Goal: Information Seeking & Learning: Learn about a topic

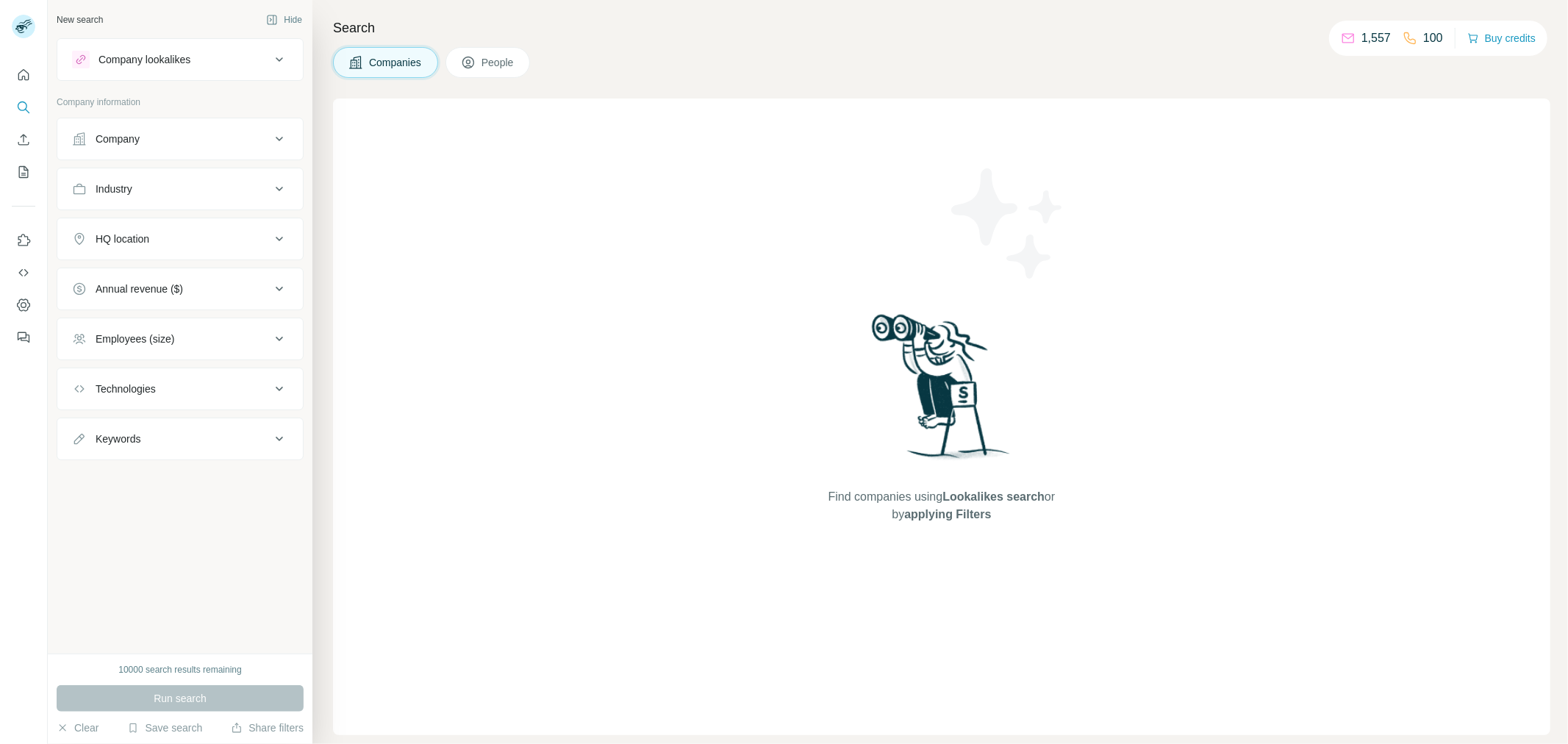
click at [258, 55] on div "Company lookalikes" at bounding box center [171, 59] width 199 height 18
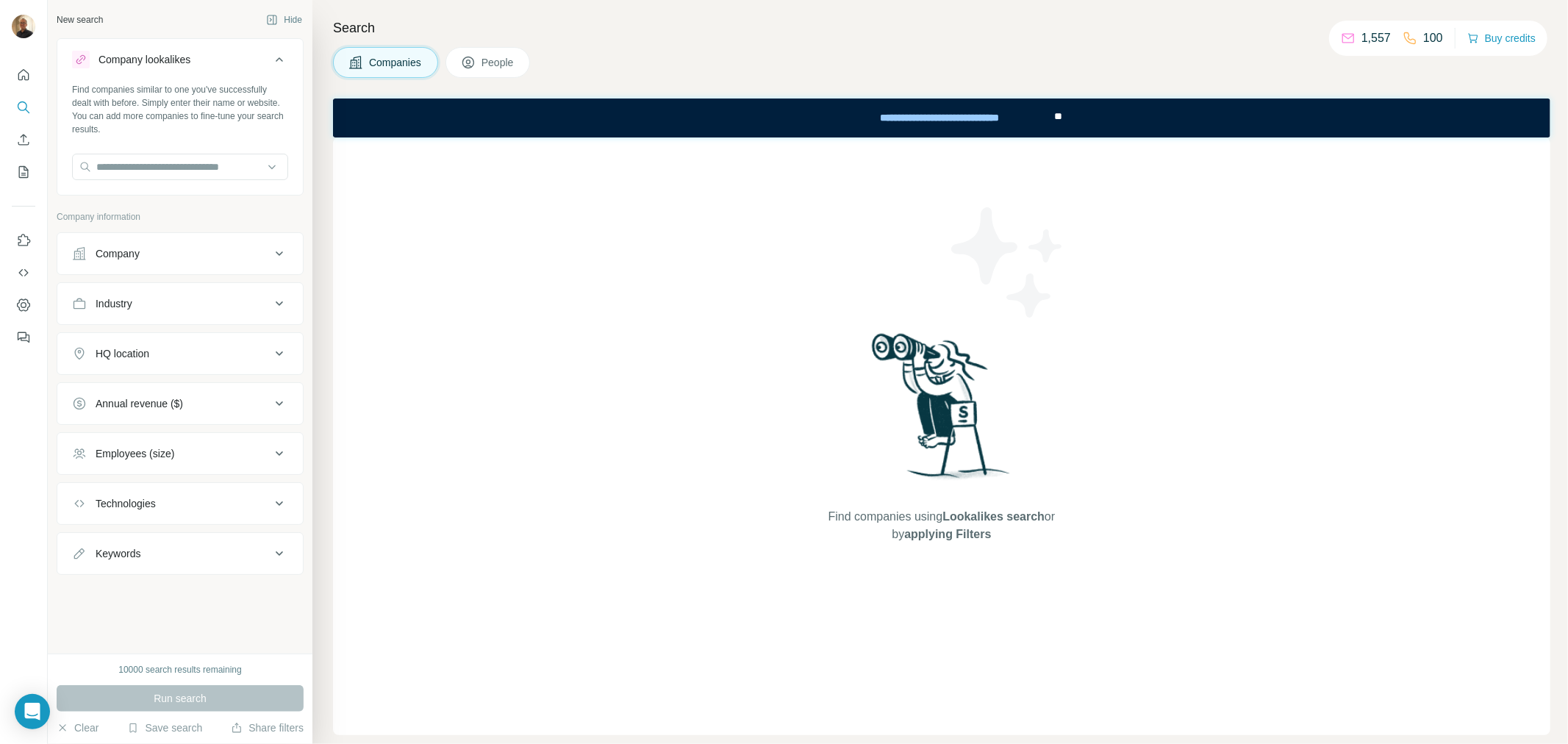
click at [258, 55] on div "Company lookalikes" at bounding box center [171, 59] width 199 height 18
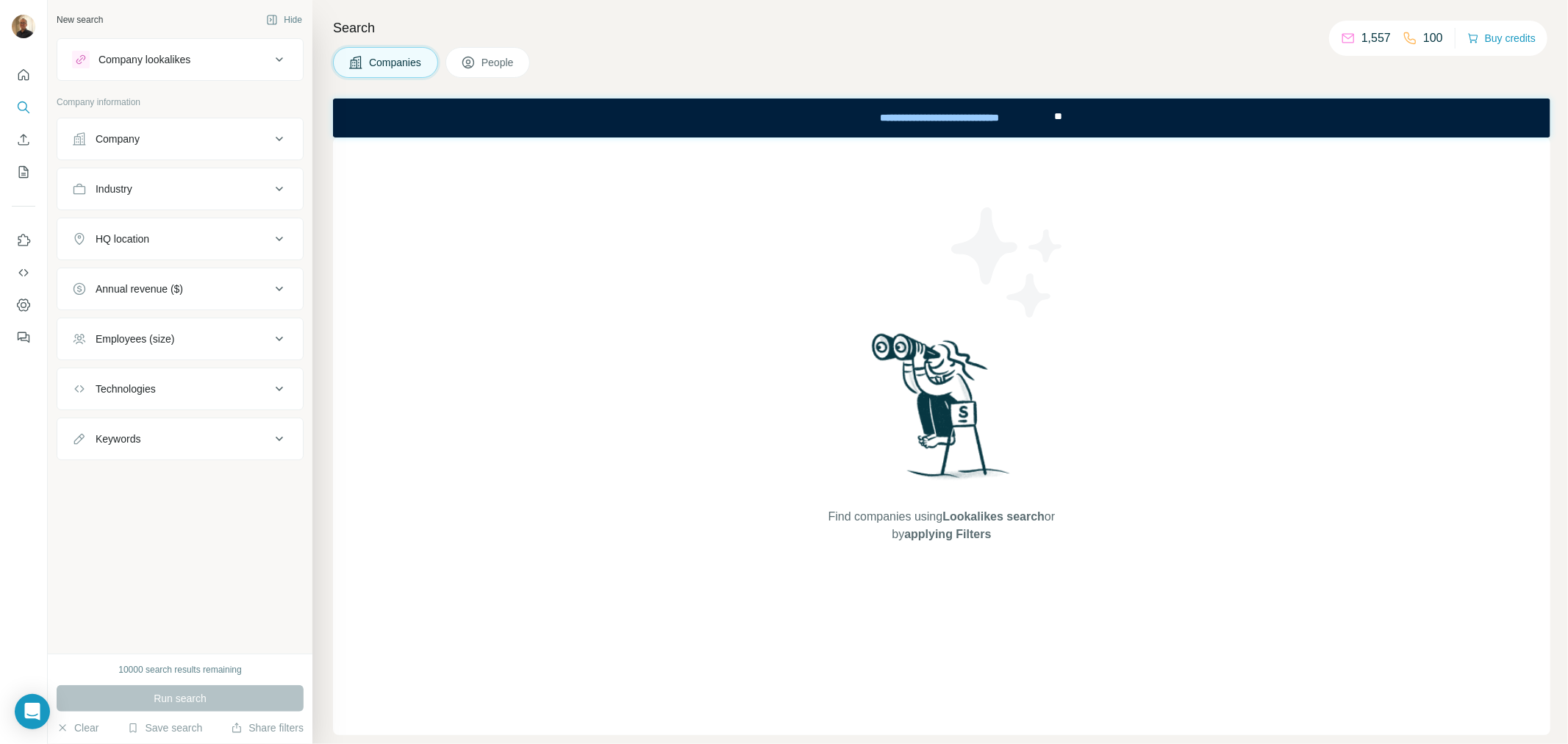
click at [189, 144] on div "Company" at bounding box center [171, 139] width 199 height 14
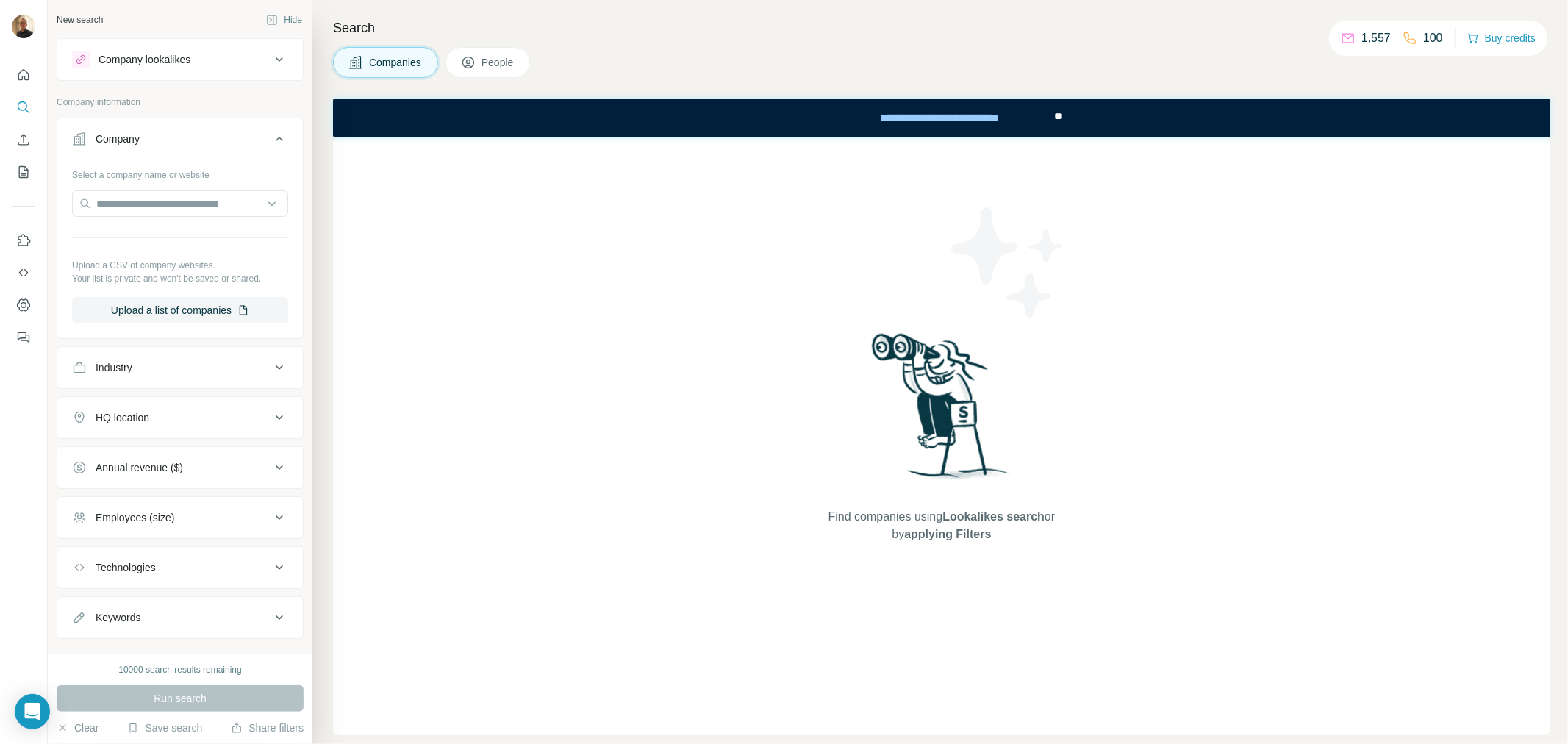
click at [172, 420] on div "HQ location" at bounding box center [171, 417] width 199 height 14
click at [148, 451] on input "text" at bounding box center [180, 454] width 217 height 26
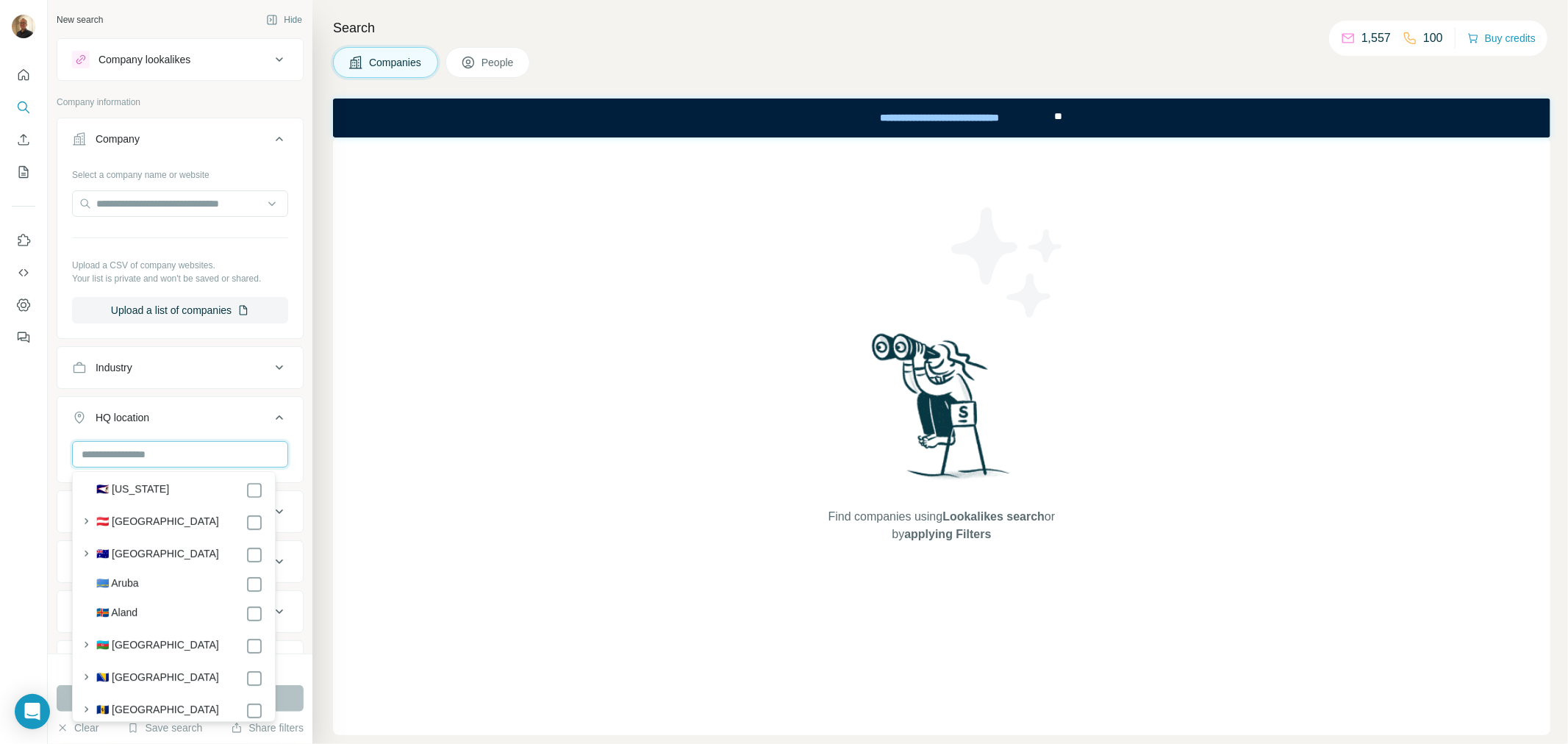
scroll to position [326, 0]
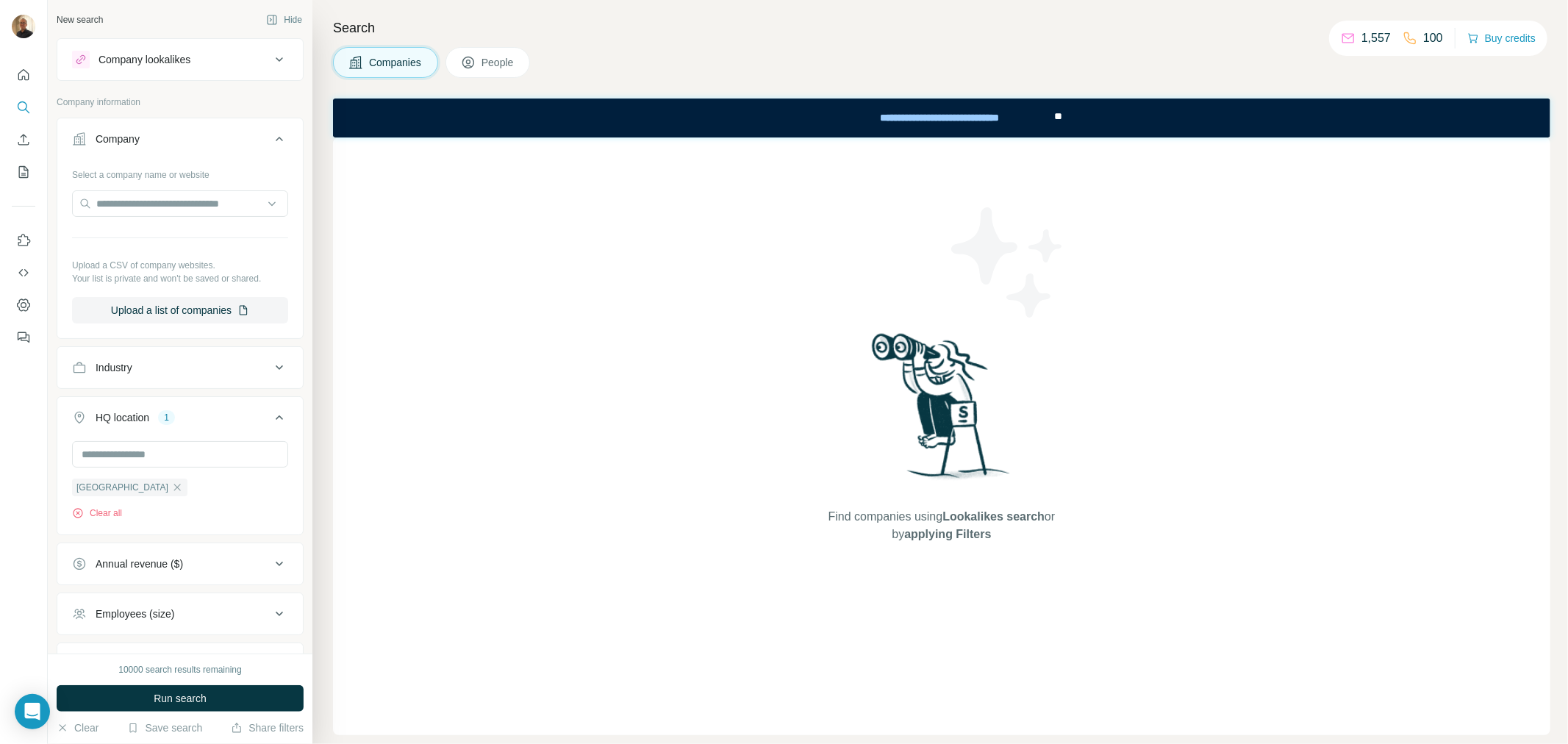
drag, startPoint x: 419, startPoint y: 576, endPoint x: 283, endPoint y: 661, distance: 160.4
click at [418, 576] on div "Find companies using Lookalikes search or by applying Filters" at bounding box center [942, 436] width 1218 height 598
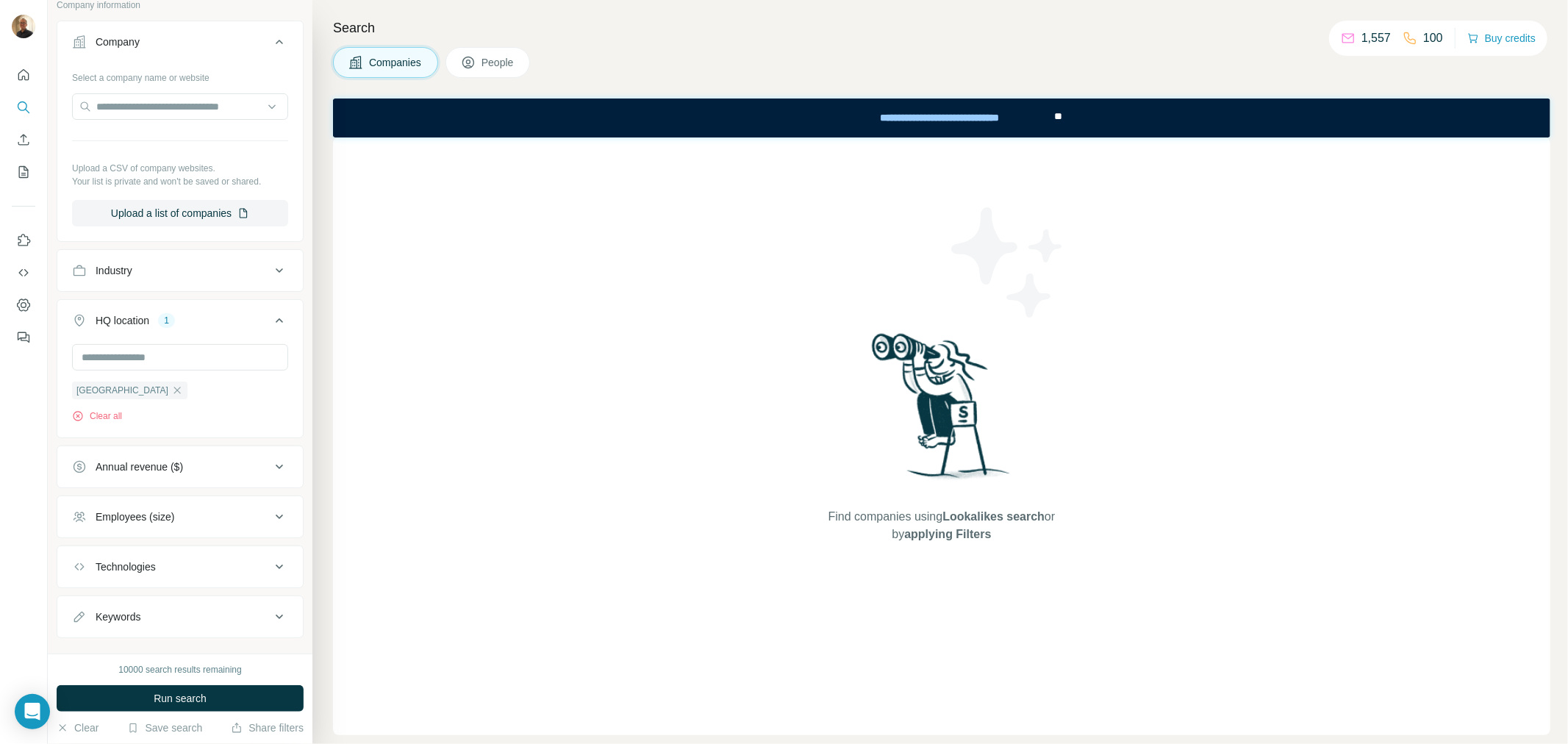
scroll to position [125, 0]
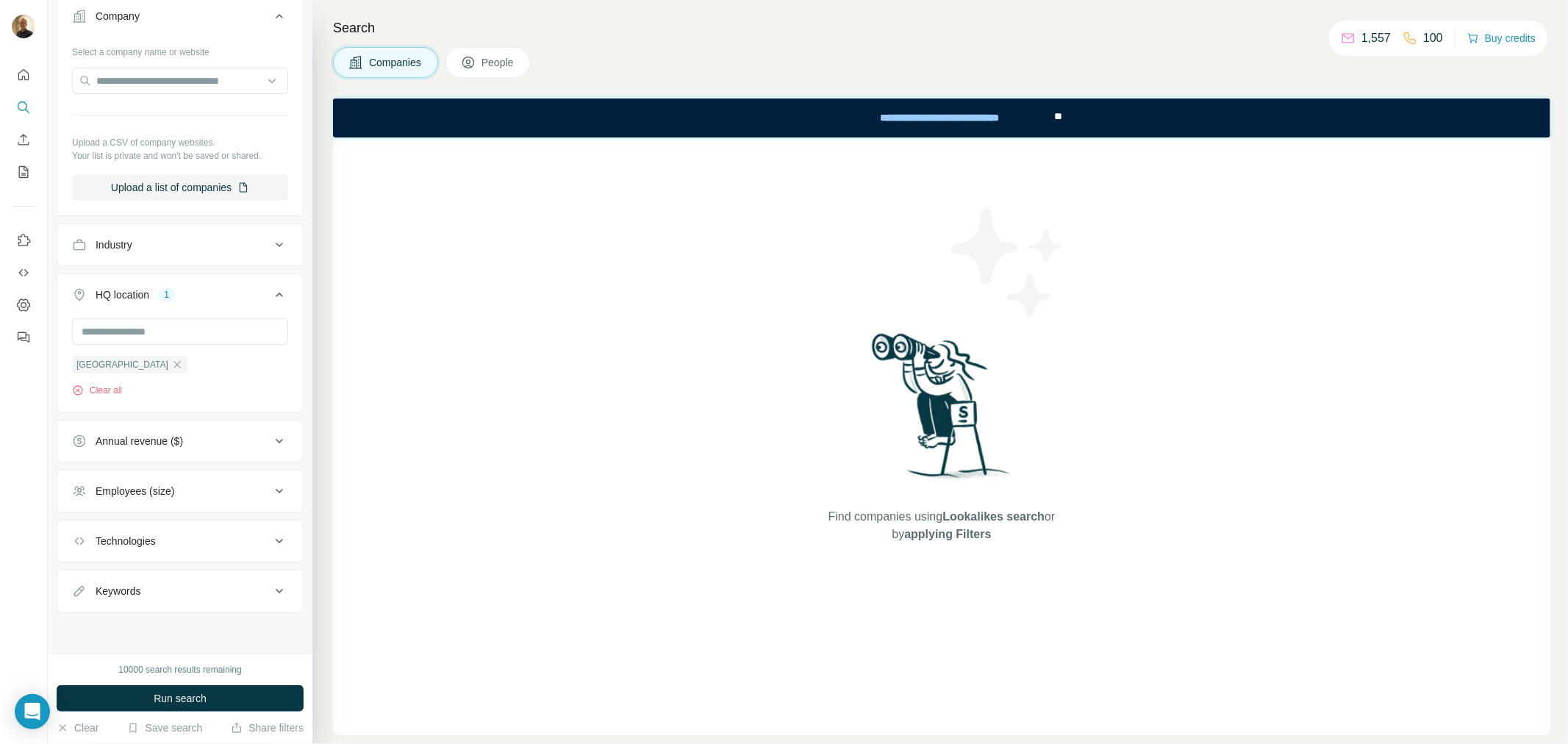
click at [236, 437] on div "Annual revenue ($)" at bounding box center [171, 440] width 199 height 14
click at [77, 526] on icon at bounding box center [80, 525] width 18 height 18
click at [77, 550] on icon at bounding box center [80, 552] width 18 height 18
click at [75, 577] on icon at bounding box center [80, 579] width 18 height 18
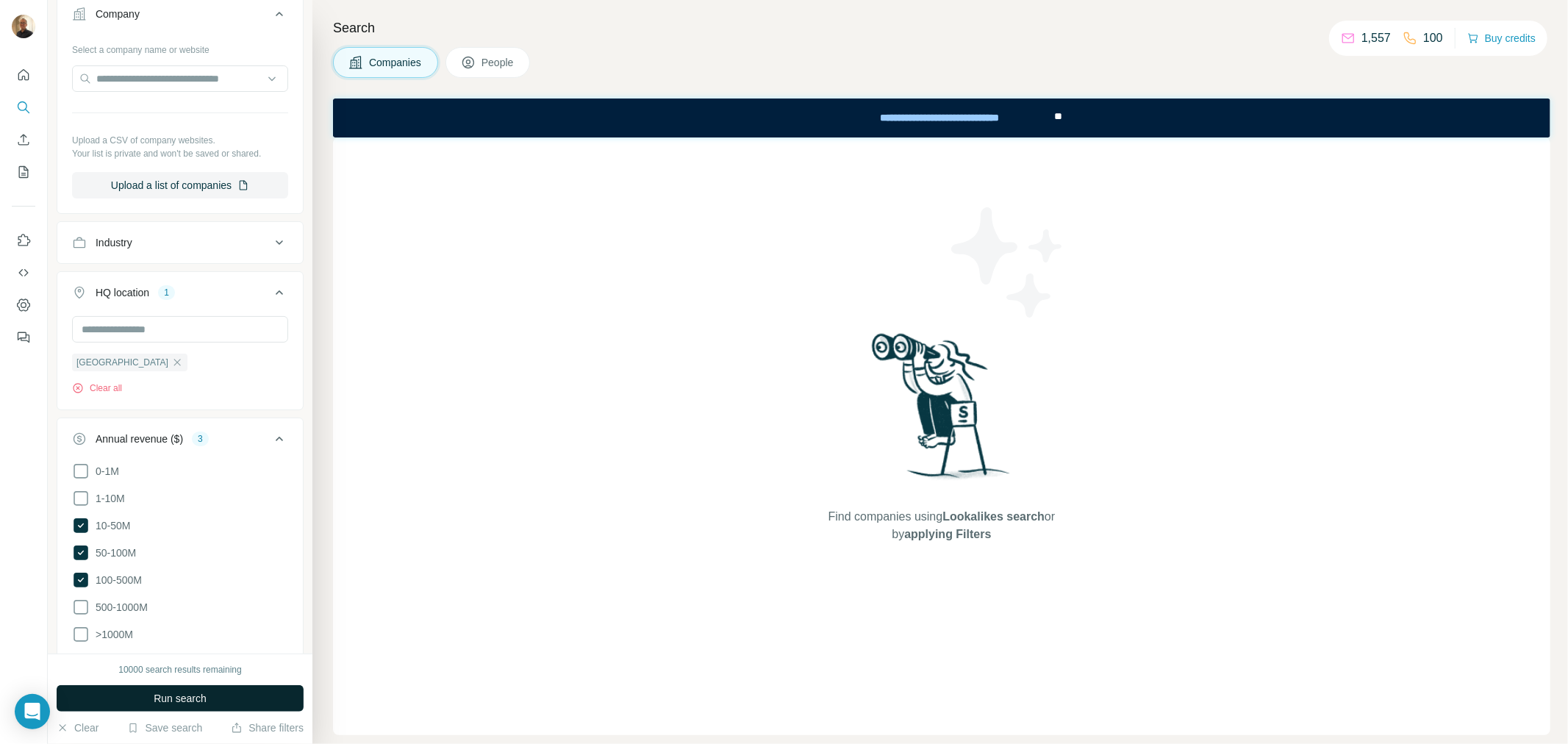
click at [213, 696] on button "Run search" at bounding box center [180, 698] width 247 height 26
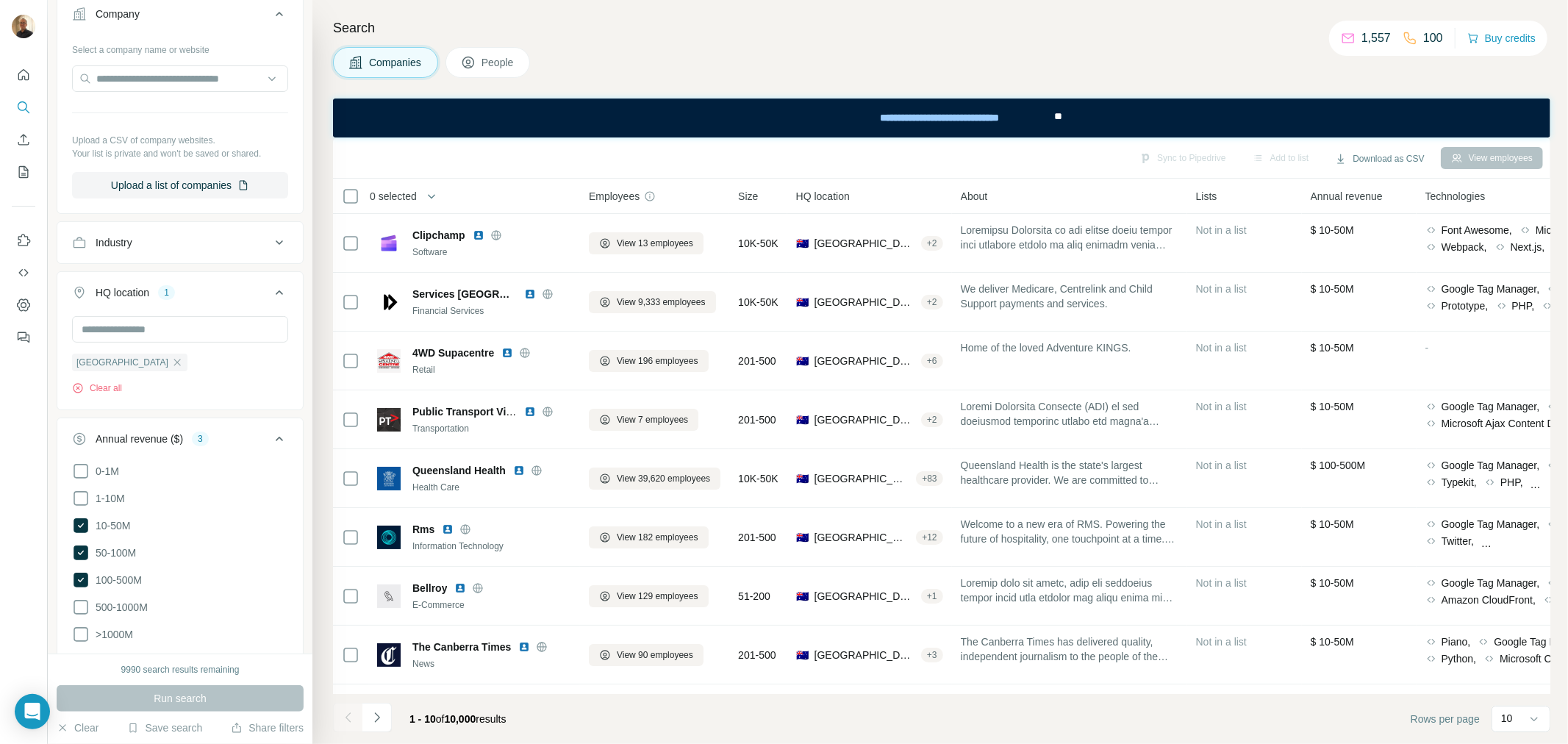
click at [226, 406] on div "Australia Clear all" at bounding box center [180, 361] width 245 height 90
click at [271, 437] on icon at bounding box center [279, 439] width 18 height 18
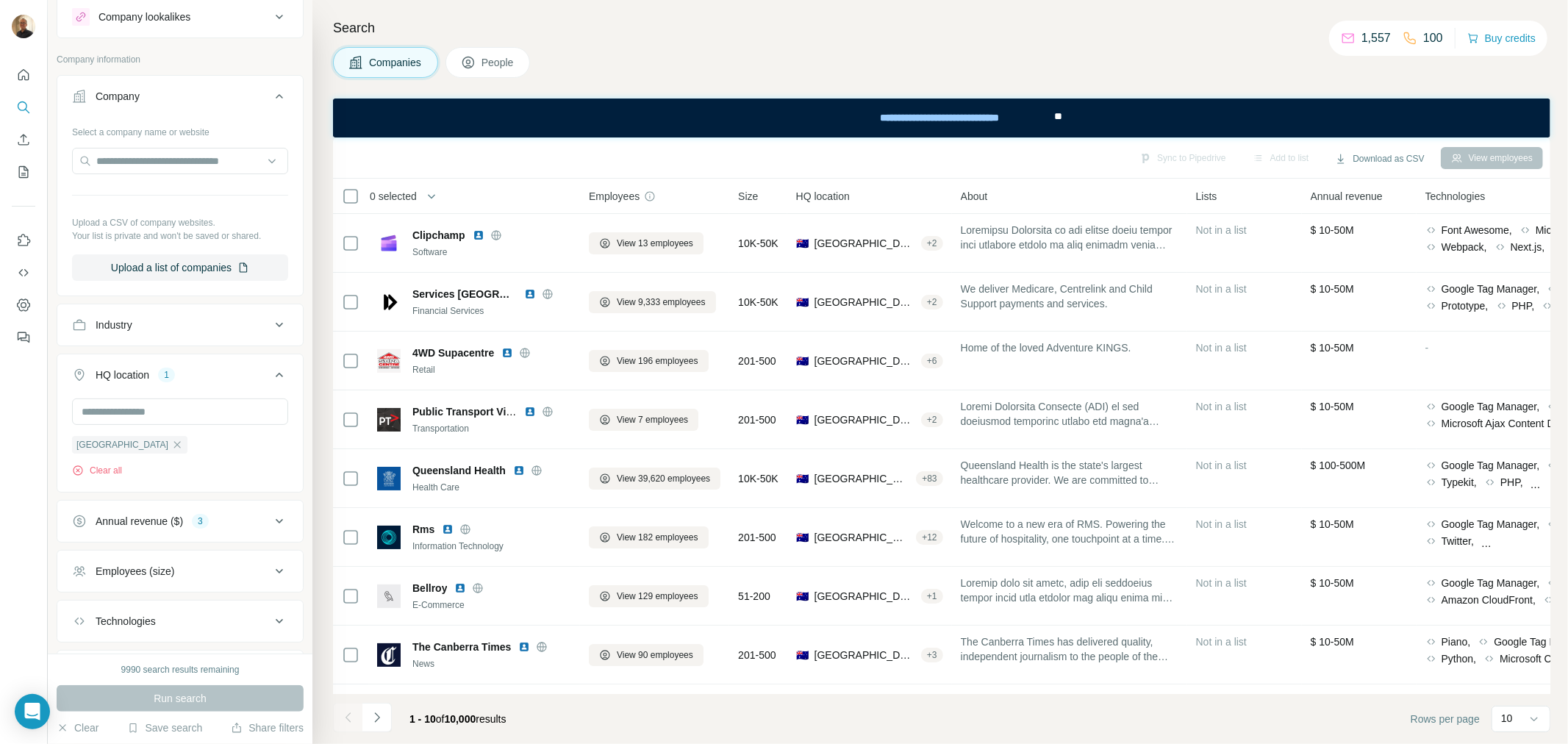
click at [222, 338] on button "Industry" at bounding box center [180, 325] width 245 height 36
click at [204, 360] on input at bounding box center [172, 361] width 182 height 16
click at [108, 447] on p "Beauty" at bounding box center [101, 440] width 32 height 14
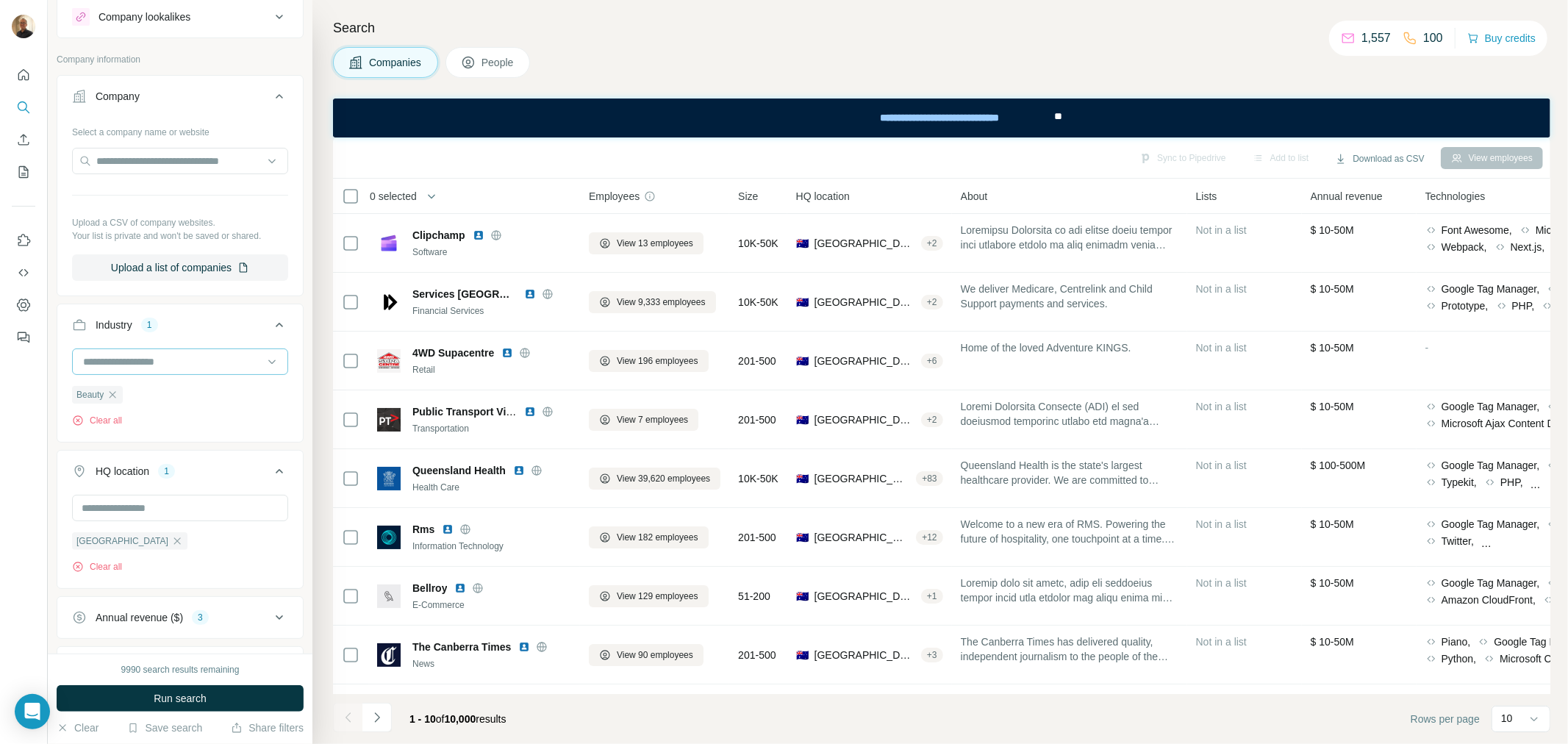
click at [222, 351] on div at bounding box center [172, 362] width 182 height 25
click at [151, 472] on div "Coffee" at bounding box center [174, 458] width 196 height 26
click at [211, 355] on input at bounding box center [172, 361] width 182 height 16
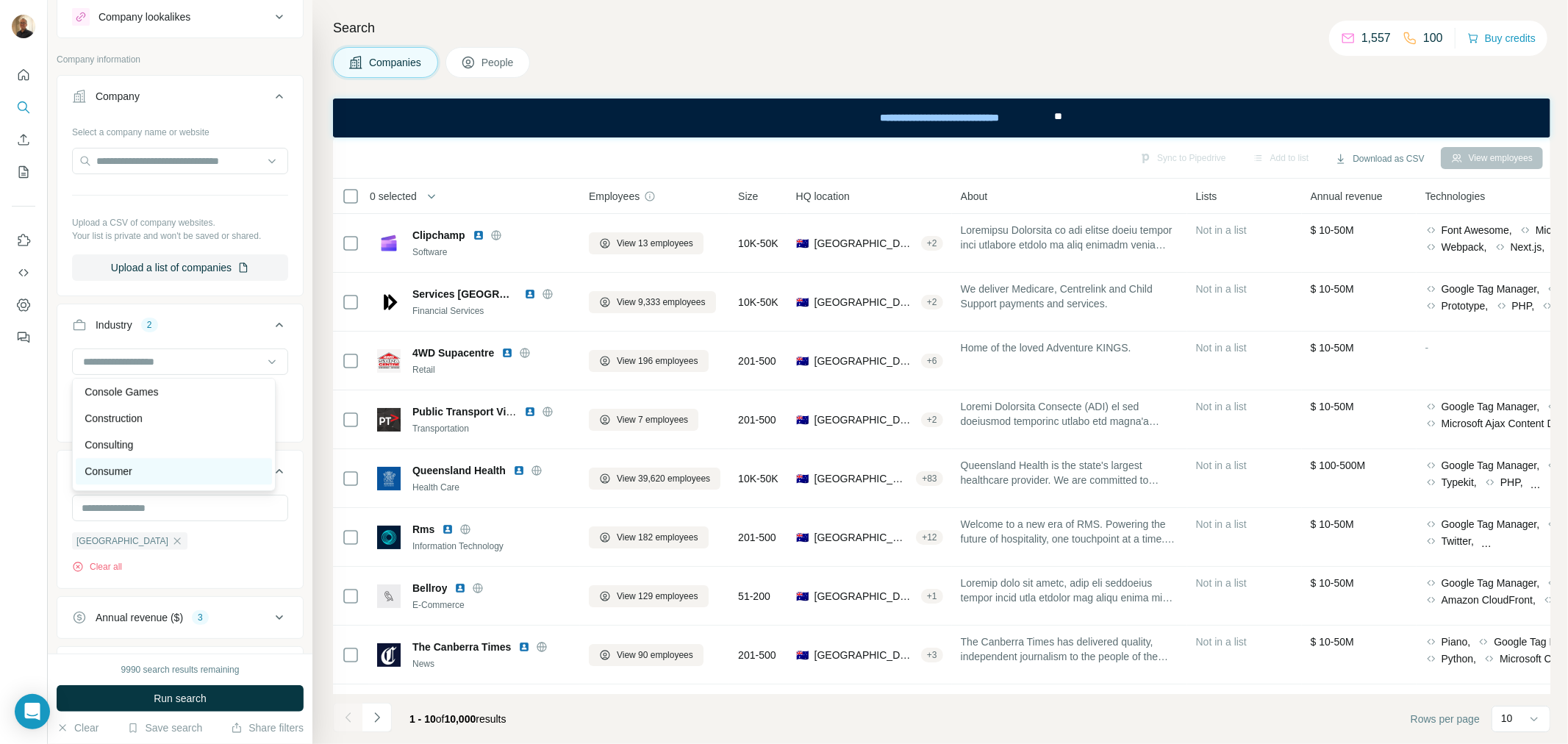
click at [137, 479] on div "Consumer" at bounding box center [173, 471] width 178 height 14
click at [203, 374] on div at bounding box center [180, 361] width 217 height 26
click at [208, 365] on input at bounding box center [172, 361] width 182 height 16
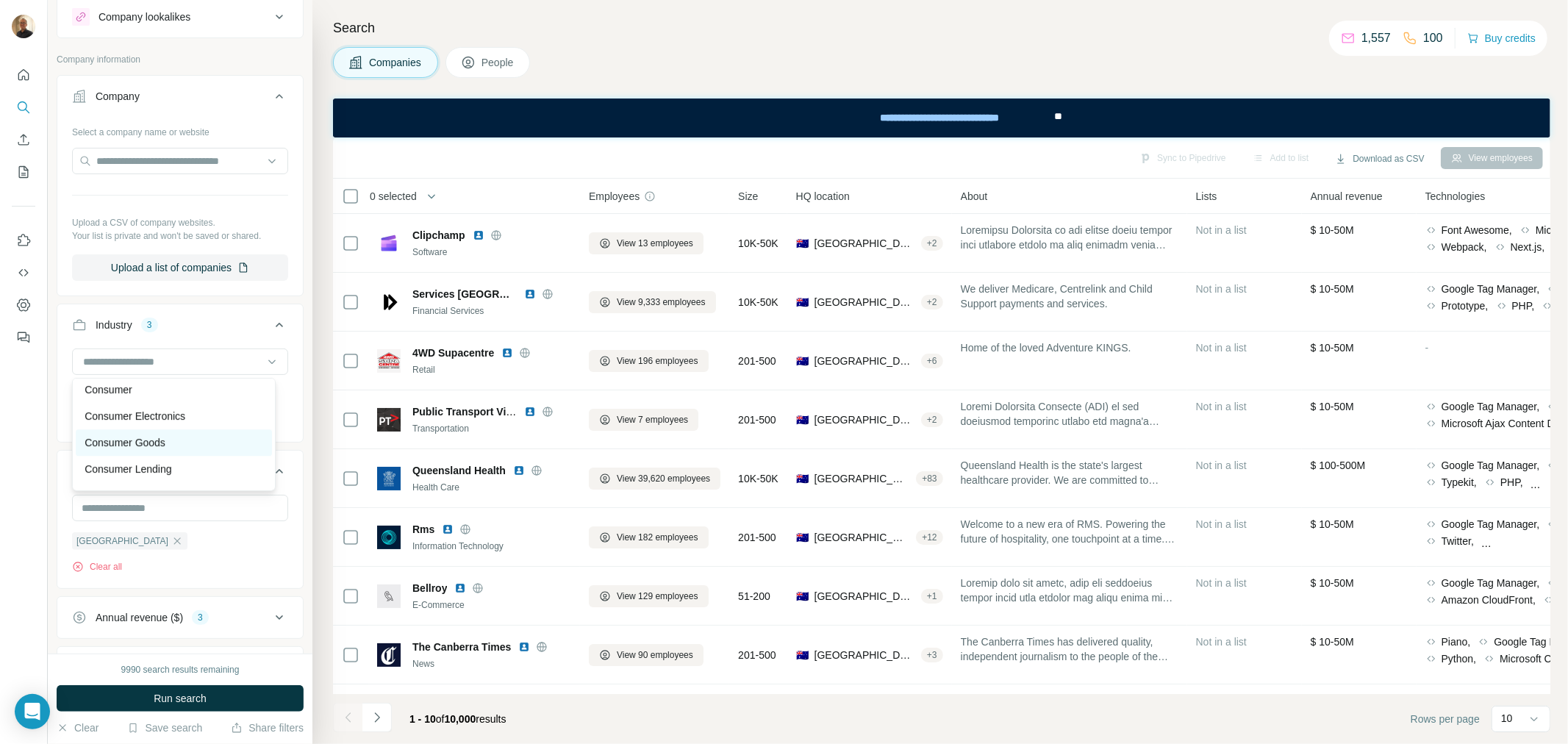
click at [129, 450] on p "Consumer Goods" at bounding box center [125, 442] width 81 height 14
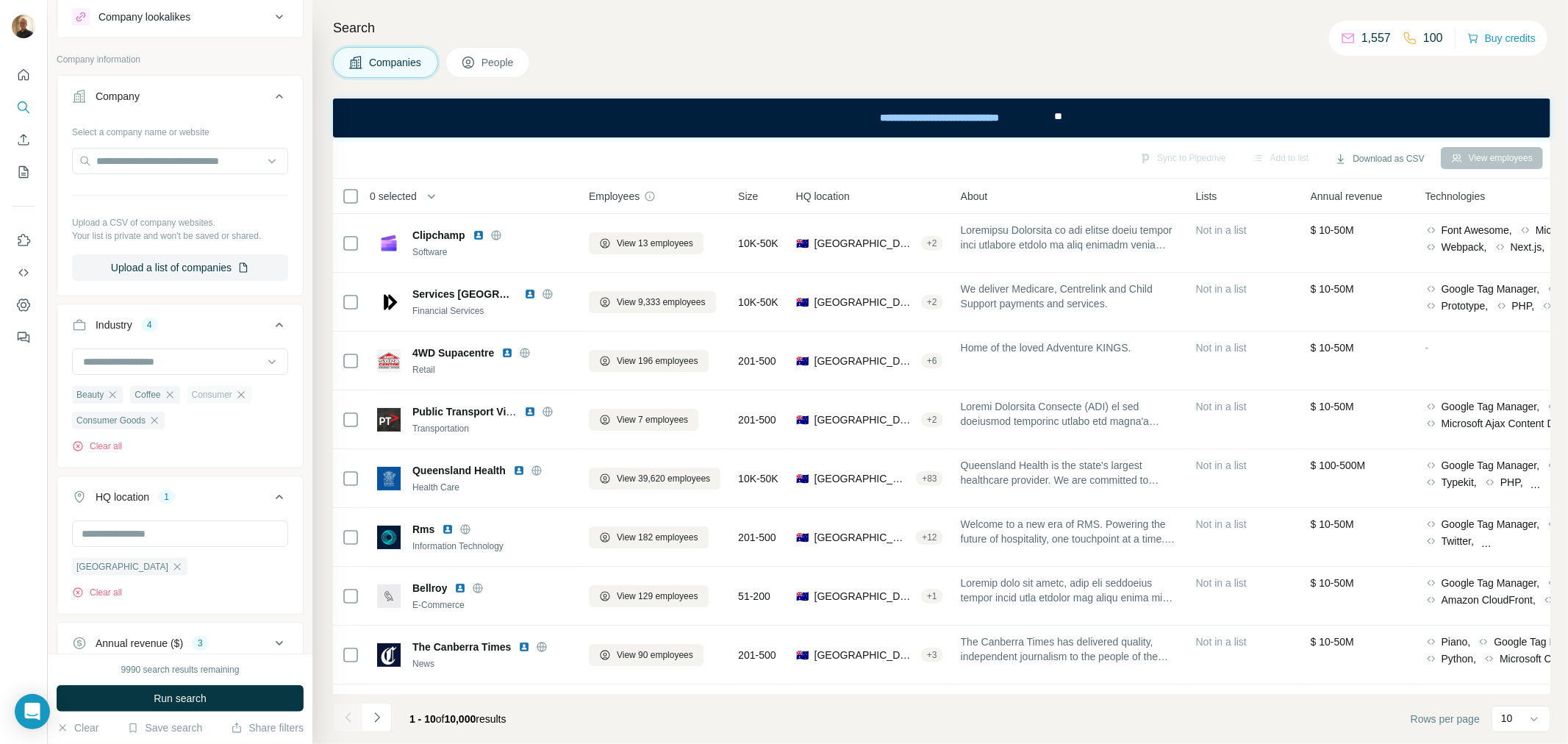
click at [245, 396] on icon "button" at bounding box center [241, 395] width 12 height 12
click at [165, 362] on input at bounding box center [172, 361] width 182 height 16
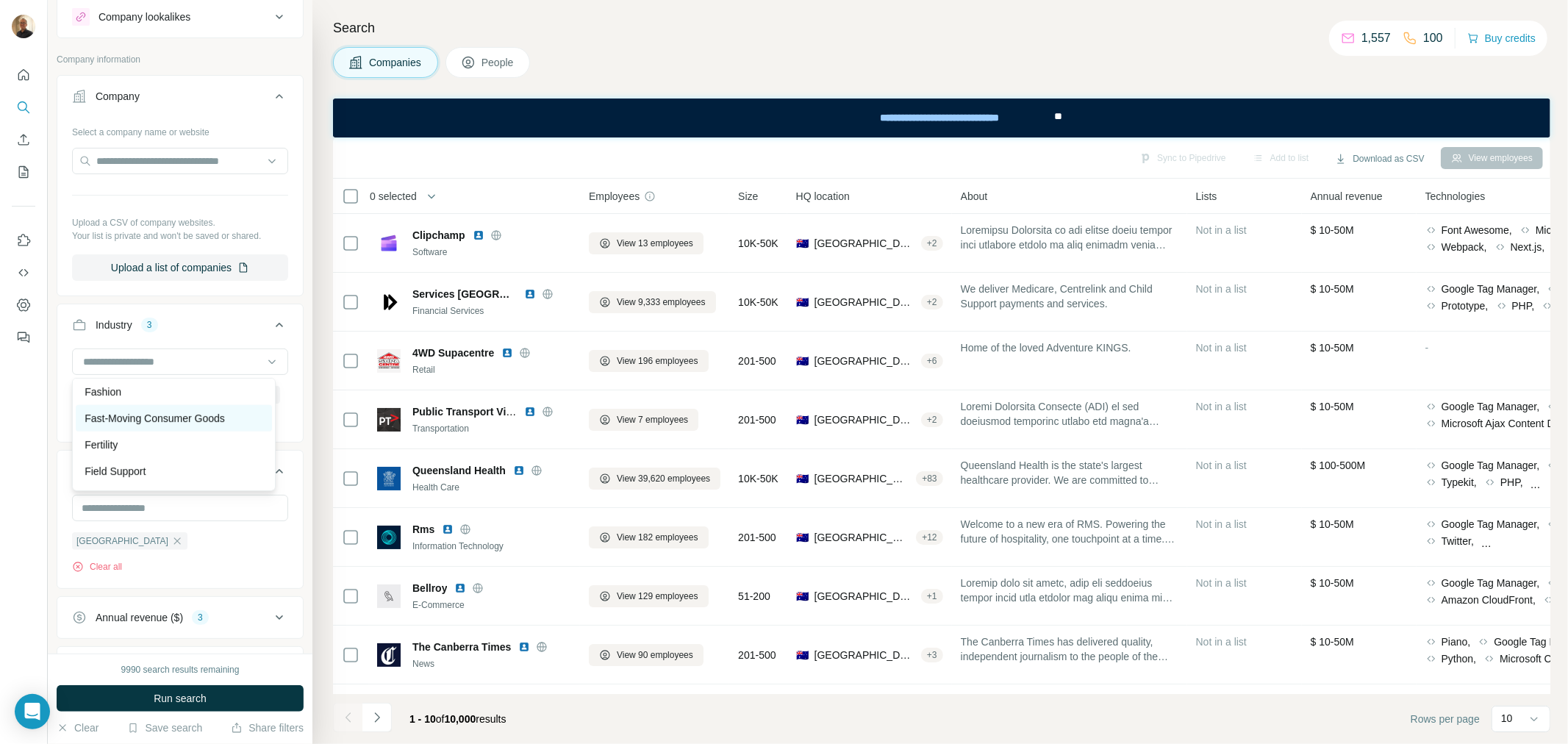
click at [185, 425] on p "Fast-Moving Consumer Goods" at bounding box center [155, 418] width 140 height 14
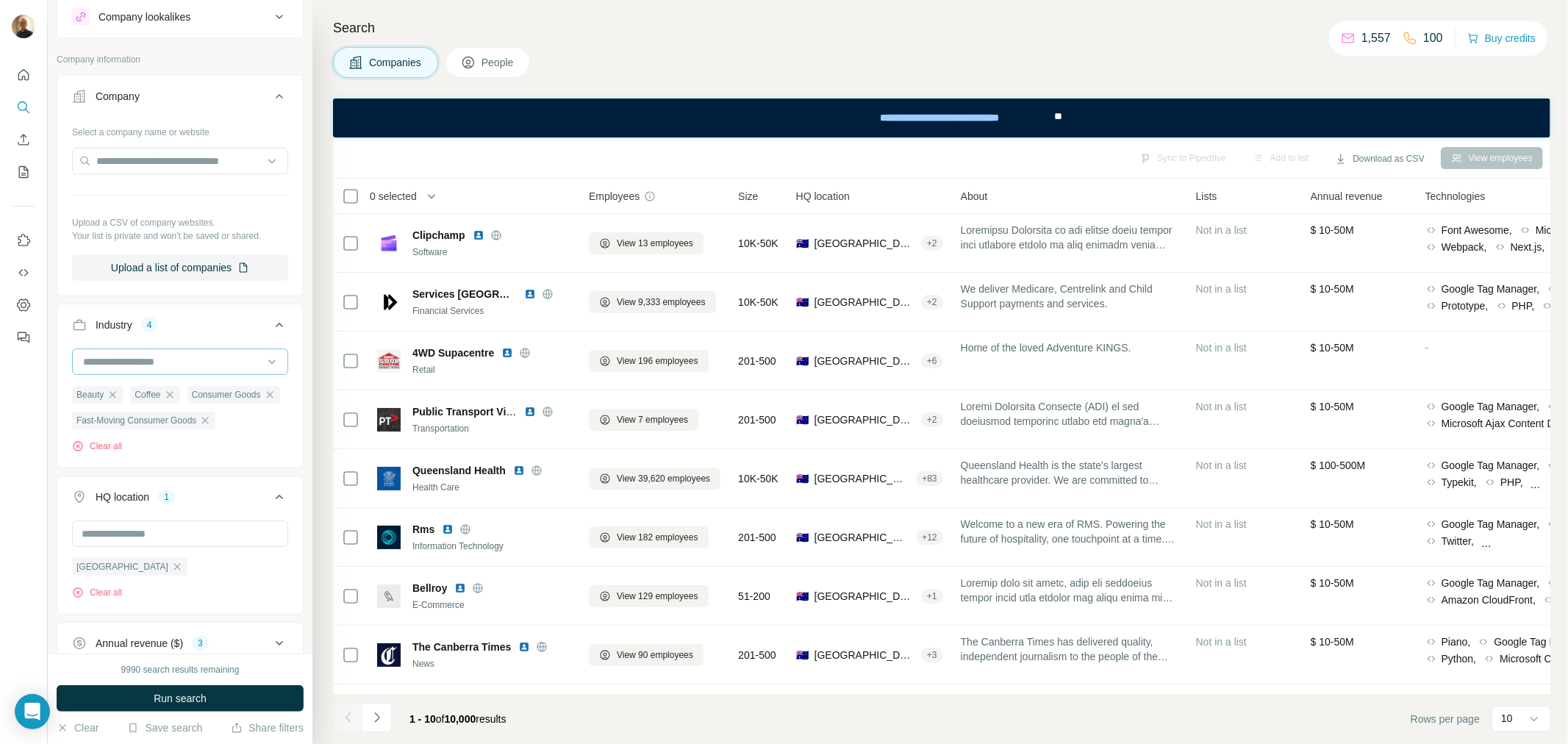
click at [214, 354] on input at bounding box center [172, 361] width 182 height 16
click at [144, 413] on p "Food and Beverage" at bounding box center [129, 406] width 90 height 14
click at [217, 358] on input at bounding box center [172, 361] width 182 height 16
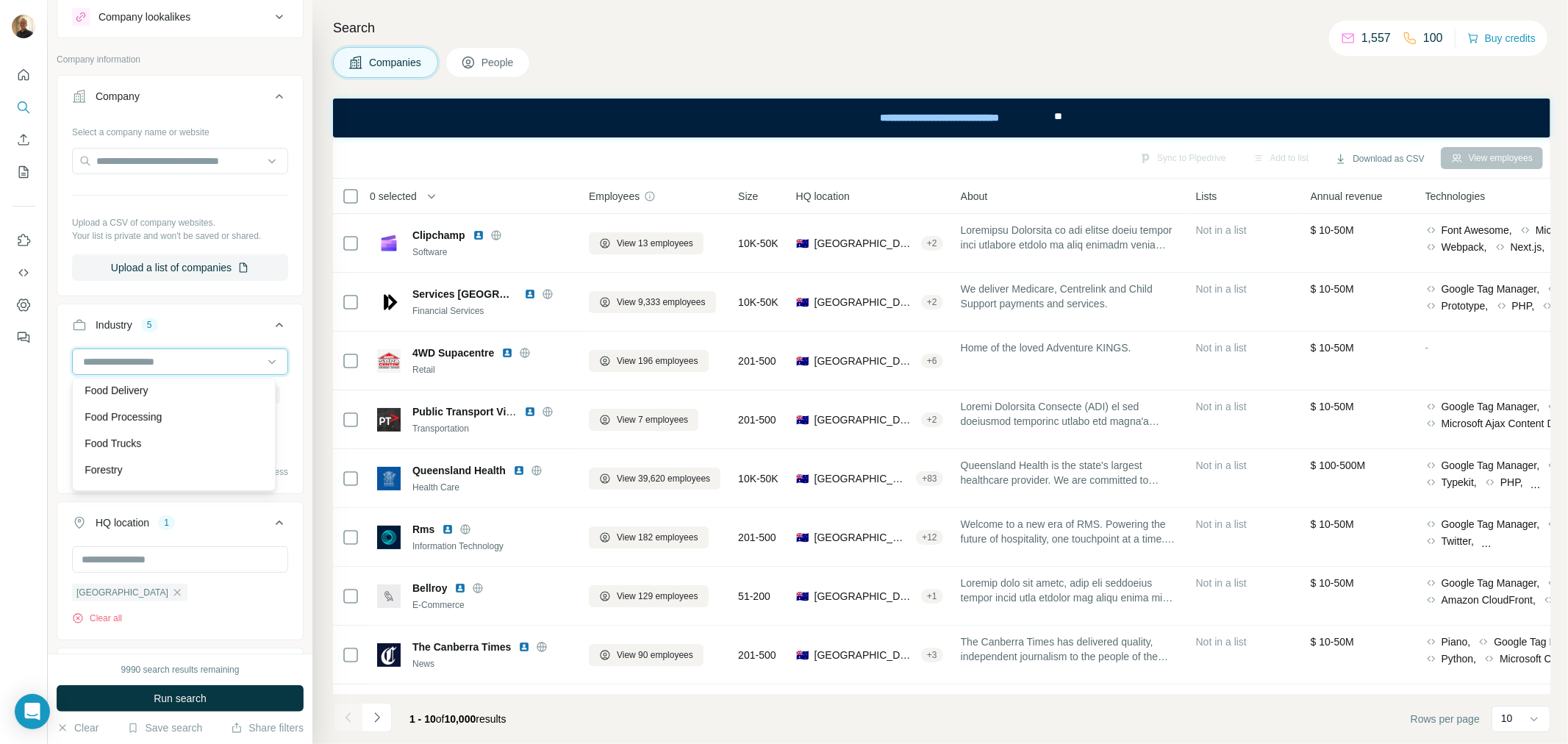
scroll to position [6370, 0]
click at [636, 716] on footer "1 - 10 of 10,000 results Rows per page 10" at bounding box center [942, 719] width 1218 height 50
click at [204, 699] on span "Run search" at bounding box center [180, 698] width 53 height 14
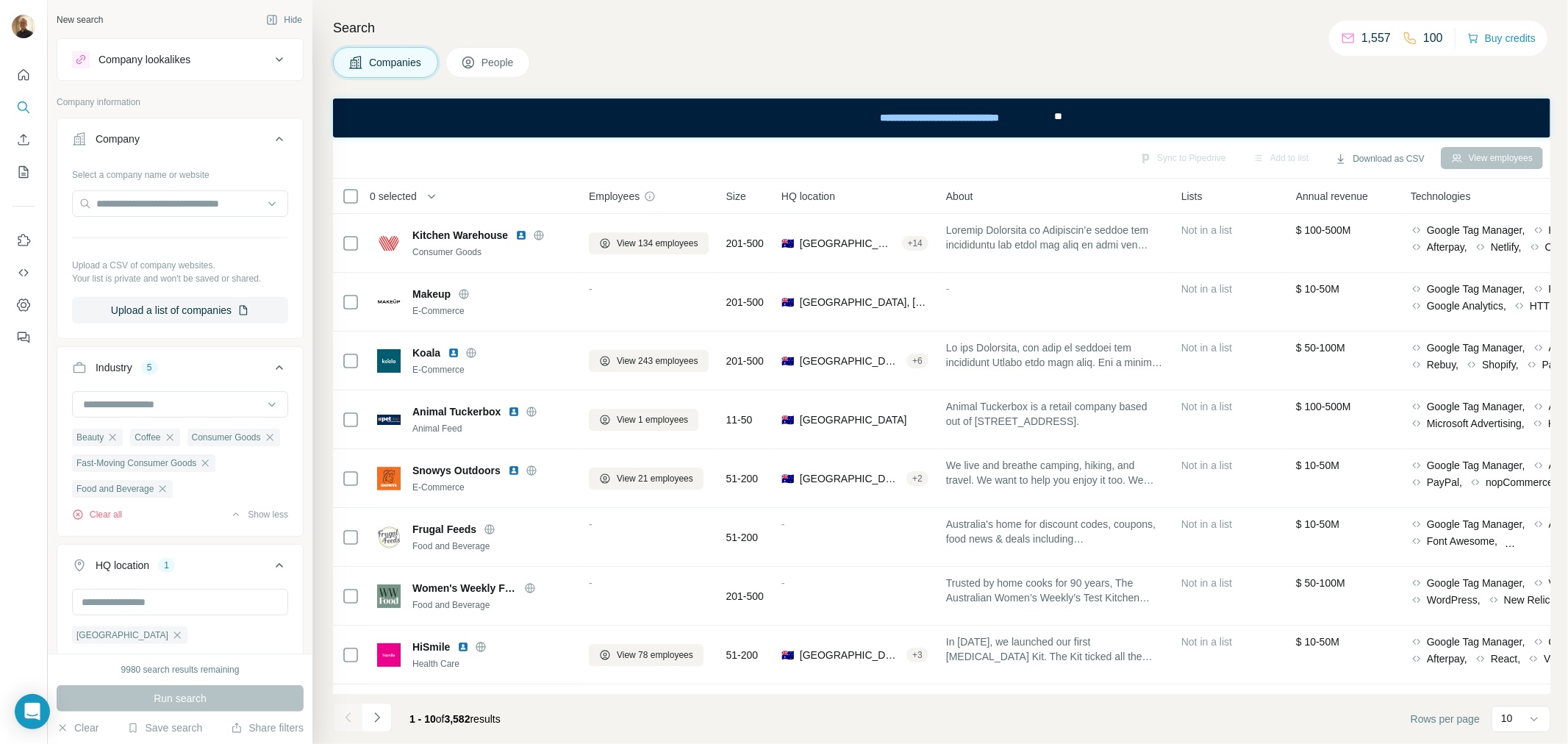
click at [501, 64] on span "People" at bounding box center [498, 62] width 34 height 14
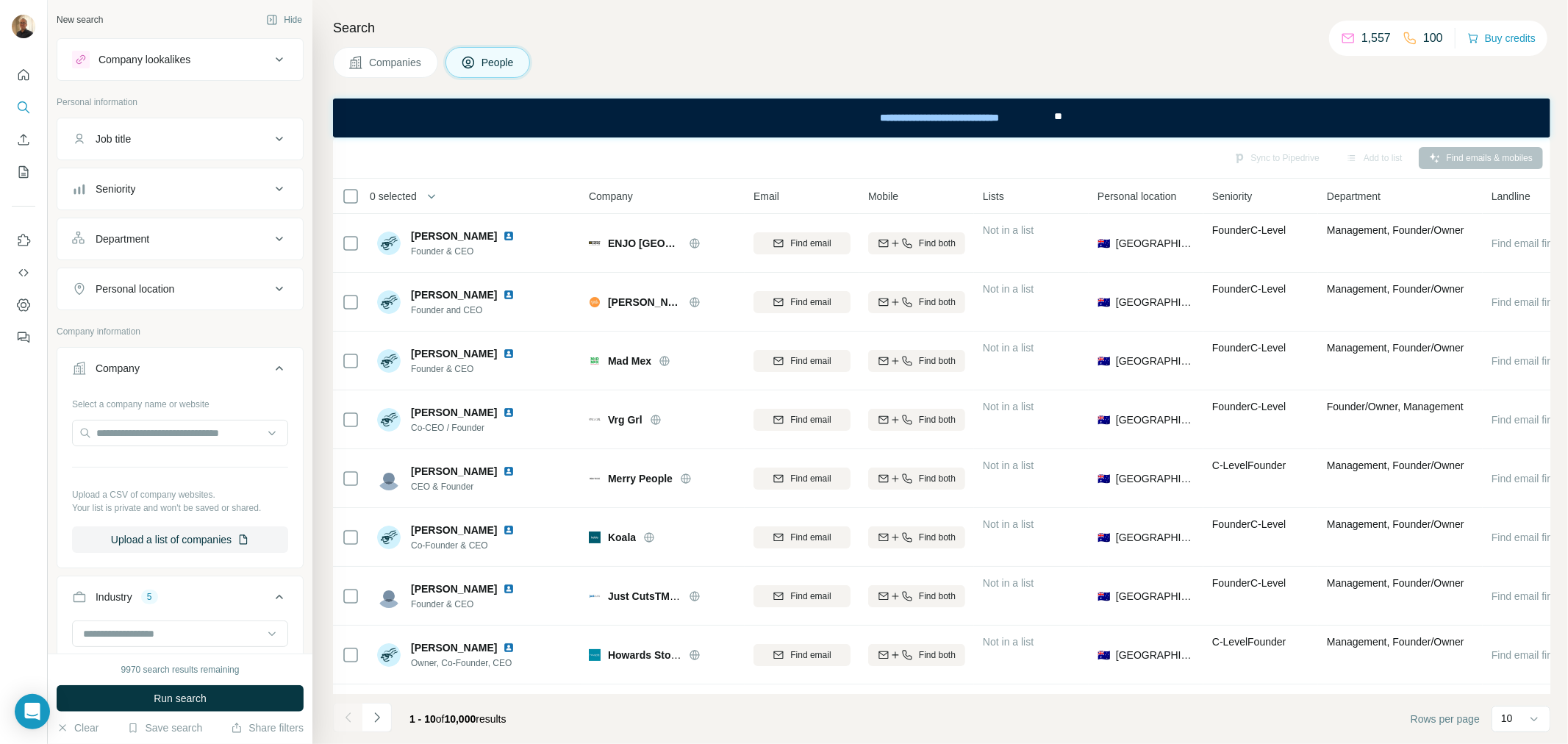
click at [164, 132] on div "Job title" at bounding box center [171, 139] width 199 height 14
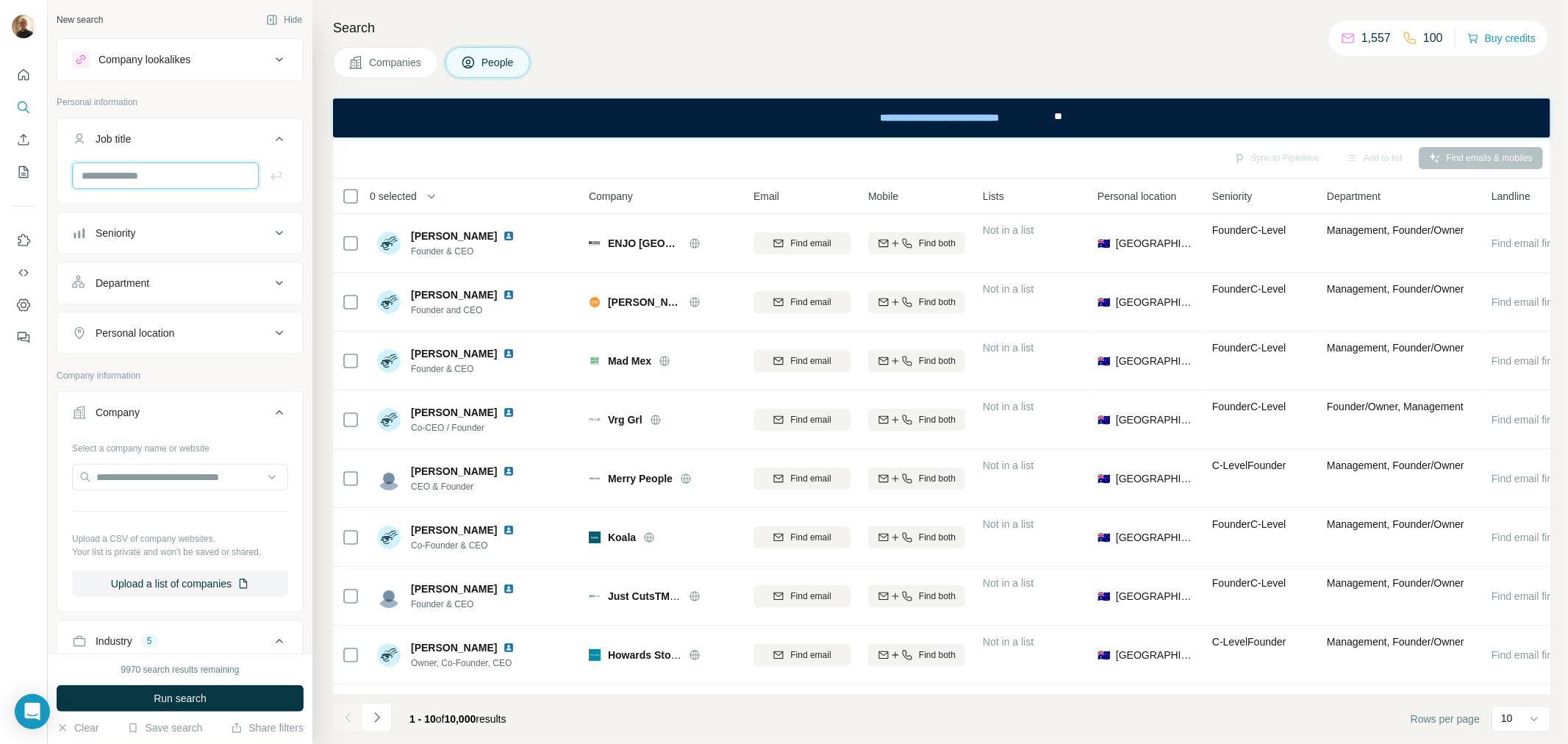
click at [151, 166] on input "text" at bounding box center [165, 175] width 187 height 26
type input "***"
click at [269, 177] on icon "button" at bounding box center [276, 175] width 14 height 14
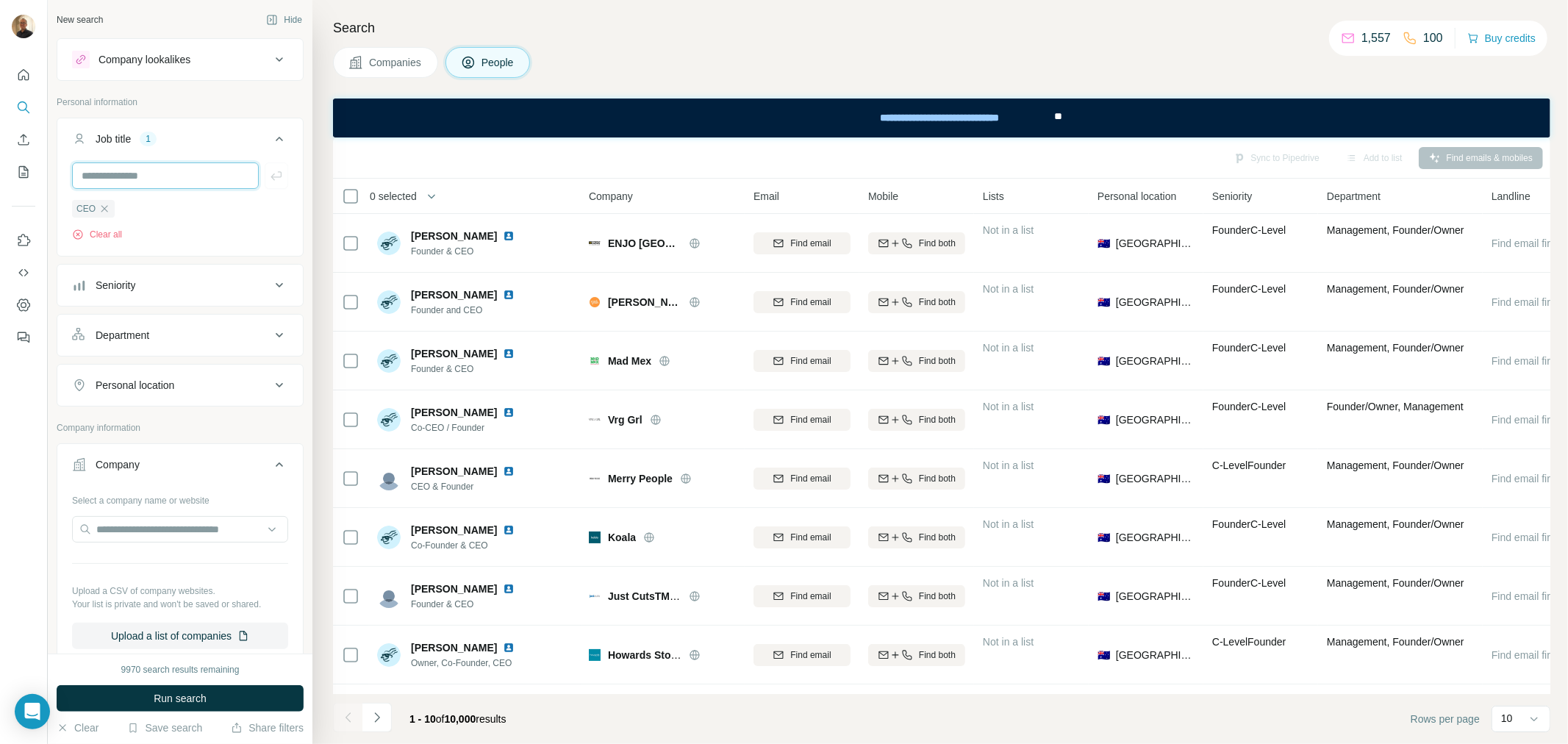
click at [162, 173] on input "text" at bounding box center [165, 175] width 187 height 26
type input "***"
click at [269, 181] on icon "button" at bounding box center [276, 175] width 14 height 14
click at [178, 180] on input "text" at bounding box center [165, 175] width 187 height 26
type input "***"
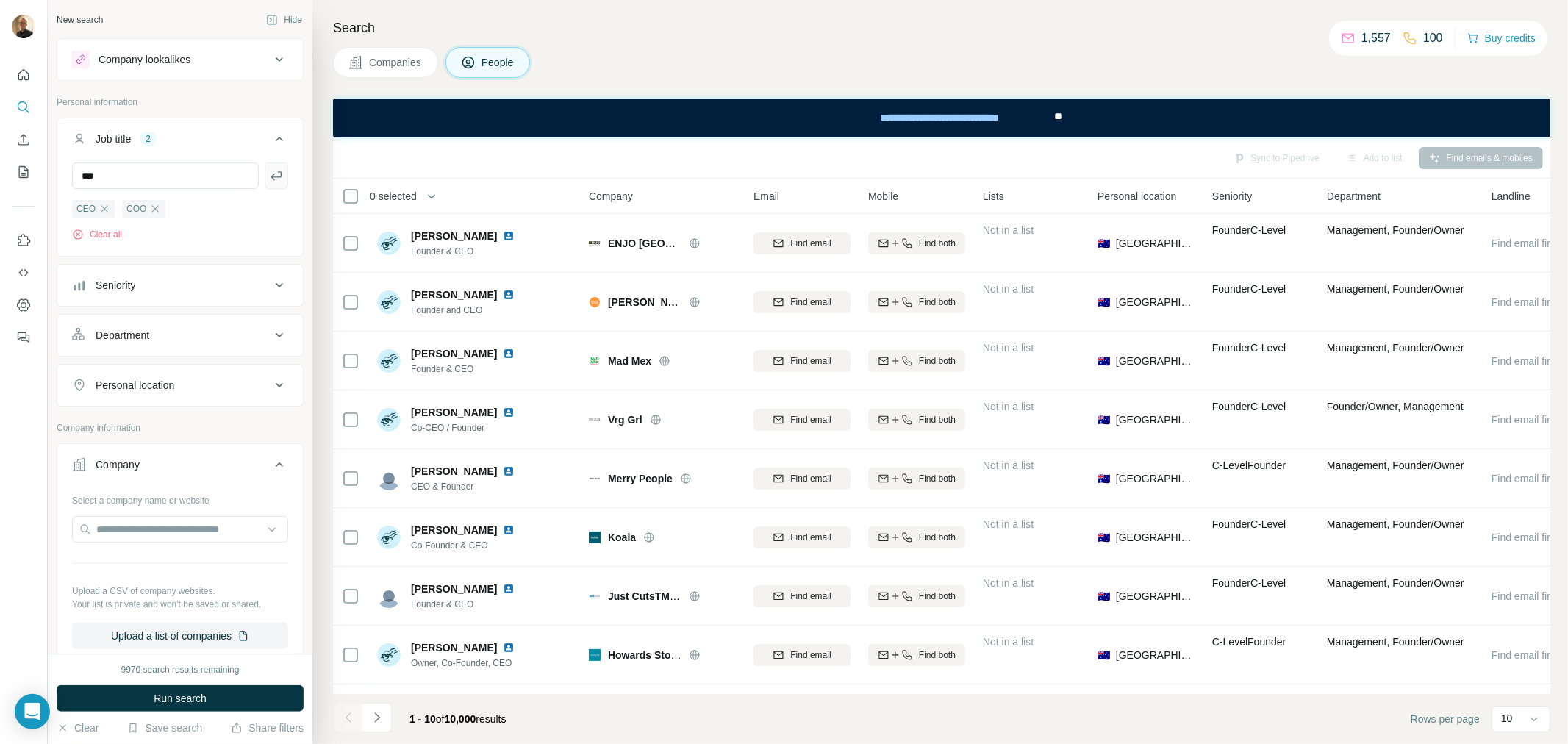
click at [269, 173] on icon "button" at bounding box center [276, 175] width 14 height 14
click at [131, 178] on input "text" at bounding box center [165, 175] width 187 height 26
type input "**********"
drag, startPoint x: 260, startPoint y: 179, endPoint x: 53, endPoint y: 188, distance: 207.2
click at [269, 180] on icon "button" at bounding box center [276, 175] width 14 height 14
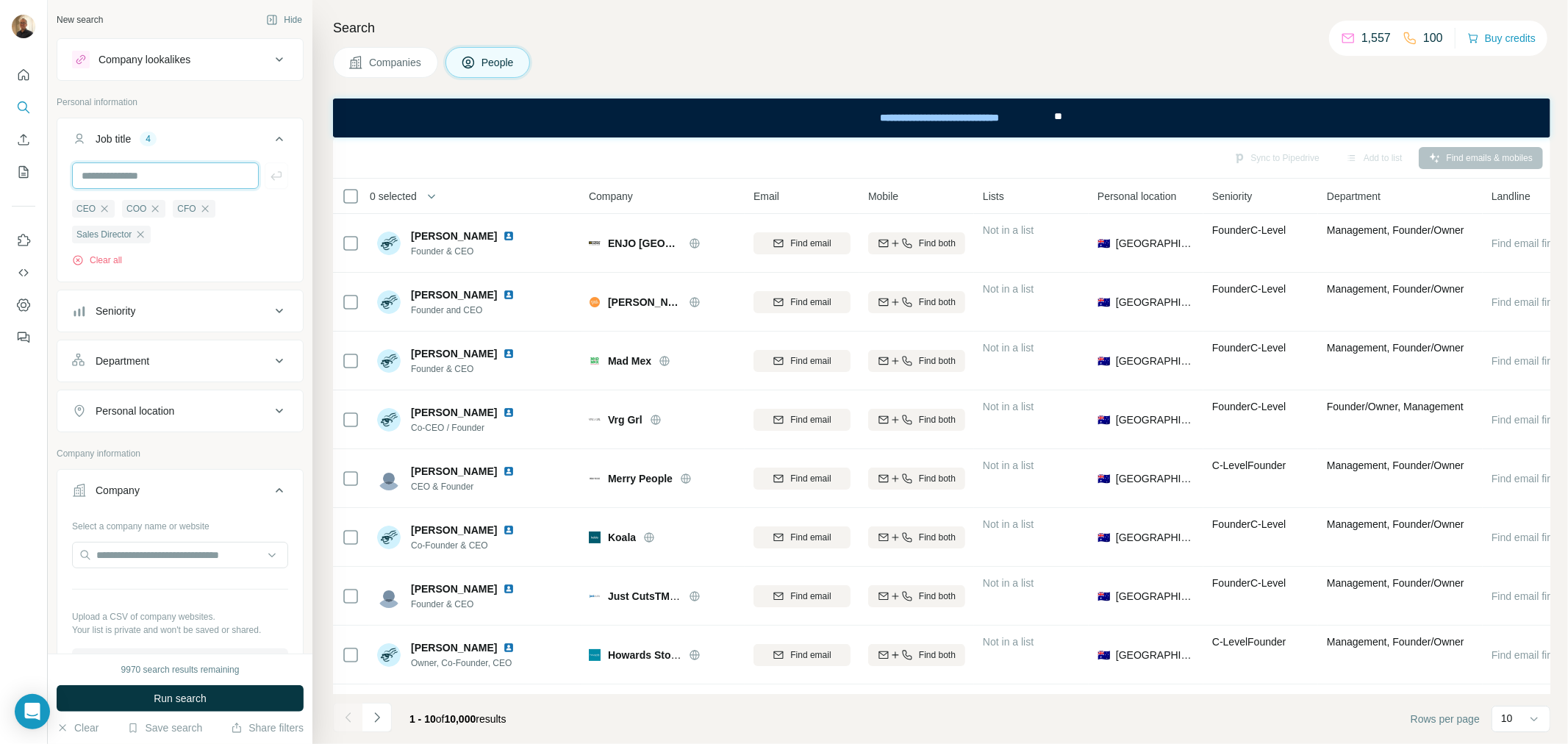
click at [166, 181] on input "text" at bounding box center [165, 175] width 187 height 26
type input "**********"
click at [265, 175] on button "button" at bounding box center [277, 175] width 24 height 26
click at [200, 700] on span "Run search" at bounding box center [180, 698] width 53 height 14
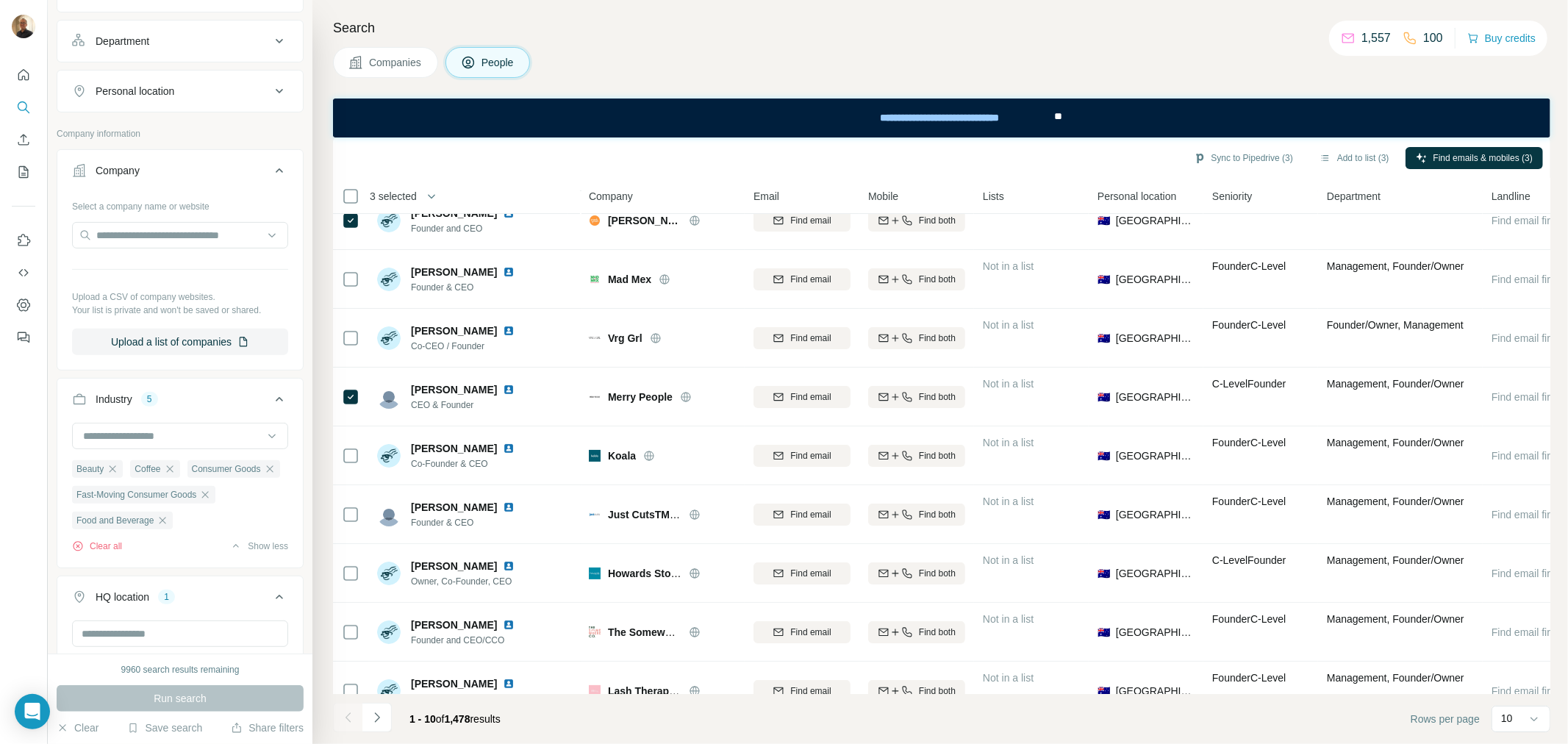
scroll to position [326, 0]
click at [112, 465] on icon "button" at bounding box center [113, 462] width 7 height 7
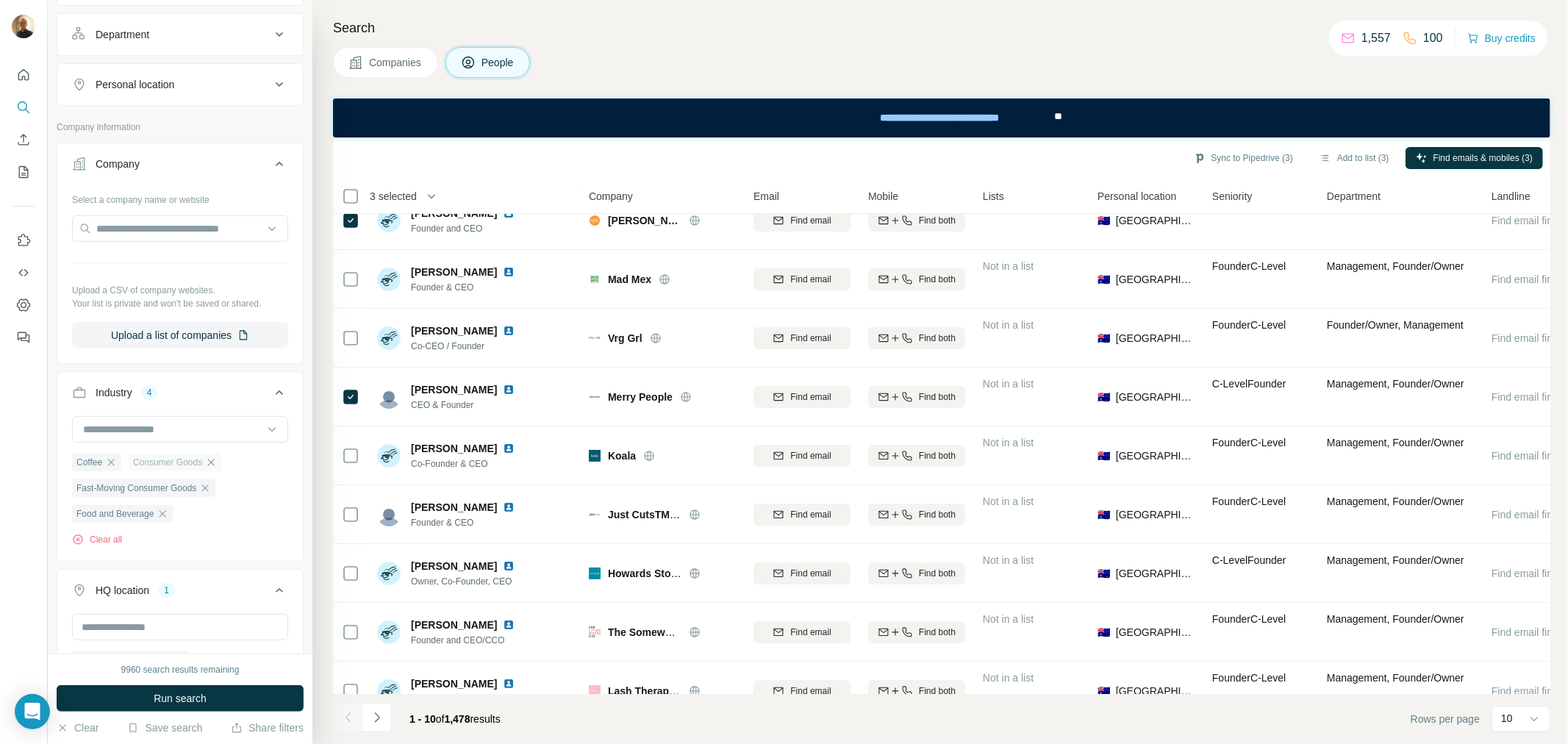
click at [217, 461] on icon "button" at bounding box center [211, 462] width 12 height 12
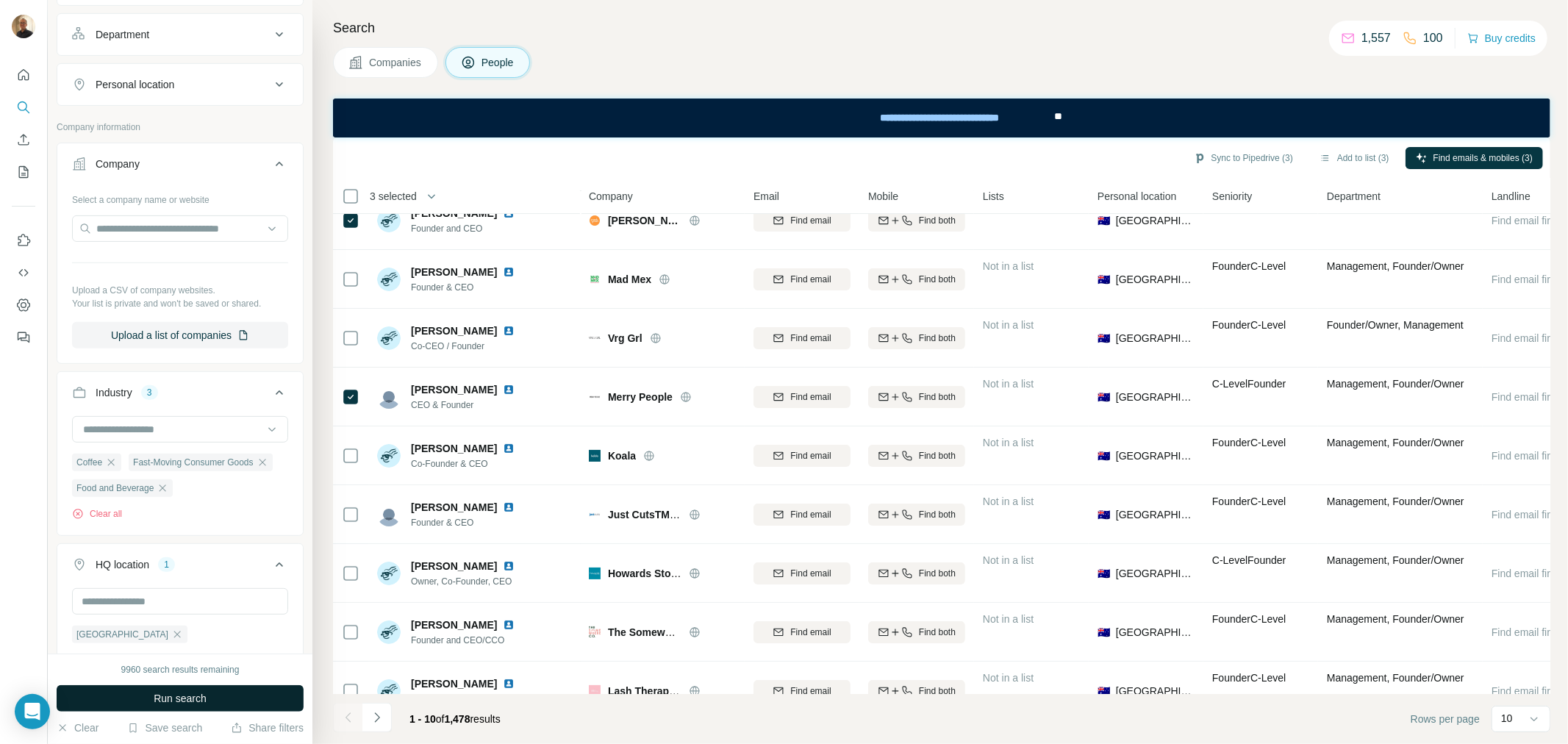
click at [206, 693] on span "Run search" at bounding box center [180, 698] width 53 height 14
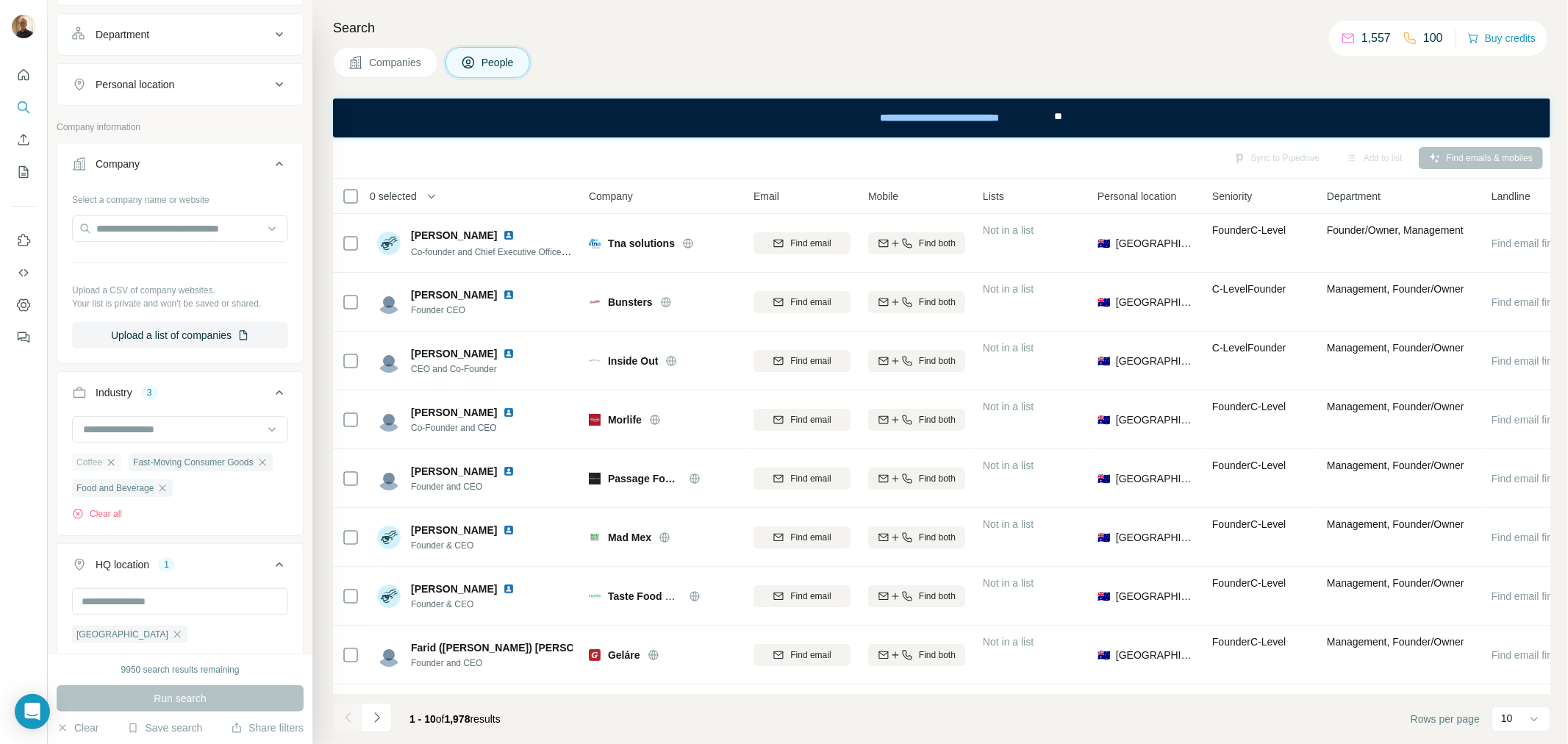
click at [114, 468] on icon "button" at bounding box center [111, 462] width 12 height 12
click at [180, 692] on span "Run search" at bounding box center [180, 698] width 53 height 14
click at [202, 431] on input at bounding box center [172, 429] width 182 height 16
click at [225, 373] on div "Industry 2 Fast-Moving Consumer Goods Food and Beverage Clear all" at bounding box center [180, 453] width 247 height 165
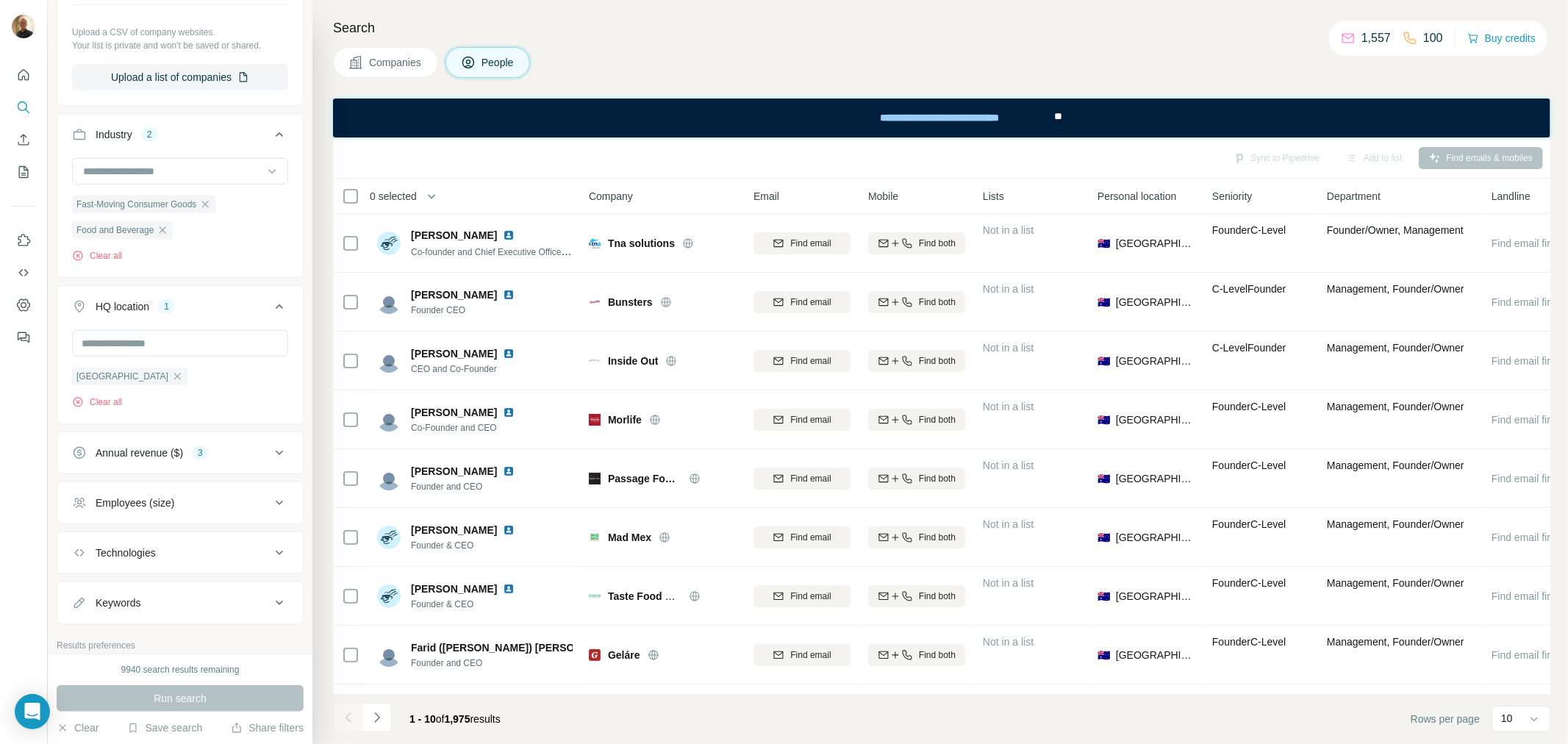
scroll to position [653, 0]
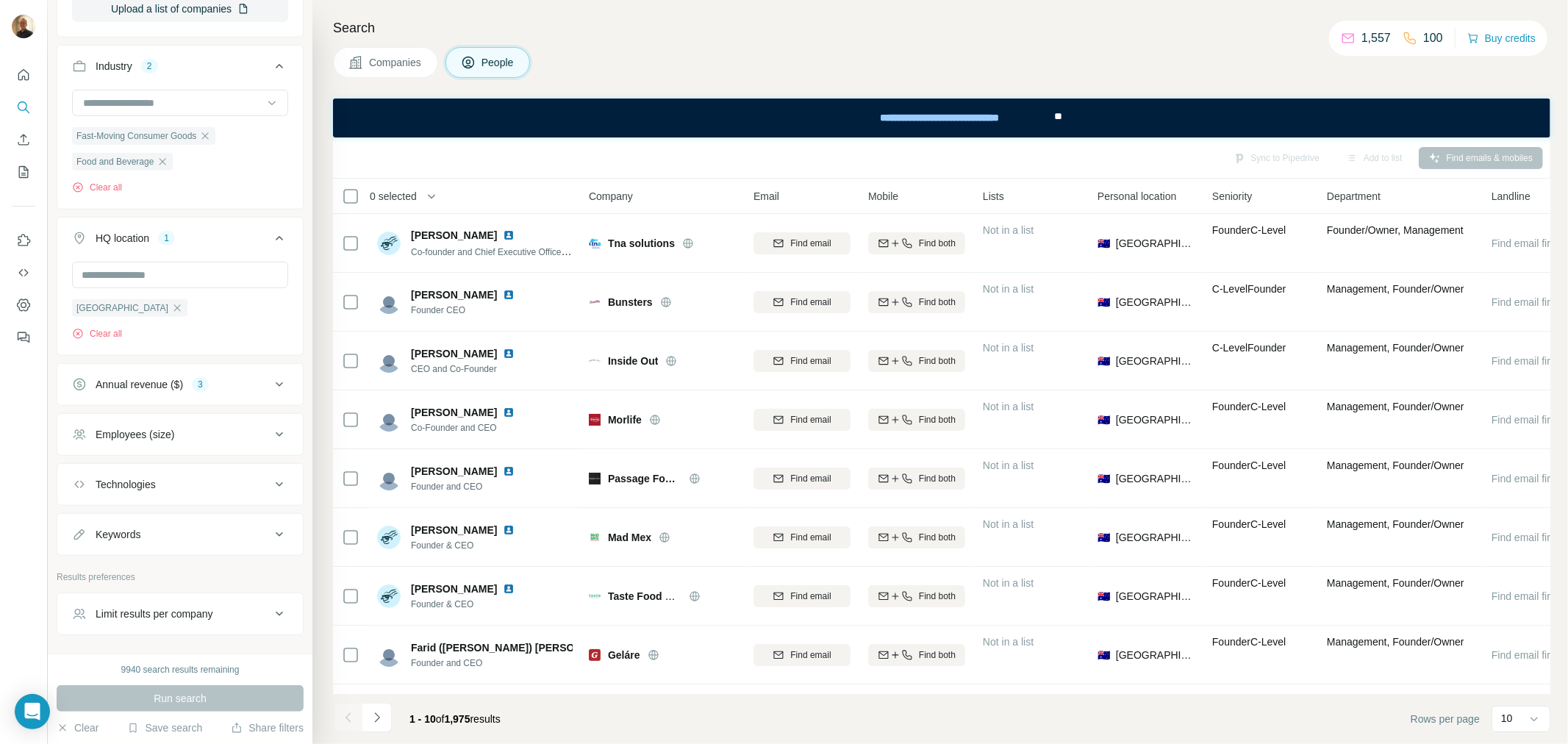
click at [174, 492] on div "Technologies" at bounding box center [171, 484] width 199 height 14
click at [163, 391] on div "Annual revenue ($)" at bounding box center [139, 384] width 87 height 14
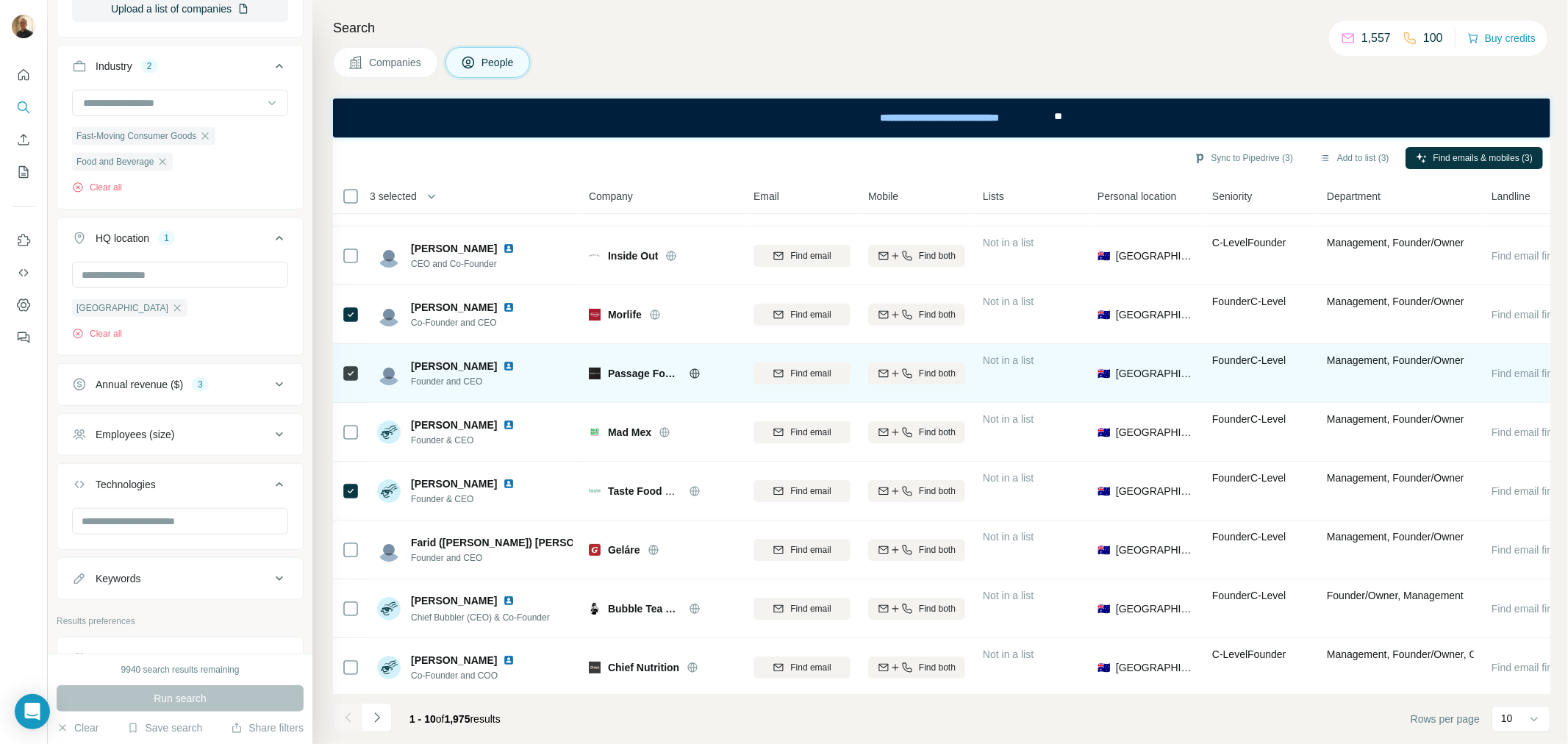
scroll to position [115, 0]
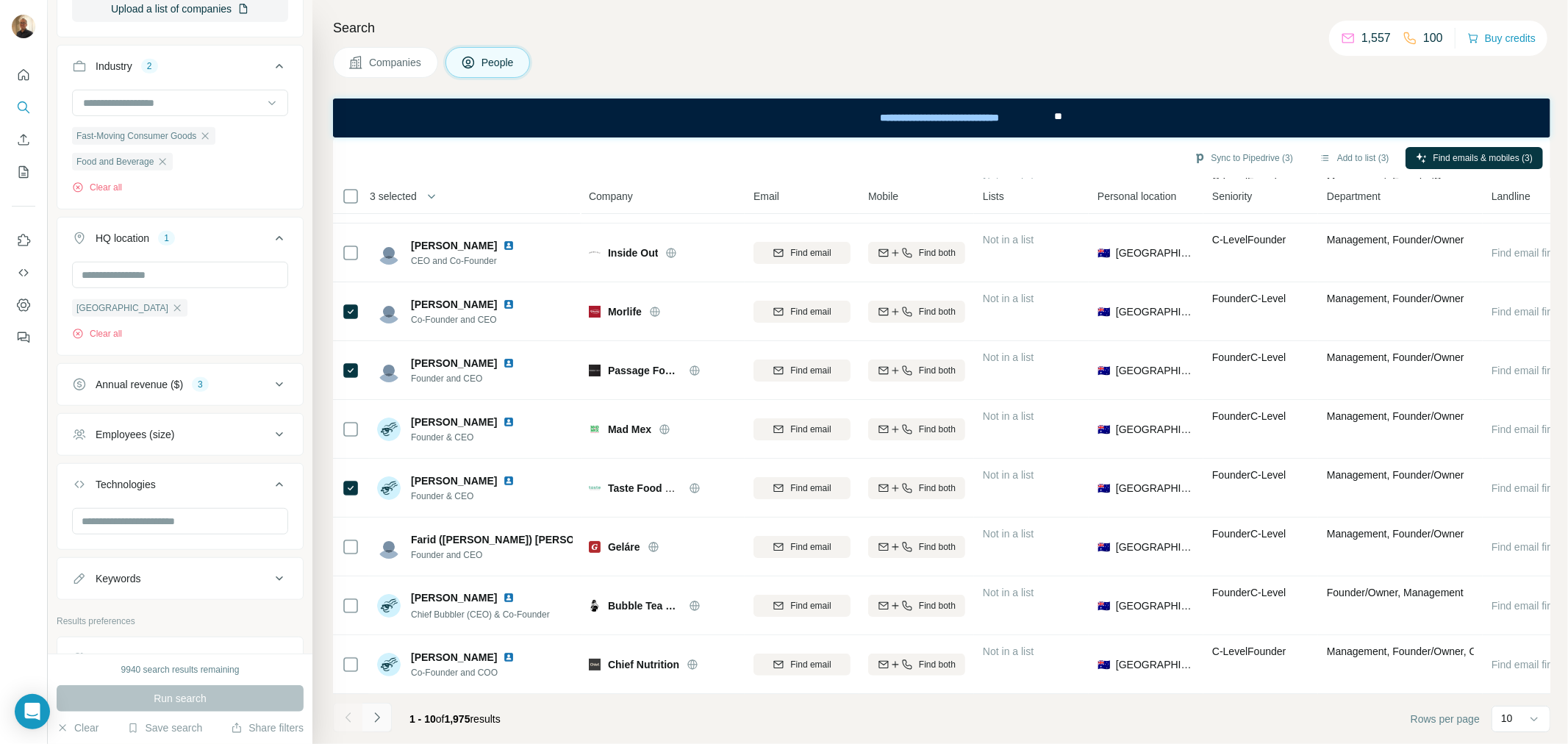
click at [376, 723] on icon "Navigate to next page" at bounding box center [376, 717] width 14 height 14
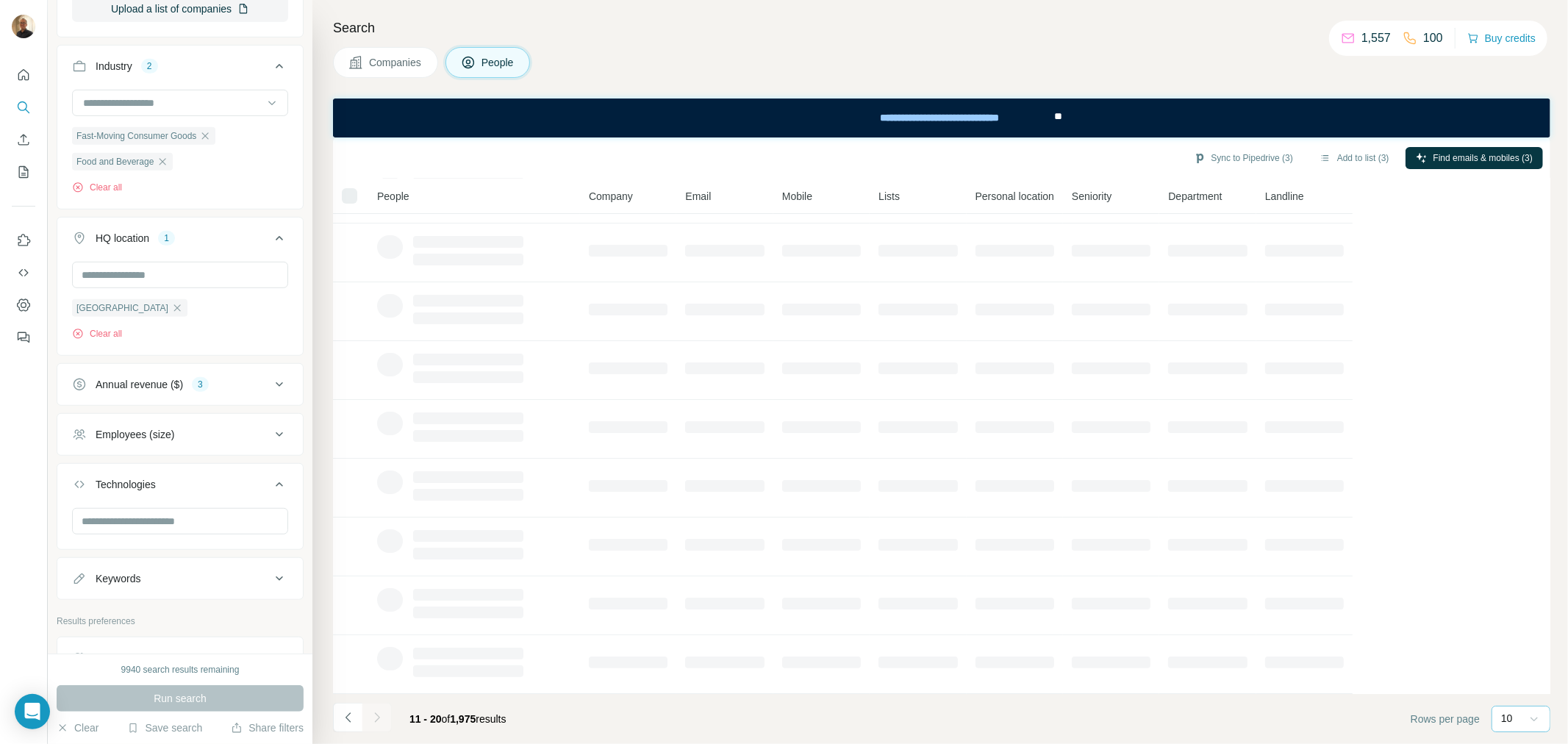
click at [1531, 719] on icon at bounding box center [1534, 719] width 14 height 14
click at [1516, 604] on p "60" at bounding box center [1510, 606] width 12 height 14
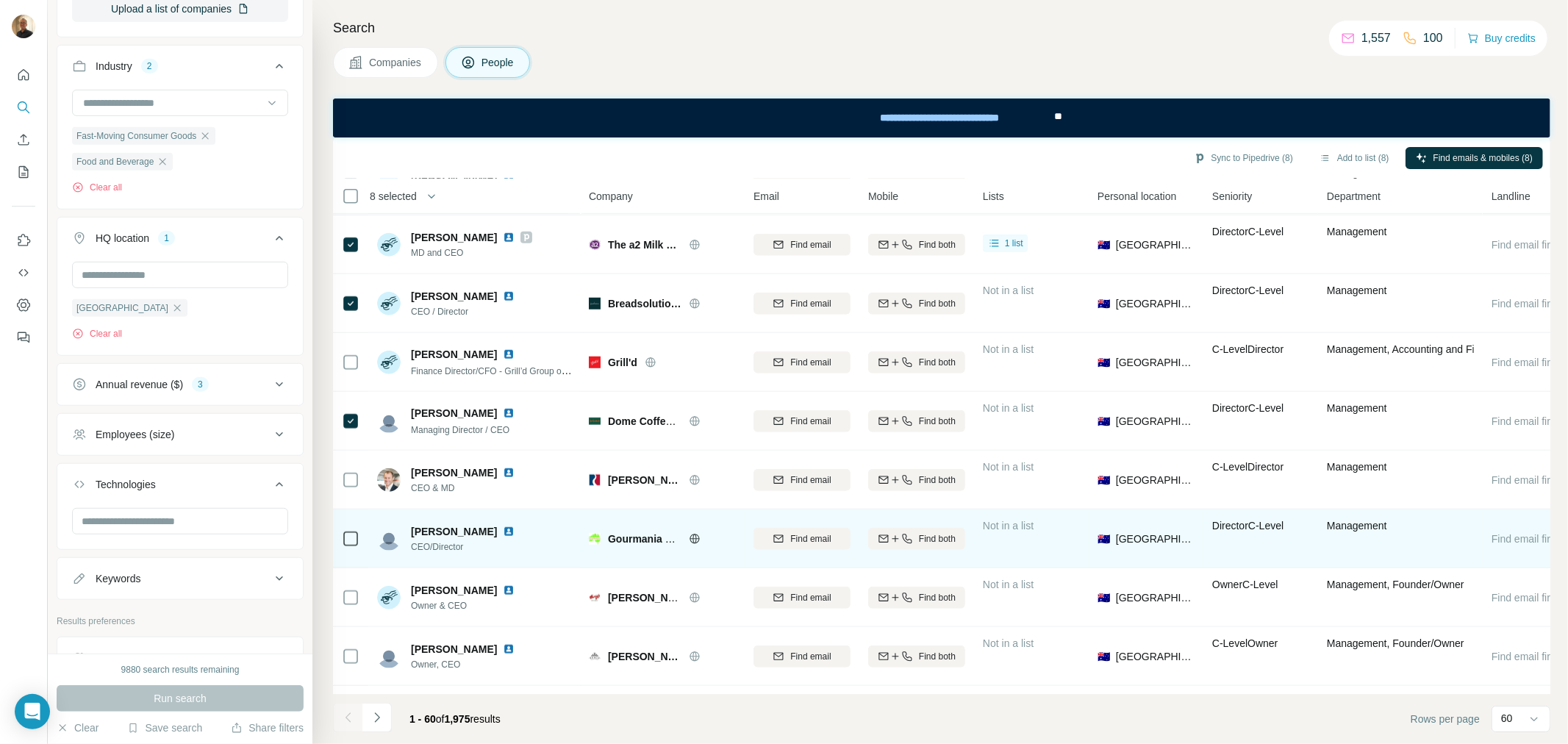
scroll to position [1096, 0]
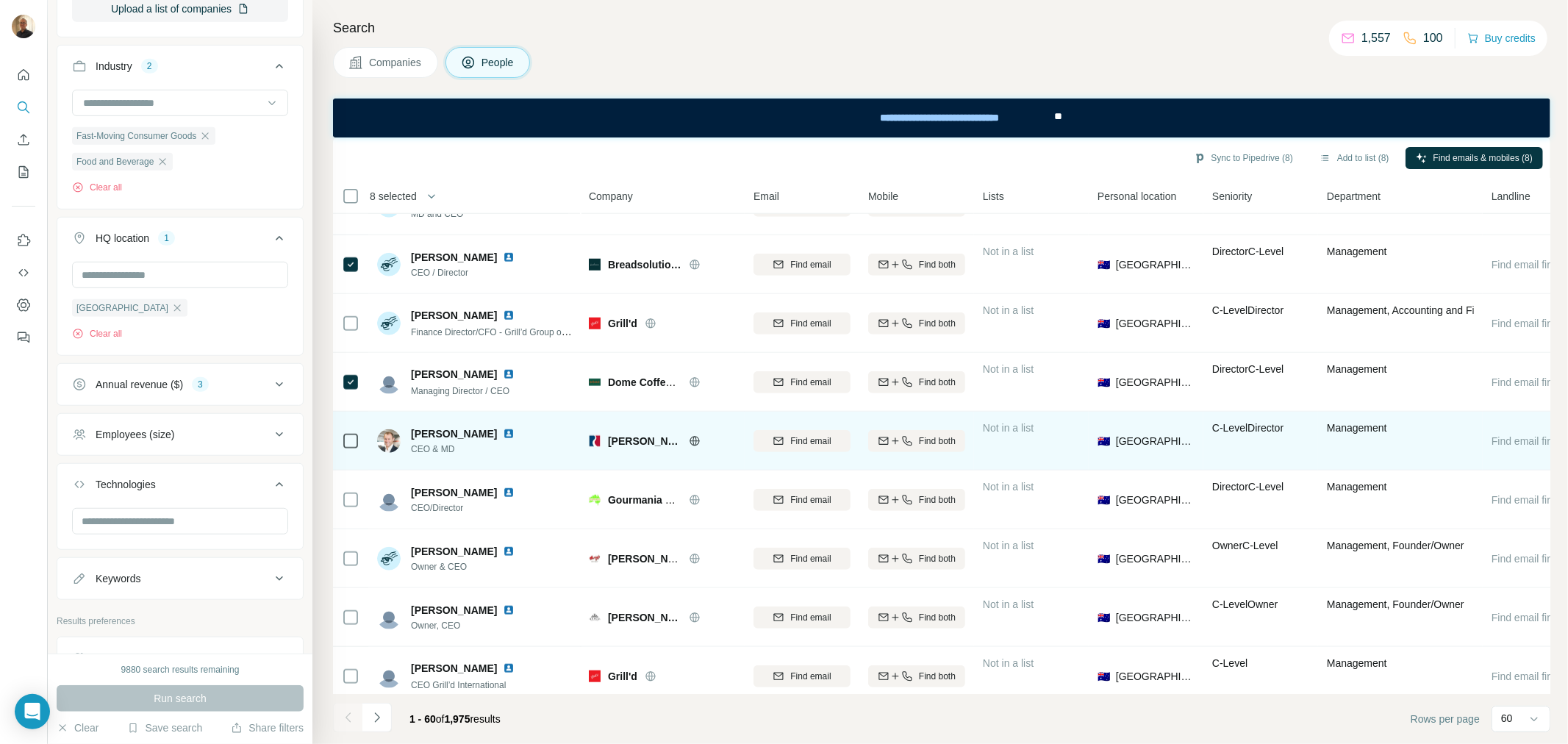
click at [360, 441] on td at bounding box center [351, 441] width 36 height 59
click at [342, 442] on icon at bounding box center [350, 440] width 18 height 18
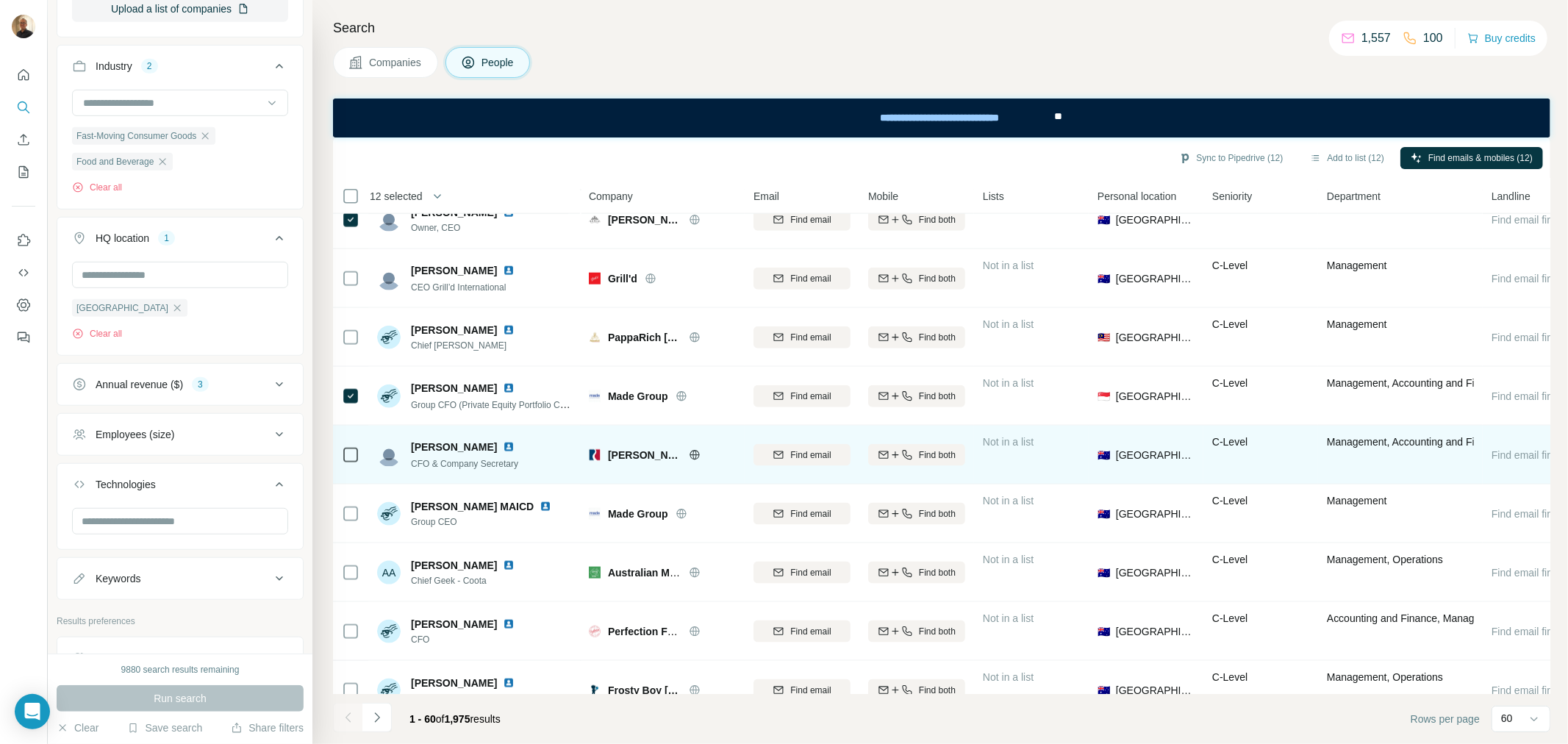
scroll to position [1504, 0]
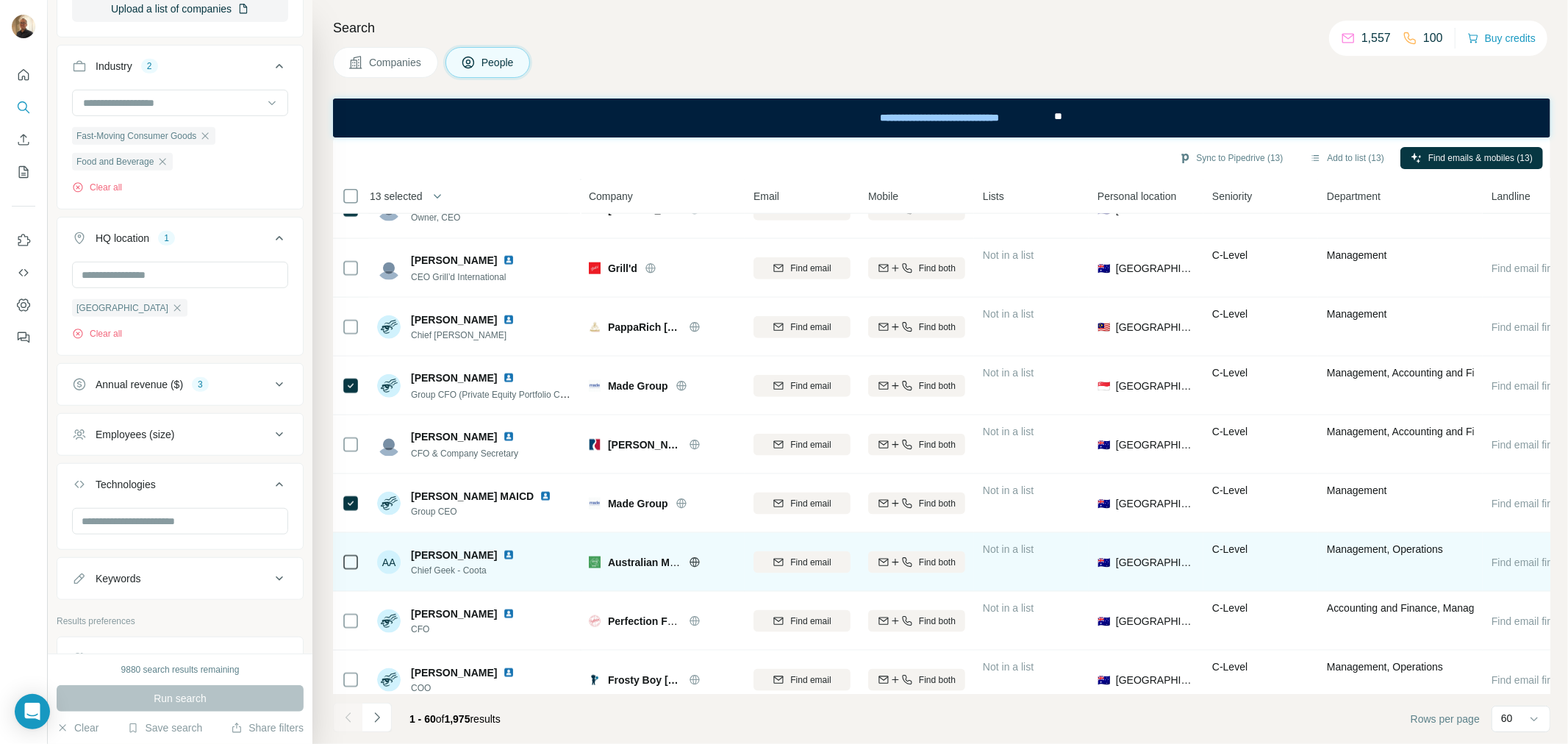
click at [360, 560] on td at bounding box center [351, 562] width 36 height 59
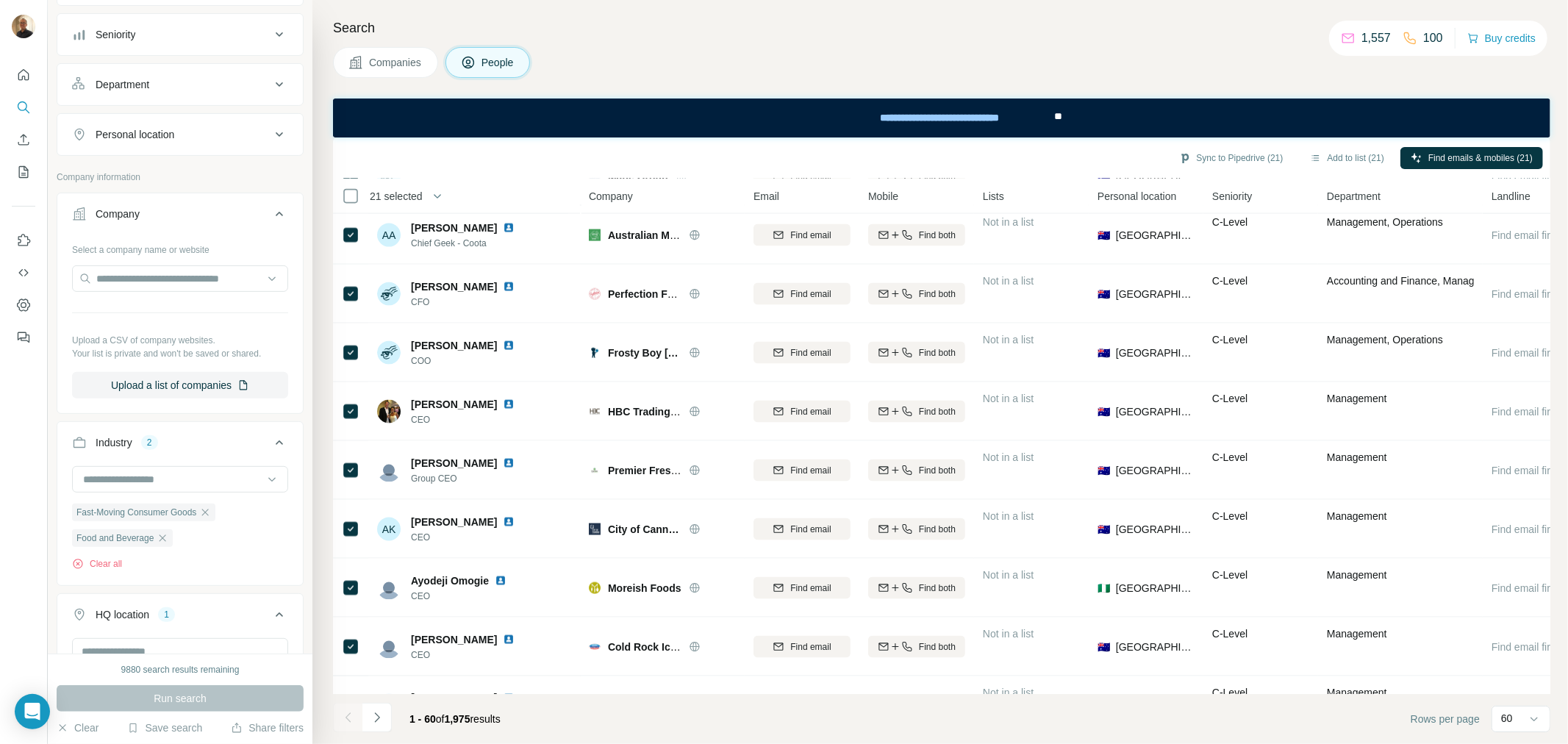
scroll to position [0, 0]
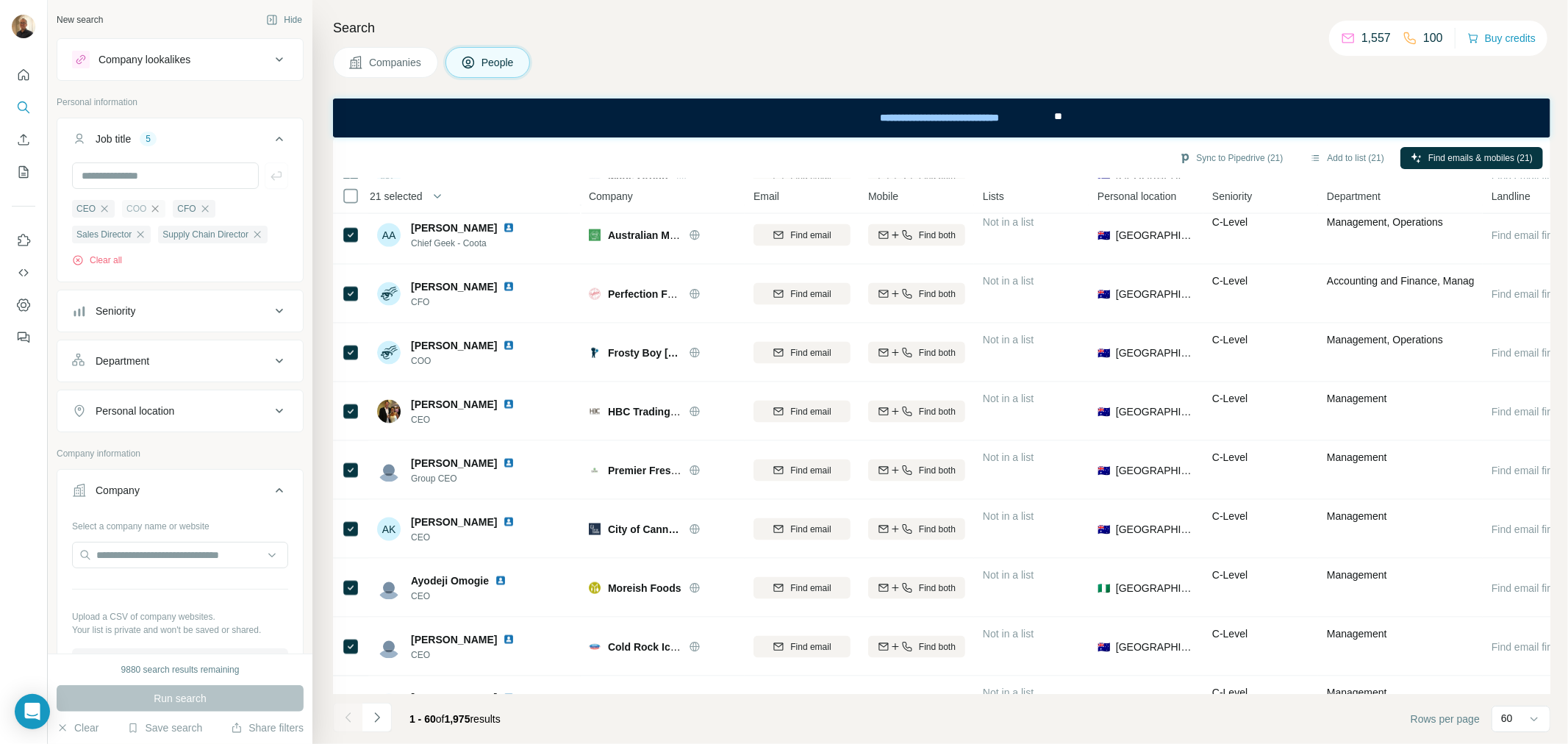
click at [155, 207] on icon "button" at bounding box center [155, 209] width 12 height 12
click at [148, 207] on icon "button" at bounding box center [154, 209] width 12 height 12
click at [189, 214] on icon "button" at bounding box center [190, 209] width 12 height 12
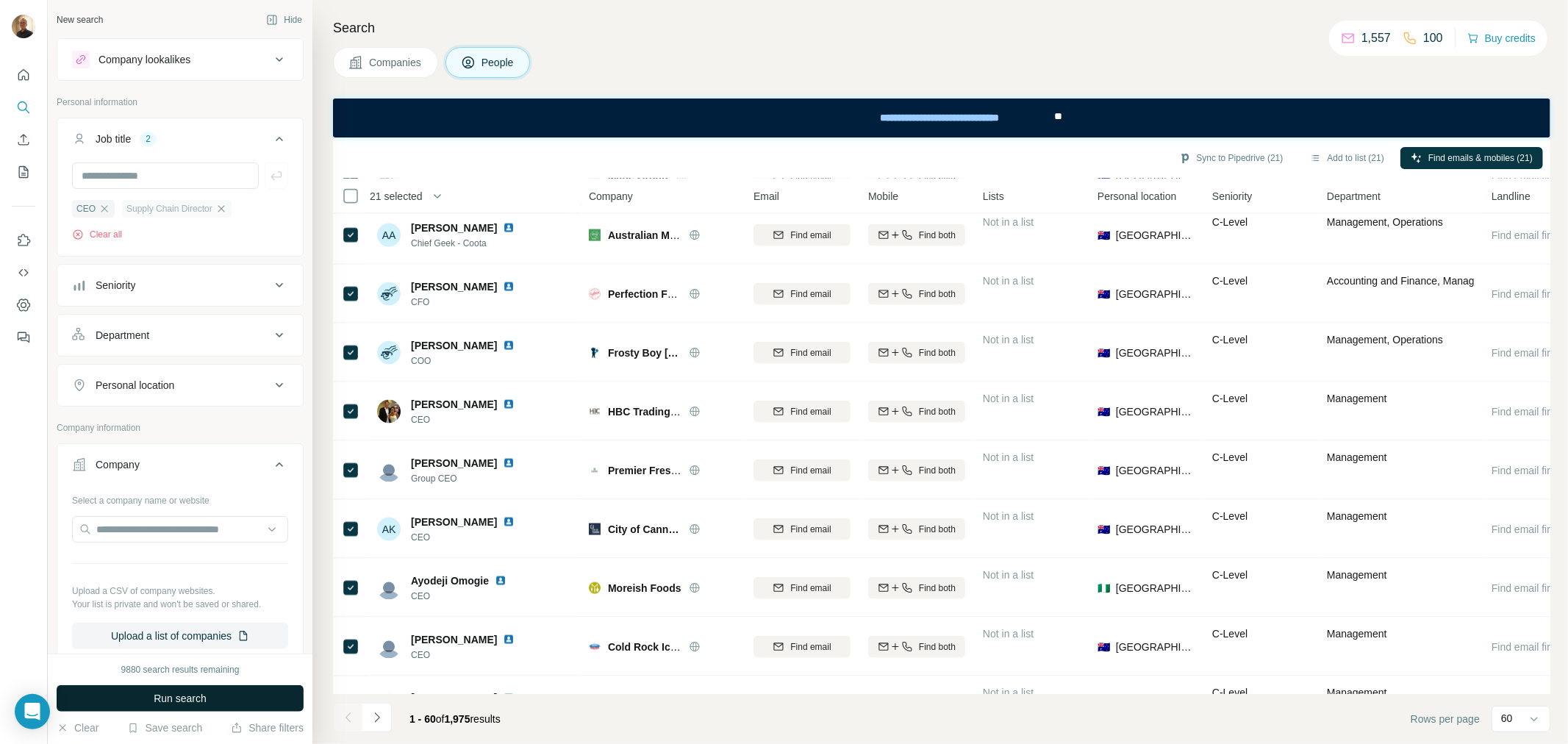
click at [179, 692] on span "Run search" at bounding box center [180, 698] width 53 height 14
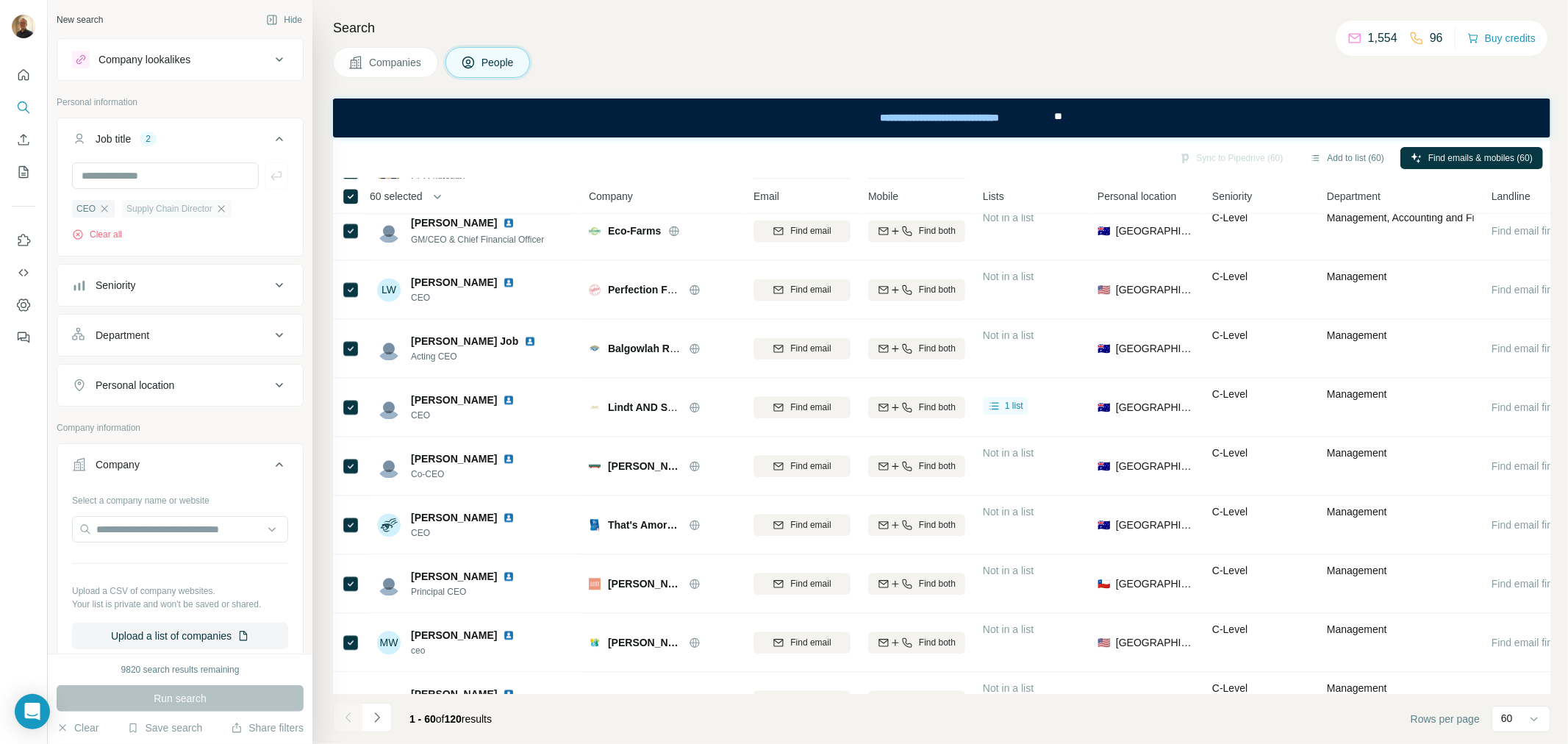
scroll to position [3055, 0]
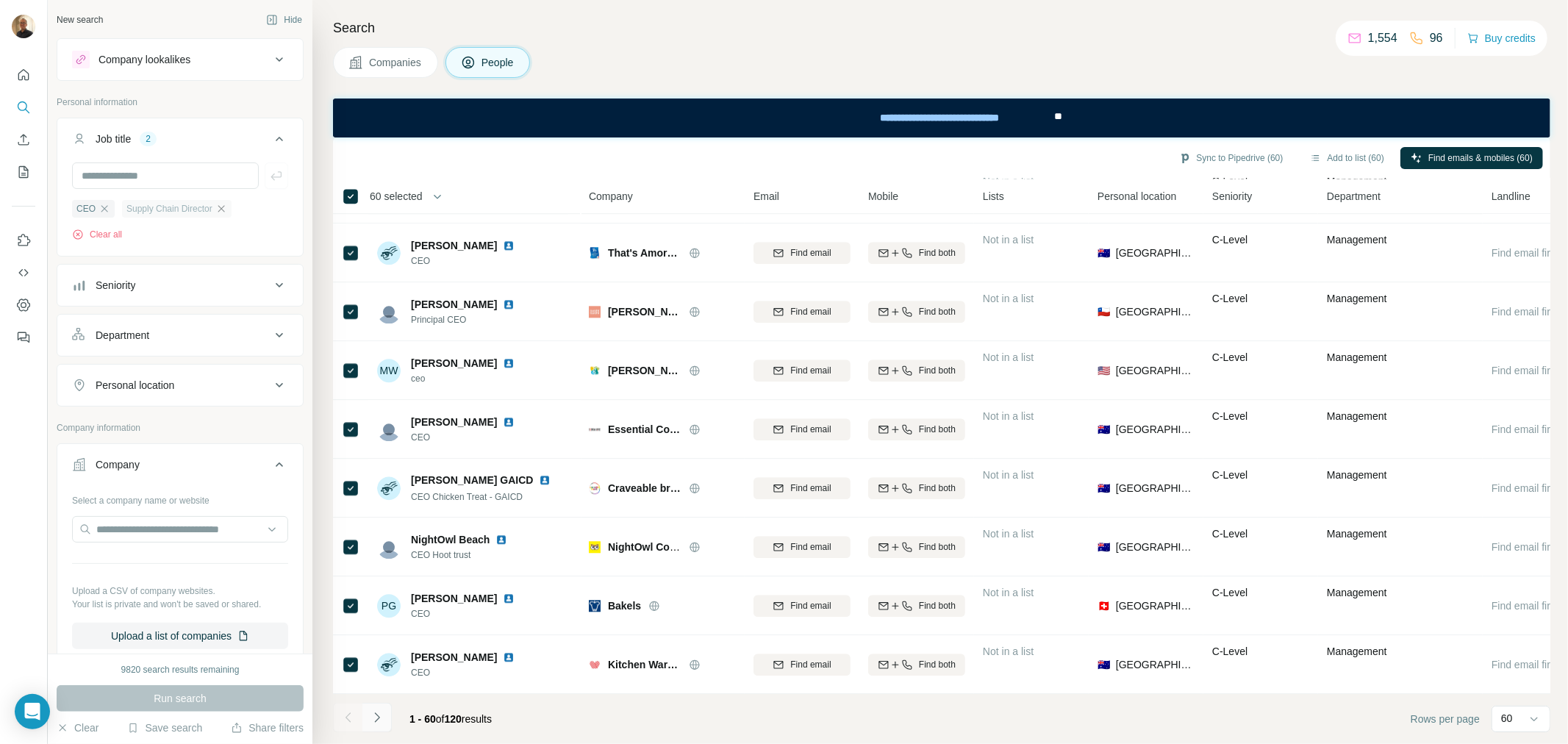
click at [380, 715] on icon "Navigate to next page" at bounding box center [376, 717] width 14 height 14
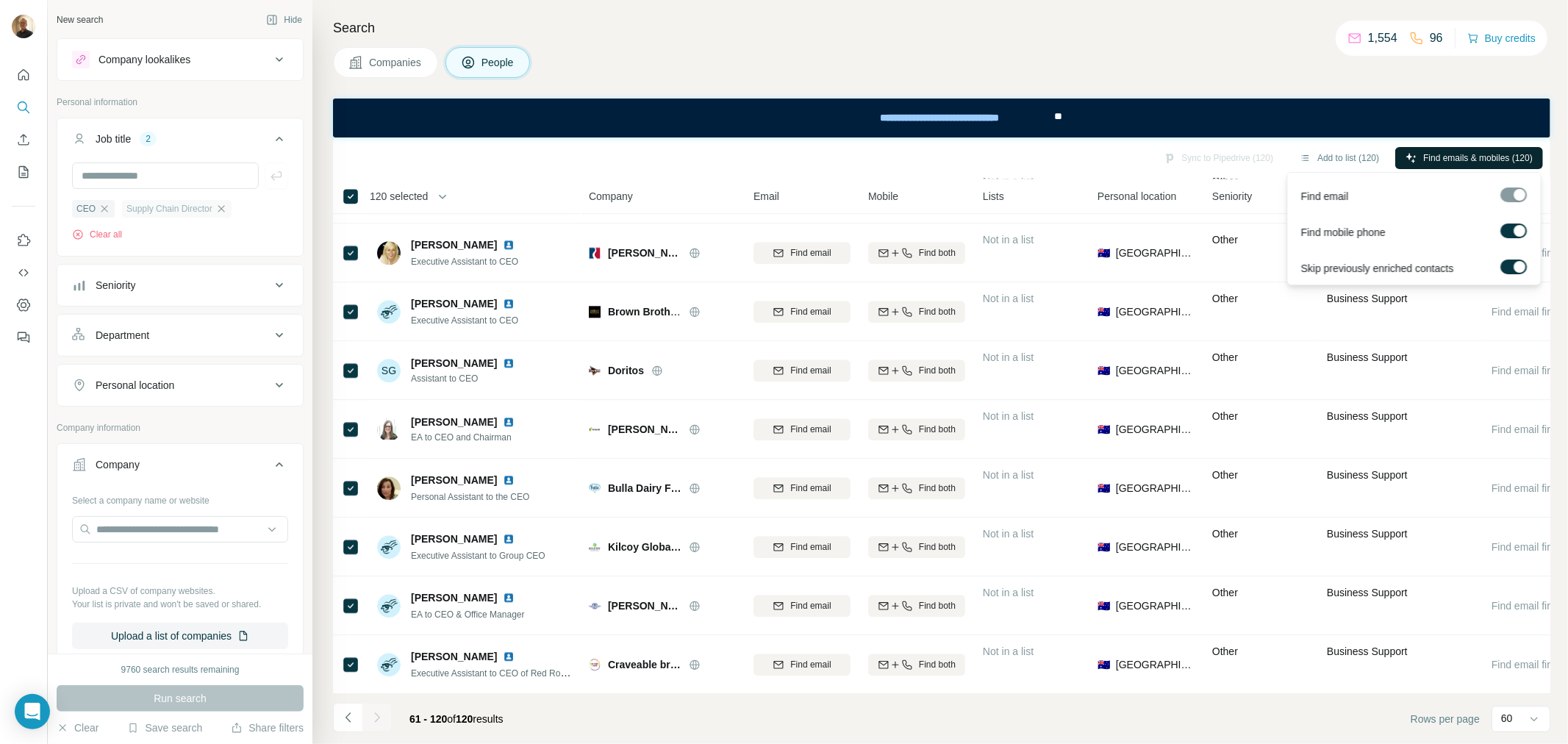
click at [1434, 153] on span "Find emails & mobiles (120)" at bounding box center [1478, 158] width 110 height 14
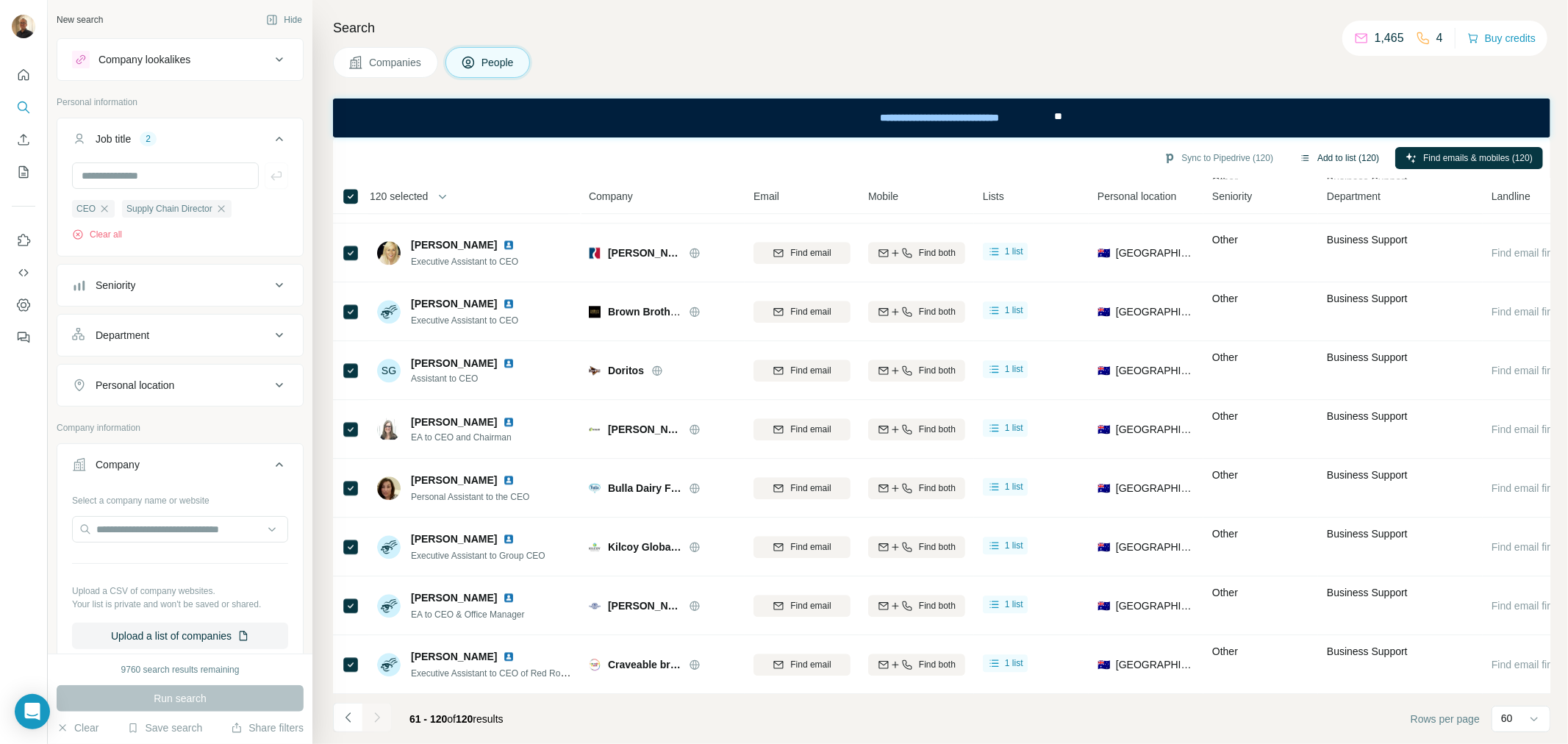
click at [1335, 151] on button "Add to list (120)" at bounding box center [1340, 158] width 100 height 22
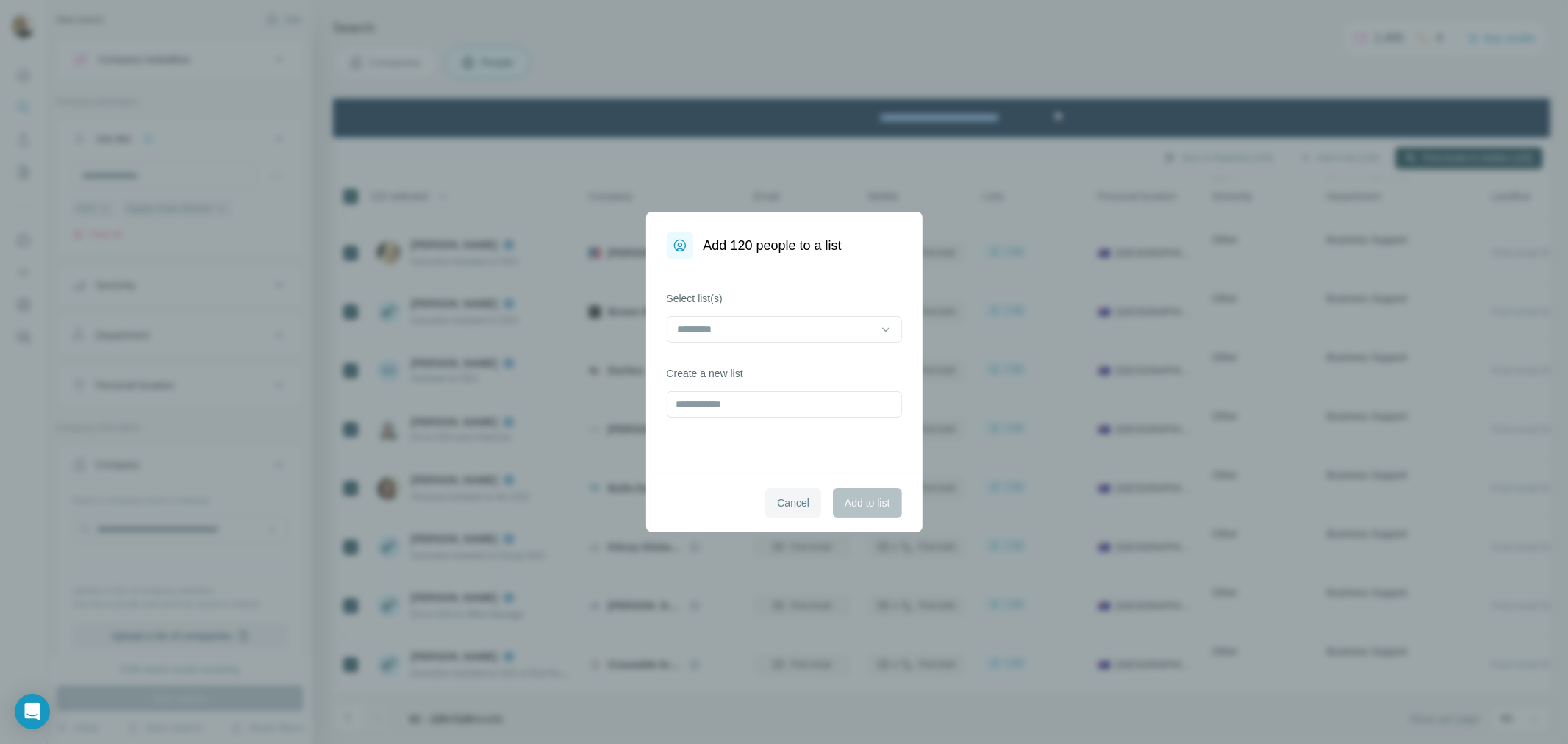
click at [781, 502] on span "Cancel" at bounding box center [793, 502] width 32 height 14
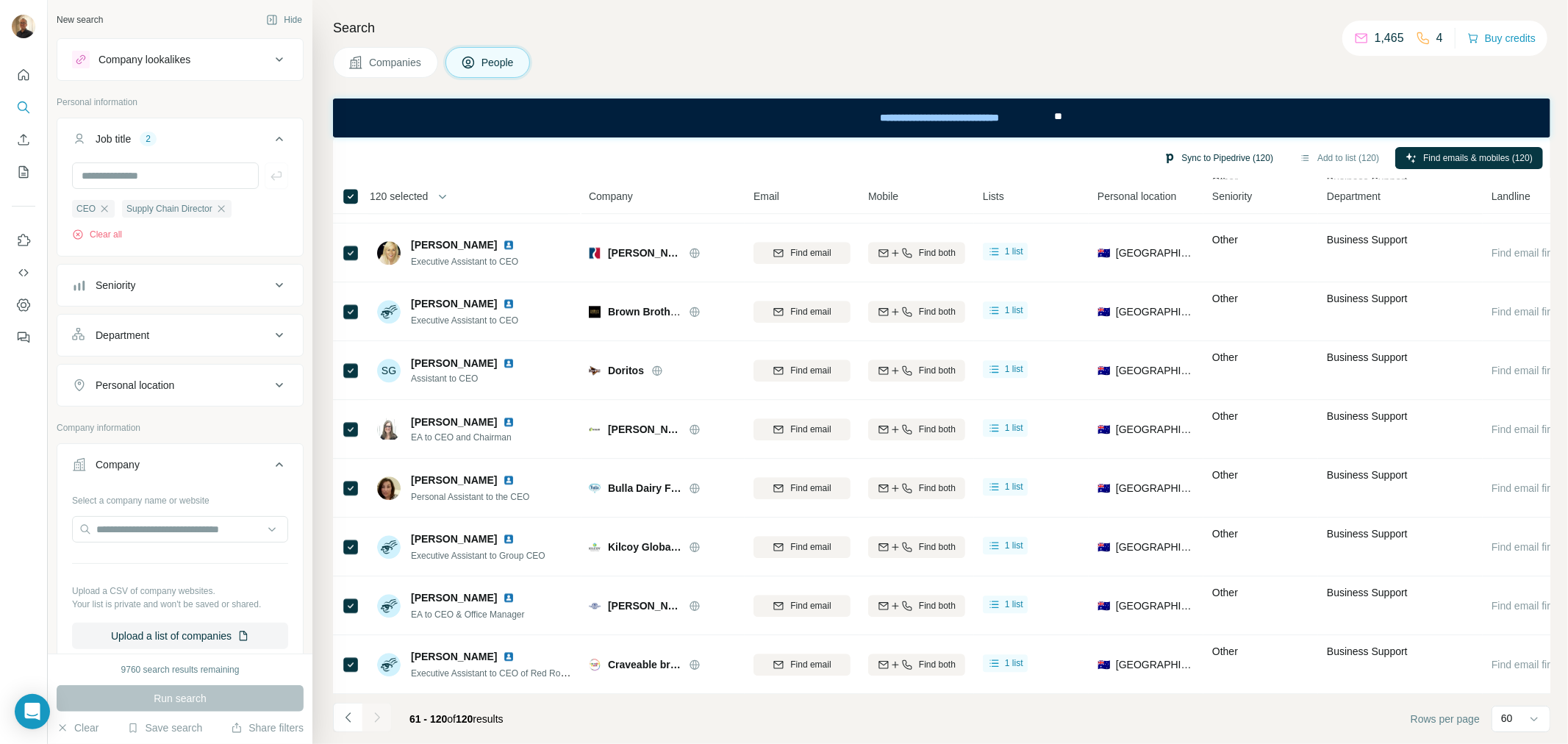
click at [1220, 156] on button "Sync to Pipedrive (120)" at bounding box center [1219, 158] width 130 height 22
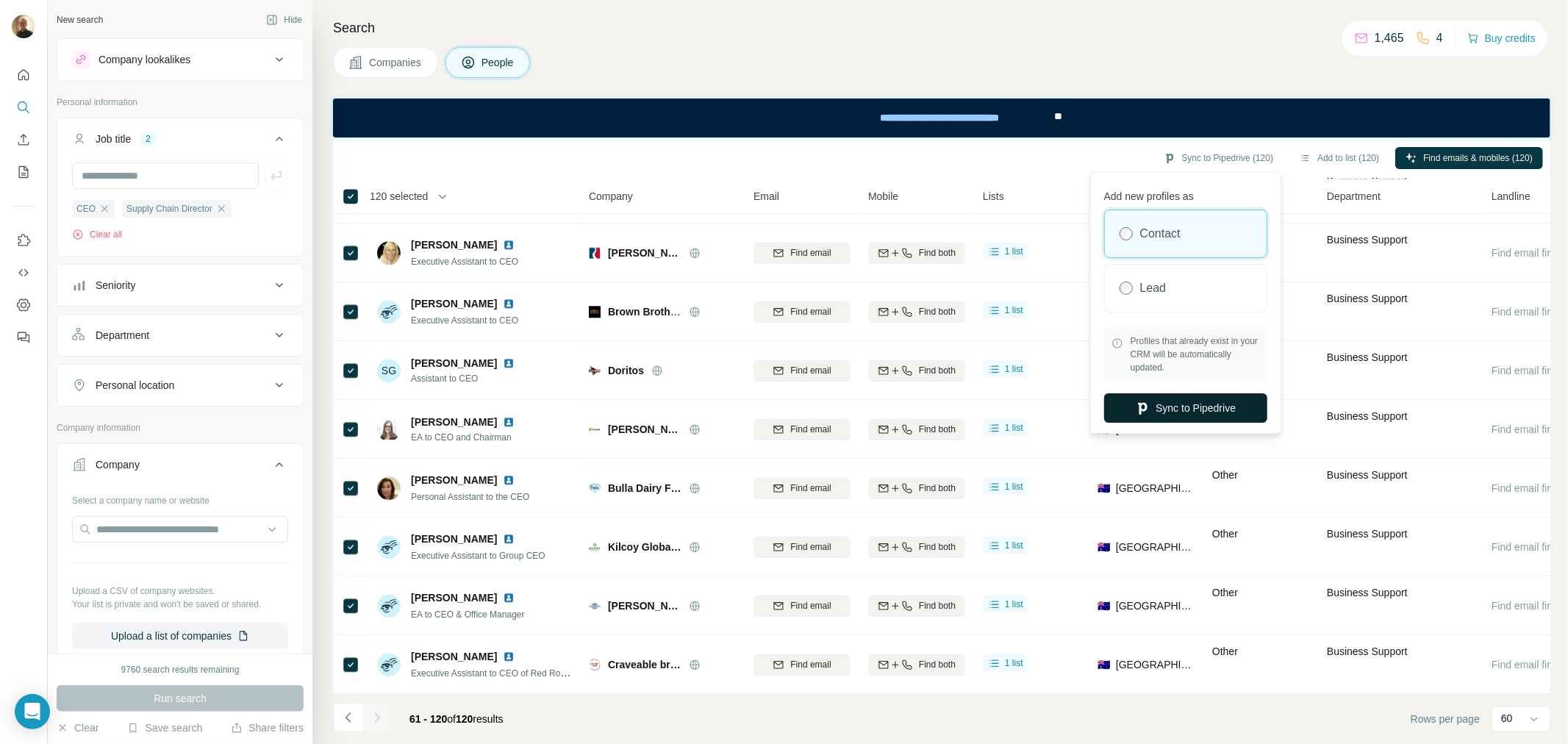
click at [1190, 406] on button "Sync to Pipedrive" at bounding box center [1186, 408] width 163 height 30
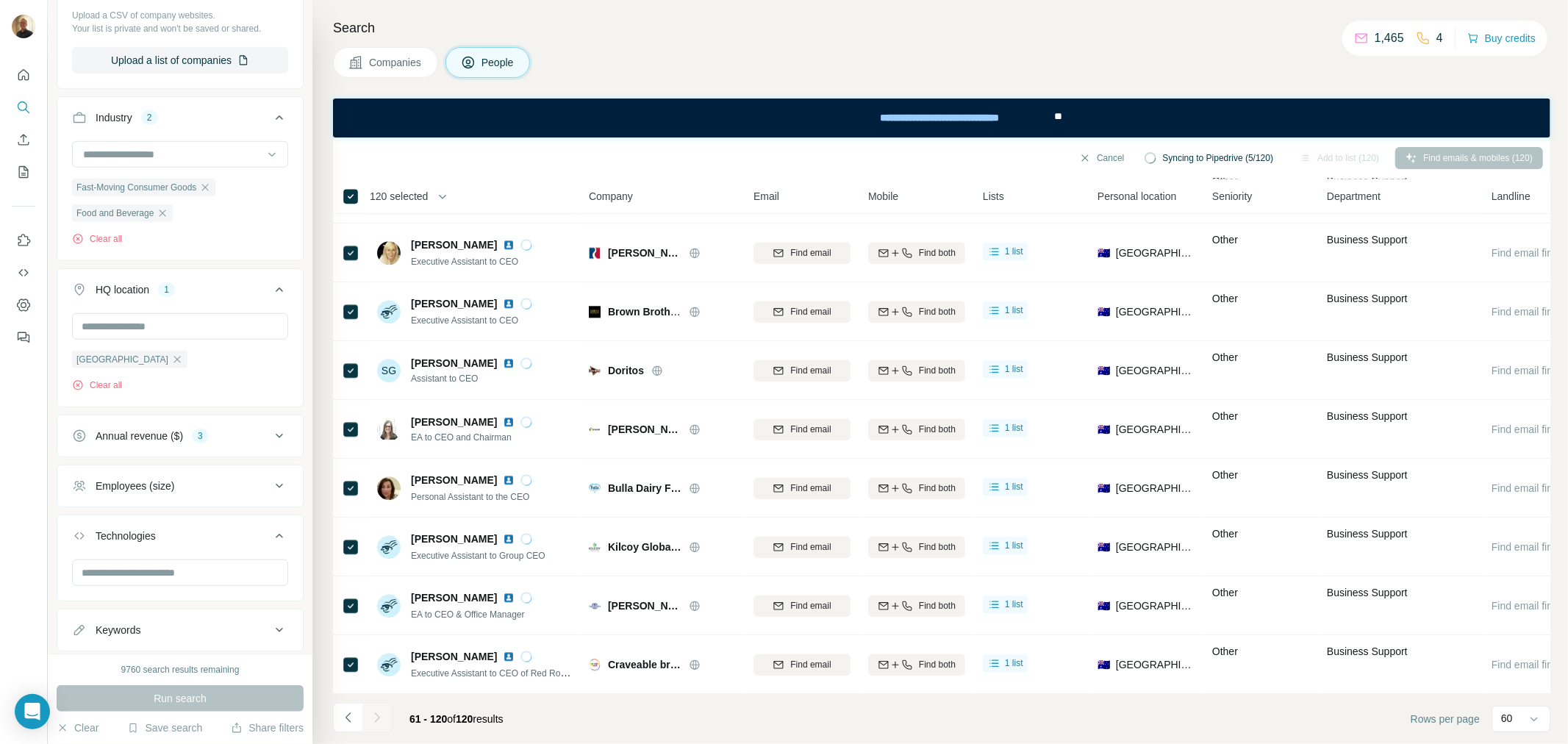
scroll to position [563, 0]
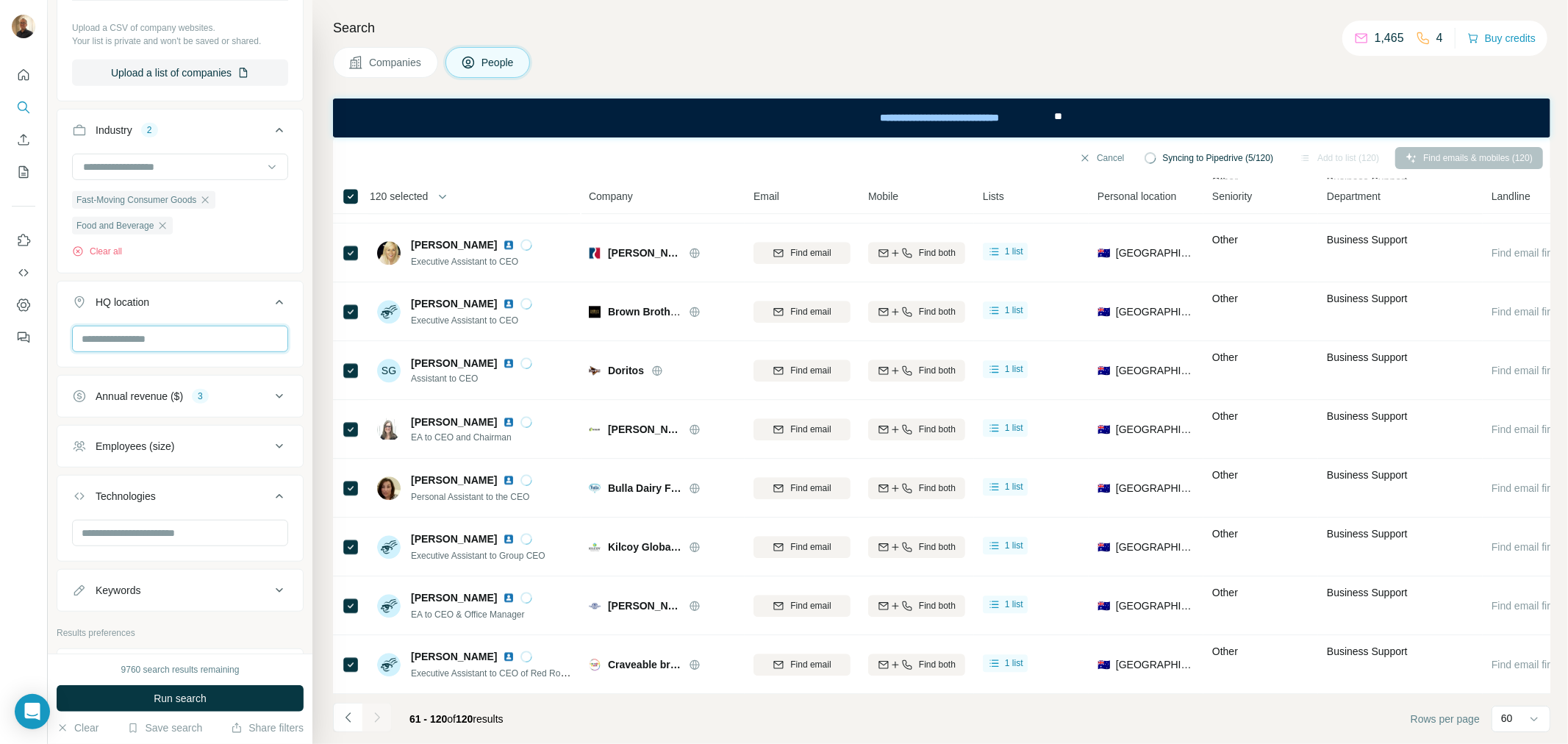
click at [144, 340] on input "text" at bounding box center [180, 338] width 217 height 26
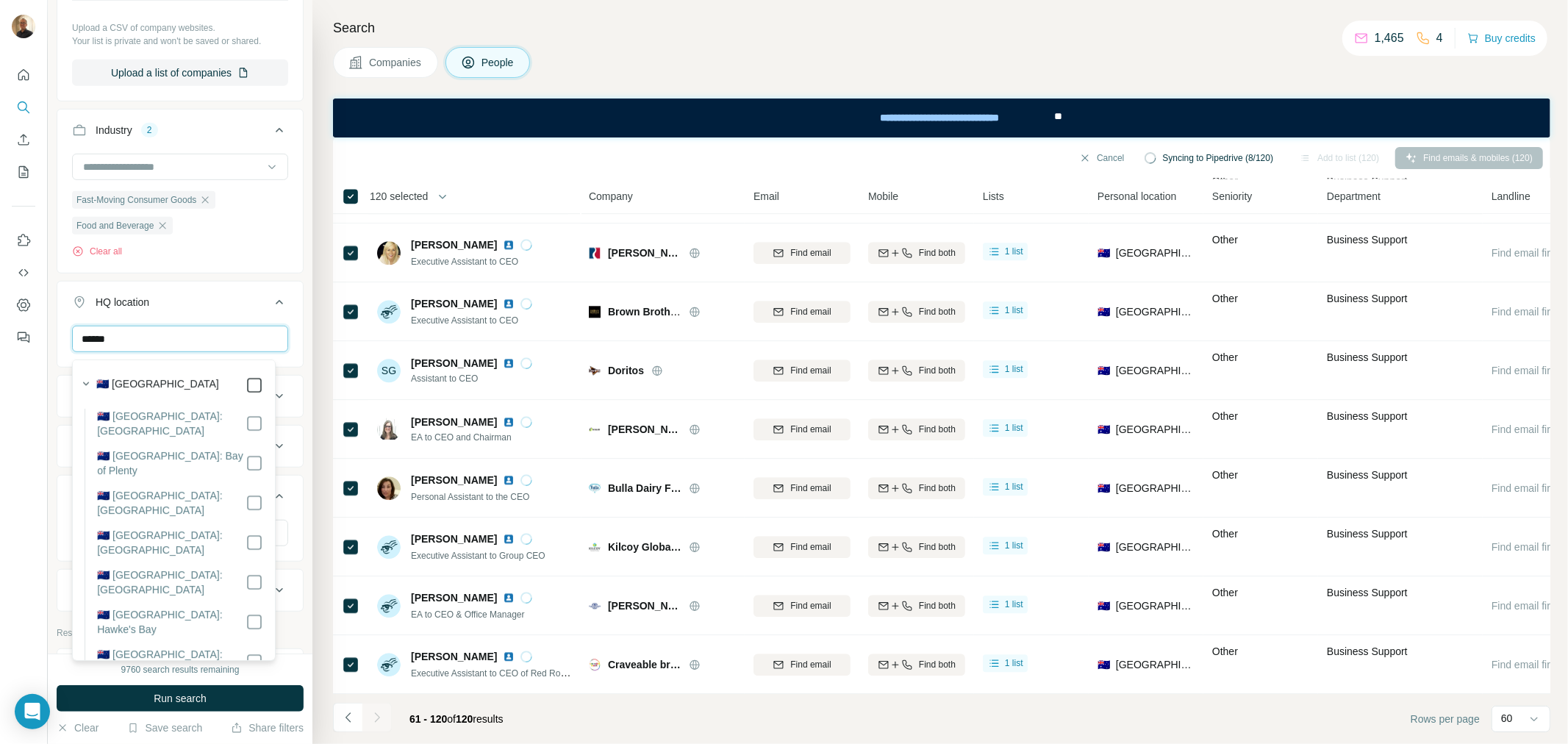
type input "******"
click at [211, 320] on button "HQ location 1" at bounding box center [180, 304] width 245 height 41
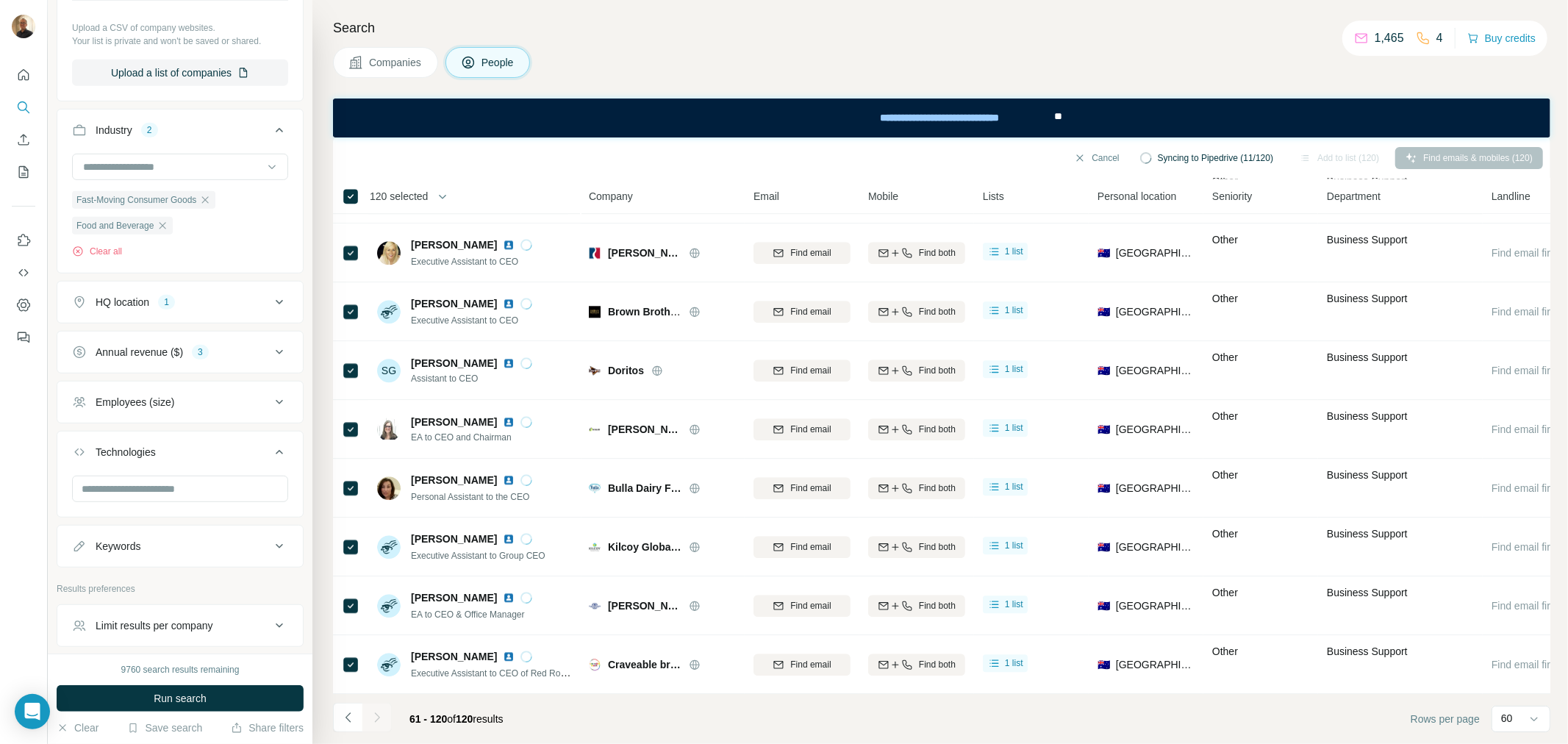
click at [271, 303] on icon at bounding box center [279, 302] width 18 height 18
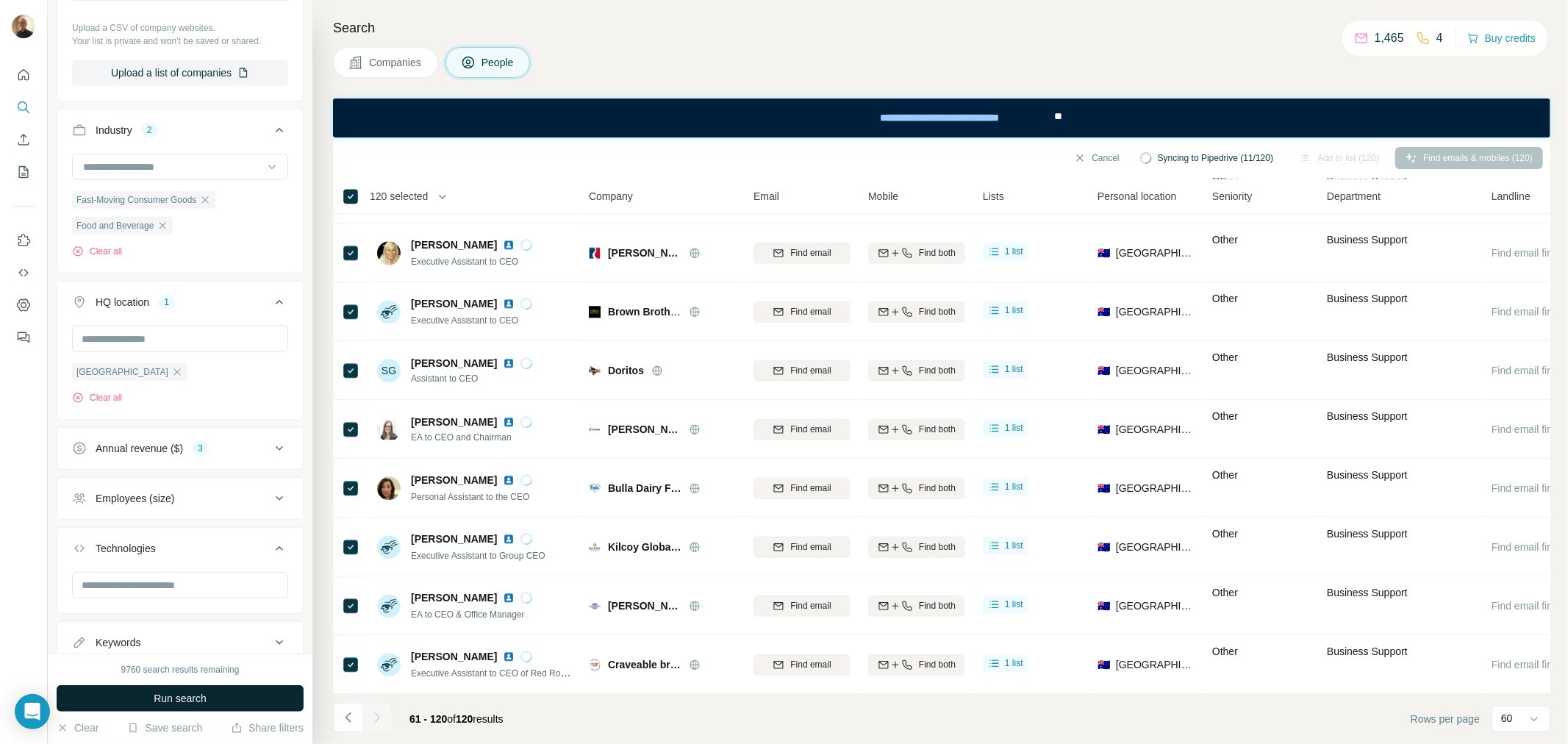
click at [181, 703] on span "Run search" at bounding box center [180, 698] width 53 height 14
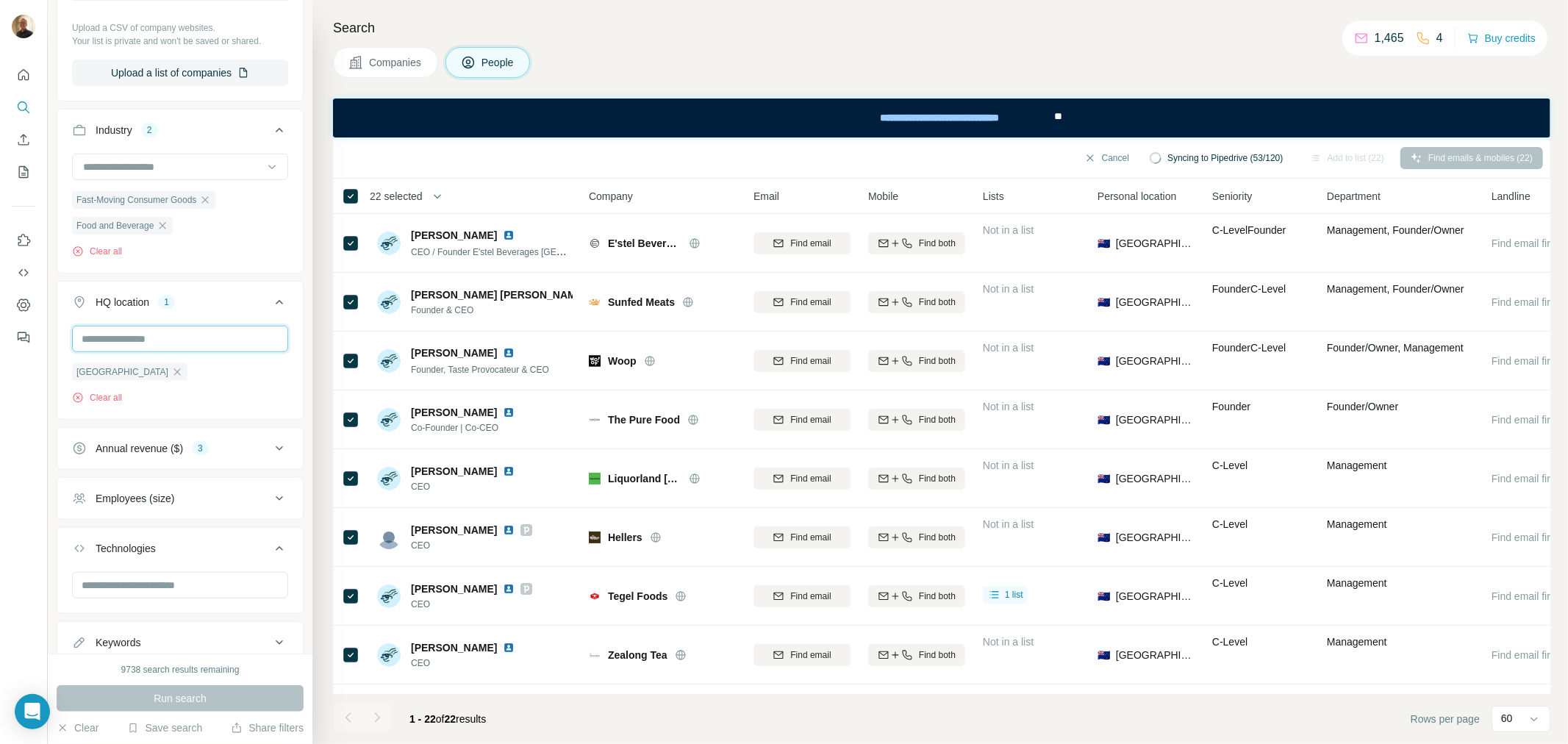
click at [160, 339] on input "text" at bounding box center [180, 338] width 217 height 26
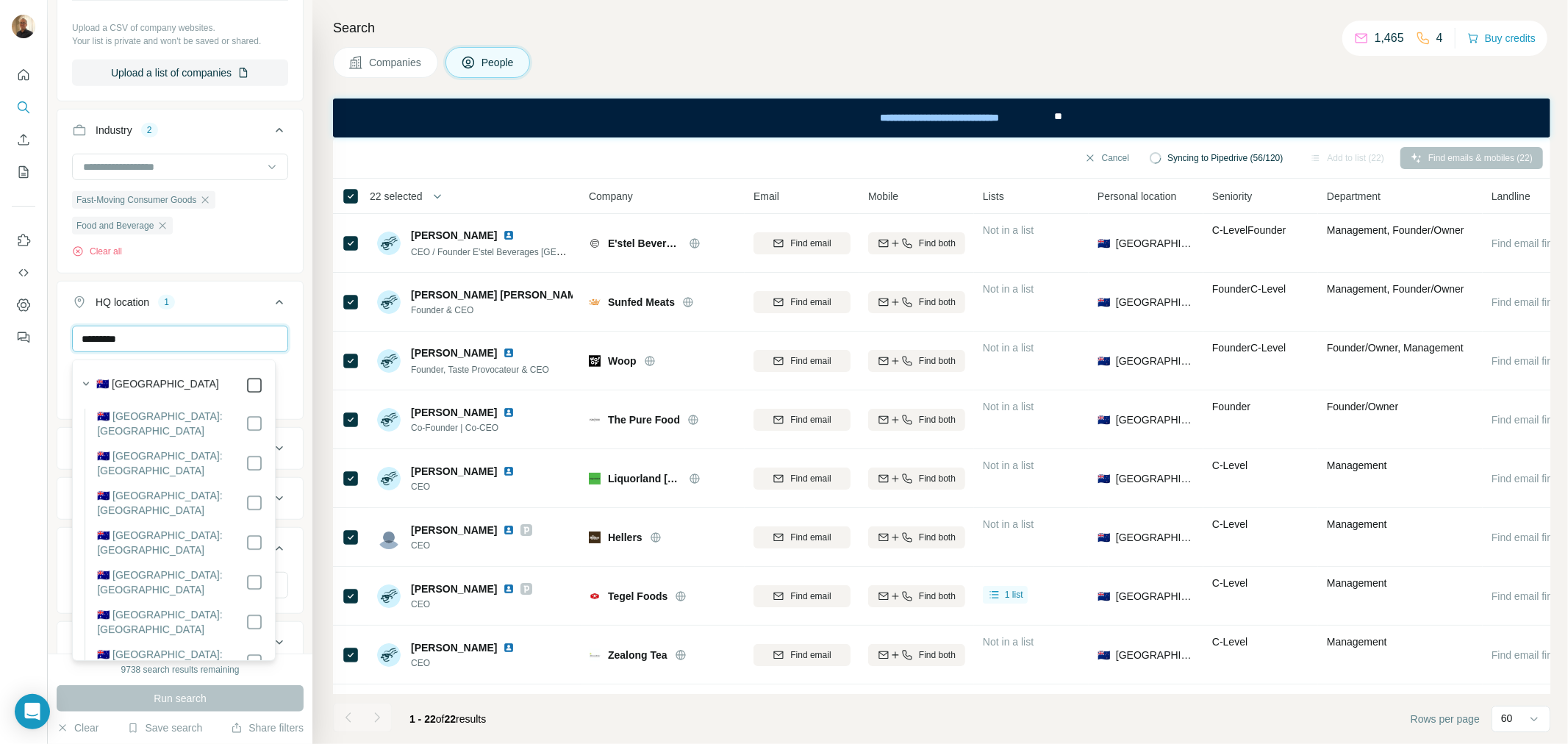
type input "*********"
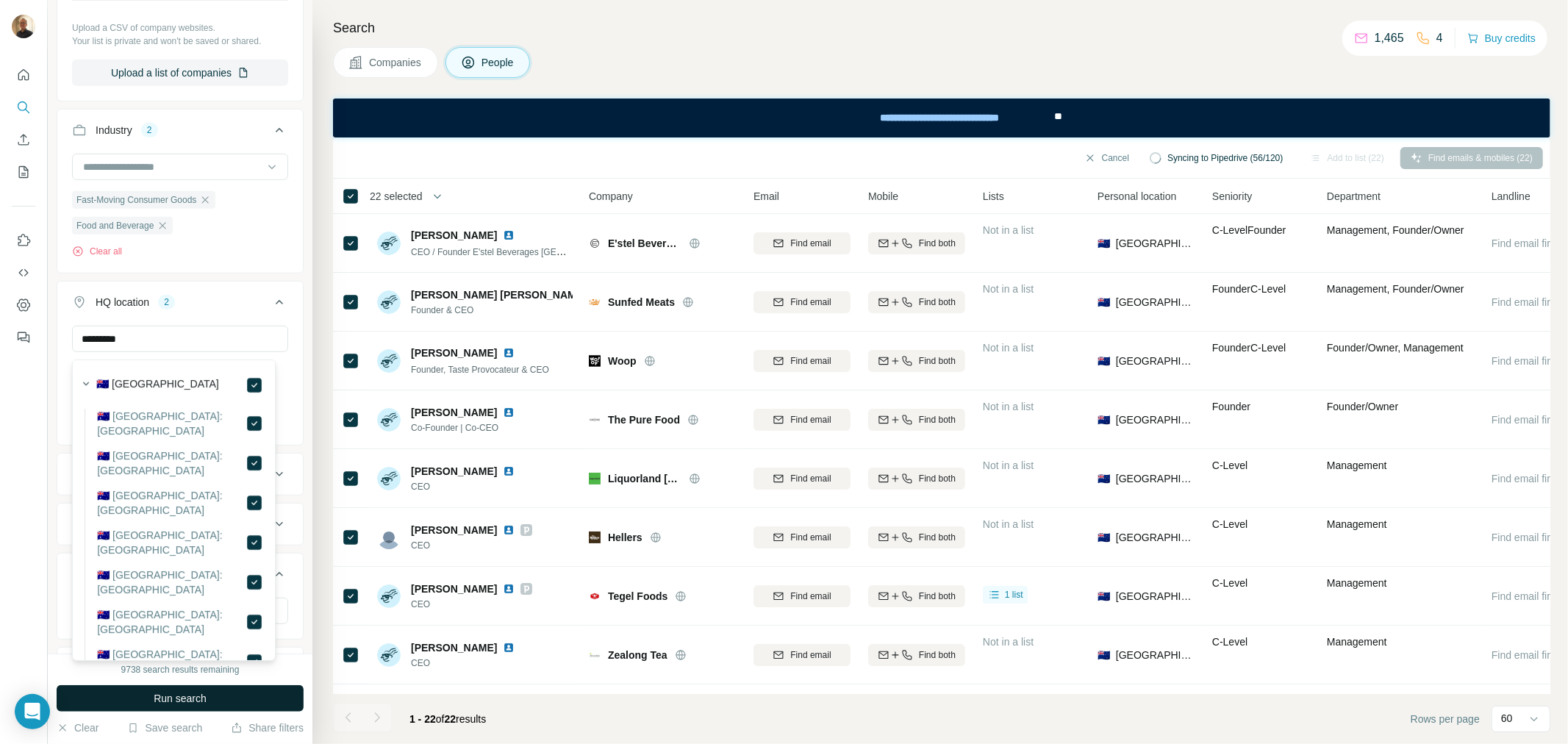
click at [179, 694] on span "Run search" at bounding box center [180, 698] width 53 height 14
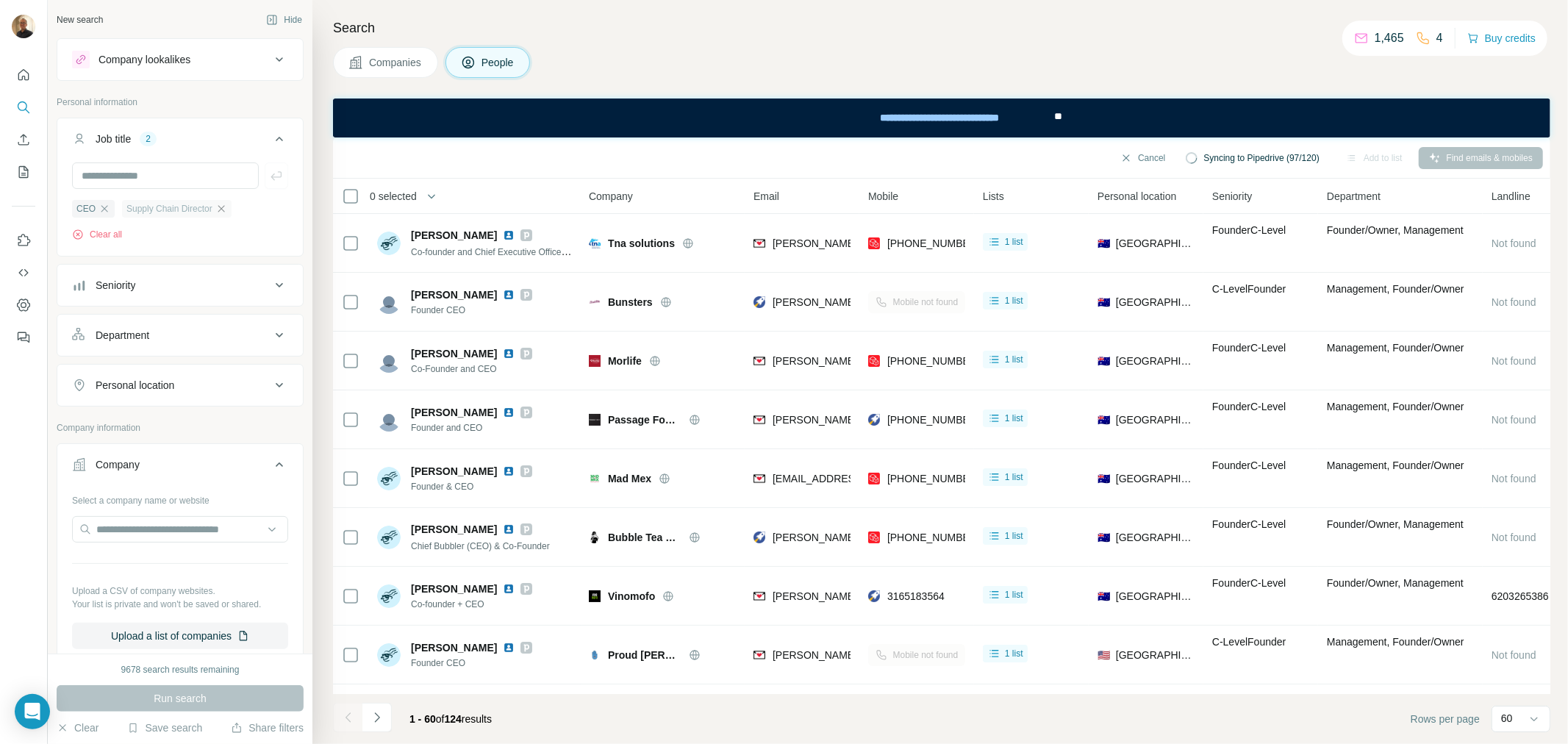
click at [228, 211] on icon "button" at bounding box center [222, 209] width 12 height 12
click at [104, 211] on icon "button" at bounding box center [104, 209] width 12 height 12
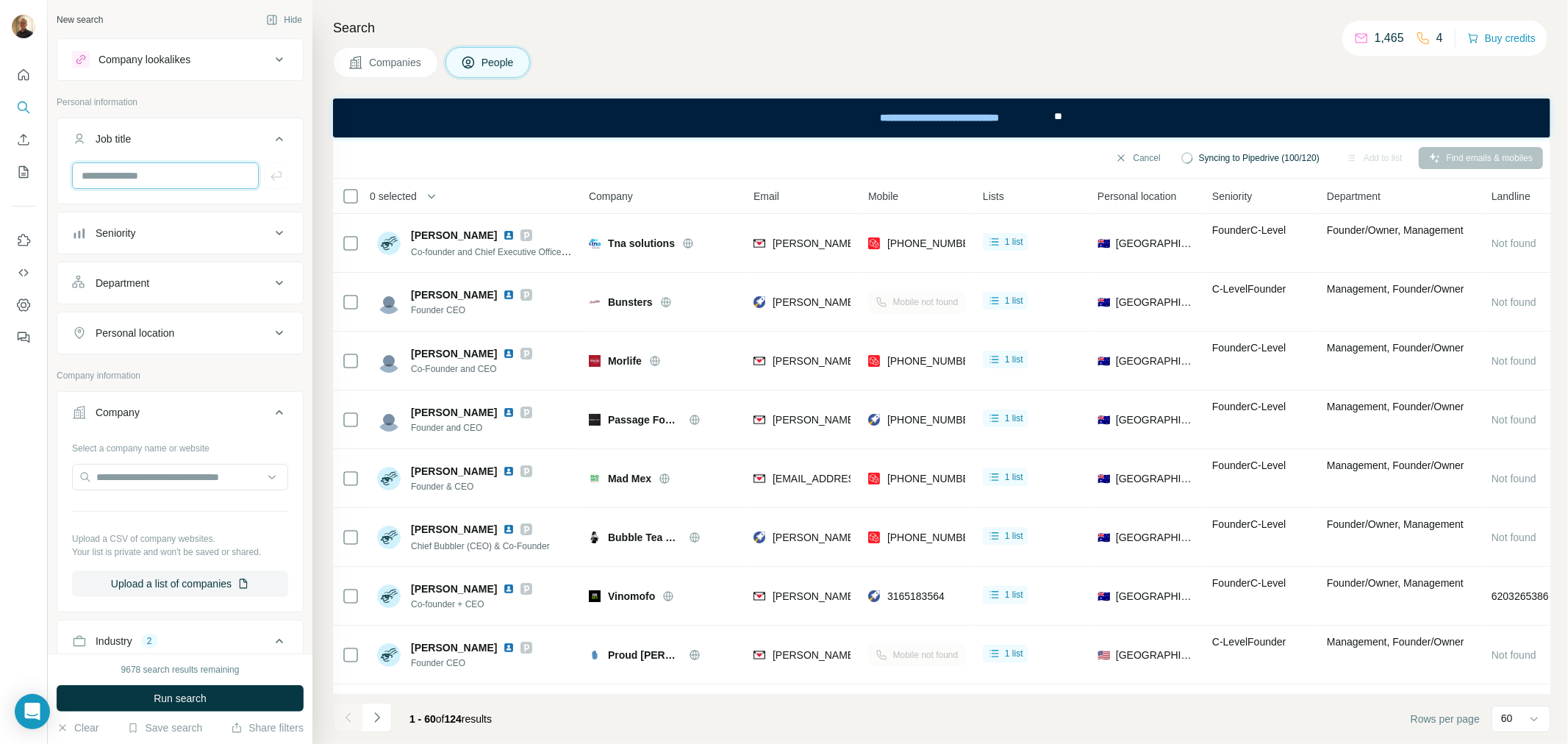
click at [120, 171] on input "text" at bounding box center [165, 175] width 187 height 26
type input "***"
click at [269, 172] on icon "button" at bounding box center [276, 175] width 14 height 14
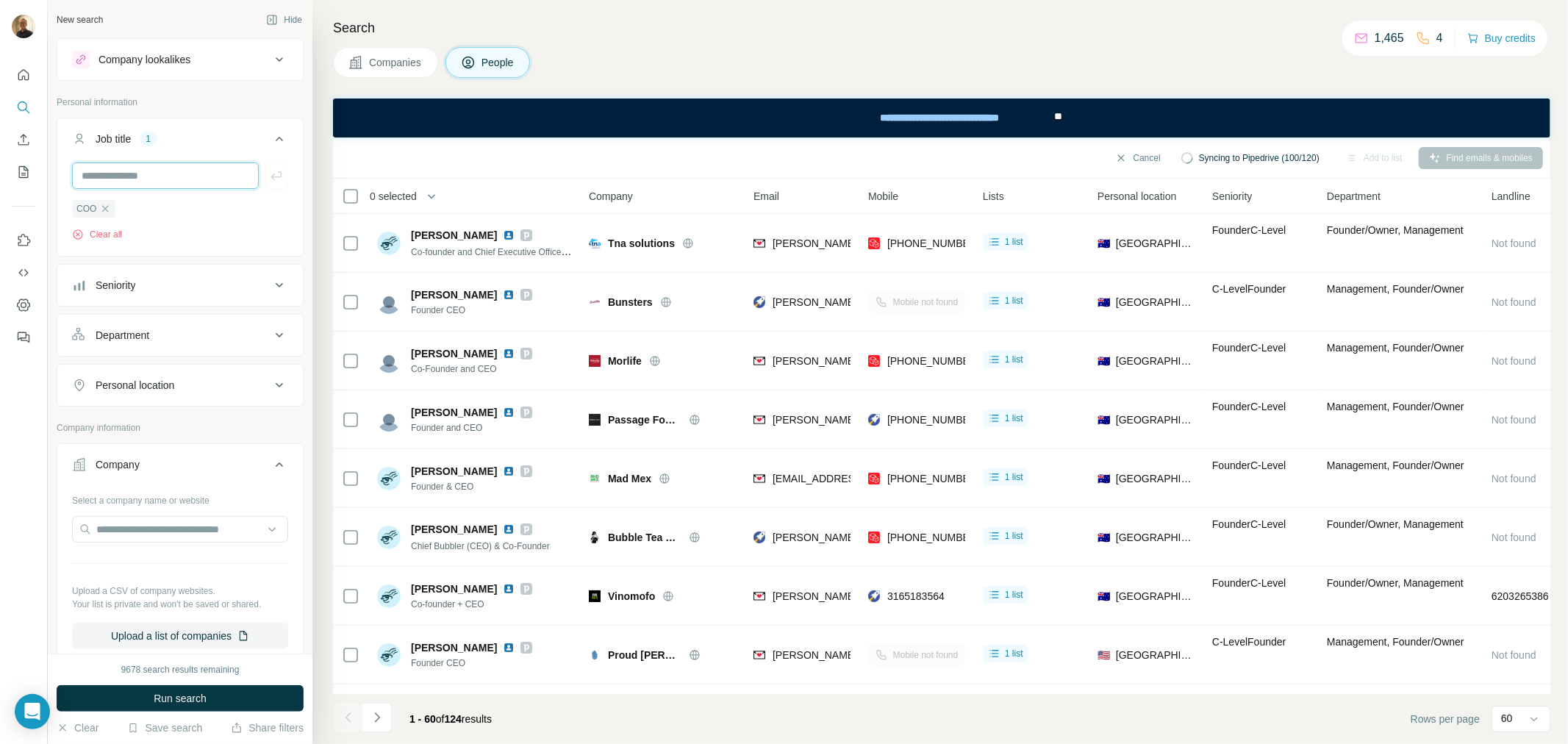
click at [178, 172] on input "text" at bounding box center [165, 175] width 187 height 26
type input "**********"
click at [270, 175] on icon "button" at bounding box center [276, 175] width 14 height 14
drag, startPoint x: 161, startPoint y: 687, endPoint x: 156, endPoint y: 619, distance: 68.2
click at [161, 687] on button "Run search" at bounding box center [180, 698] width 247 height 26
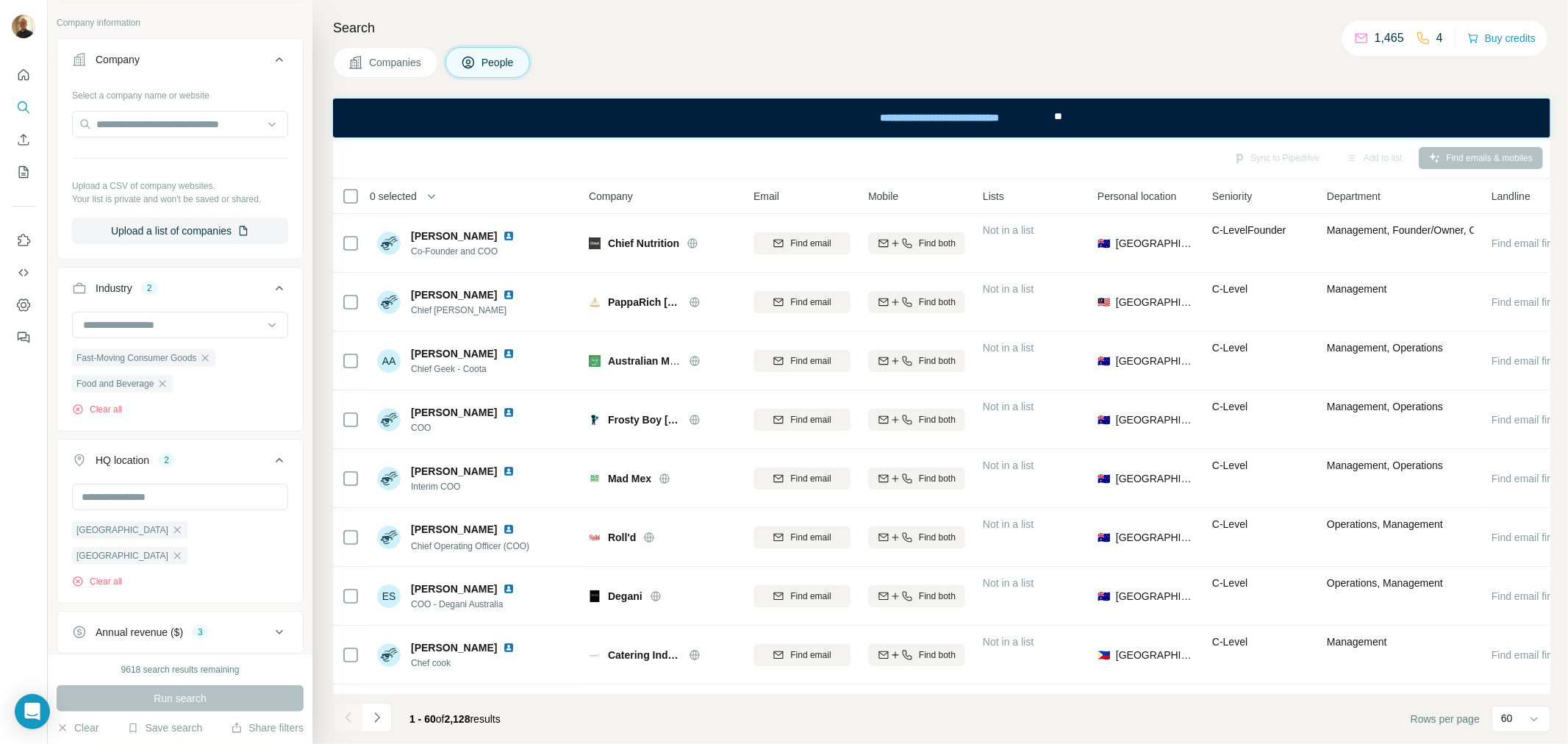
scroll to position [74, 0]
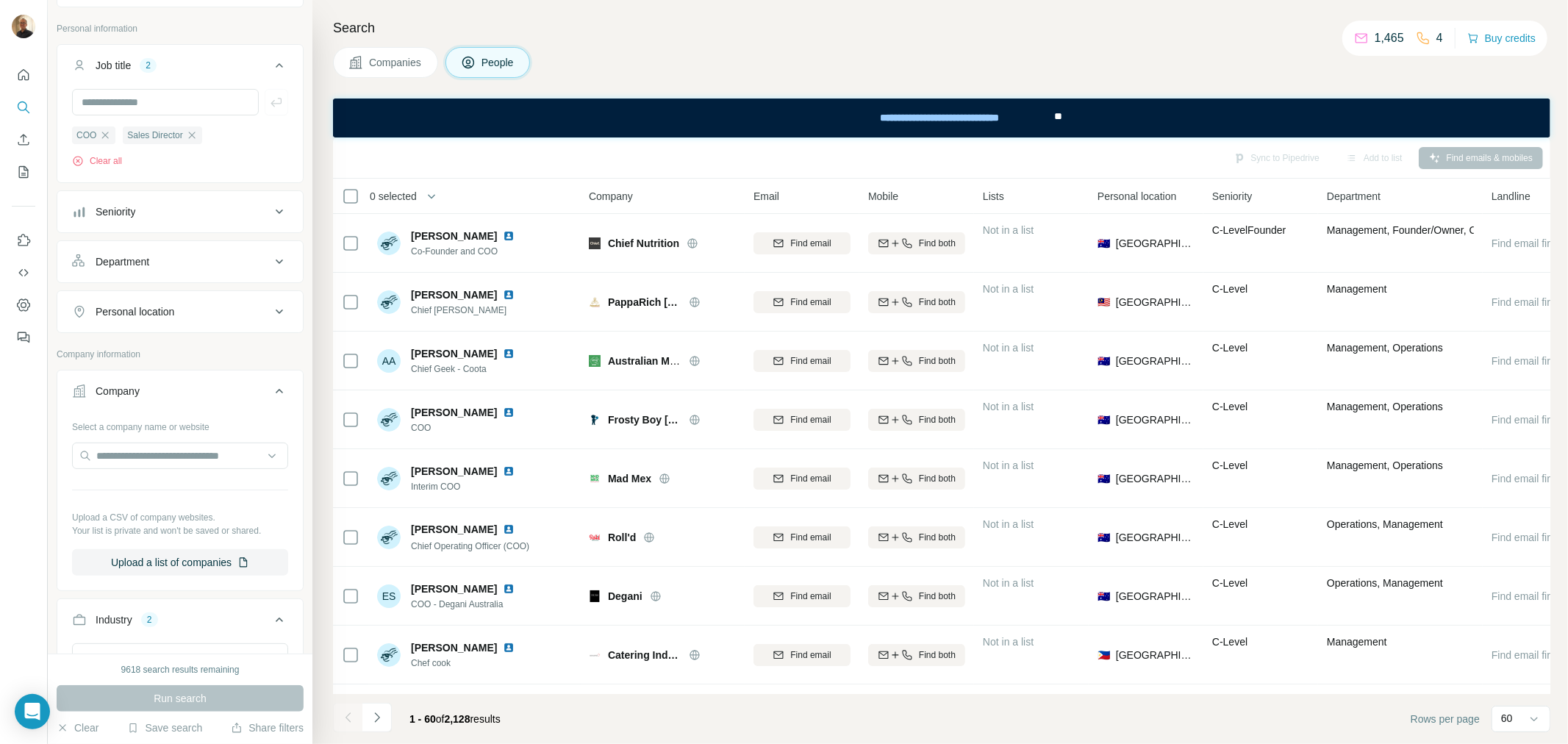
click at [240, 316] on div "Personal location" at bounding box center [171, 311] width 199 height 14
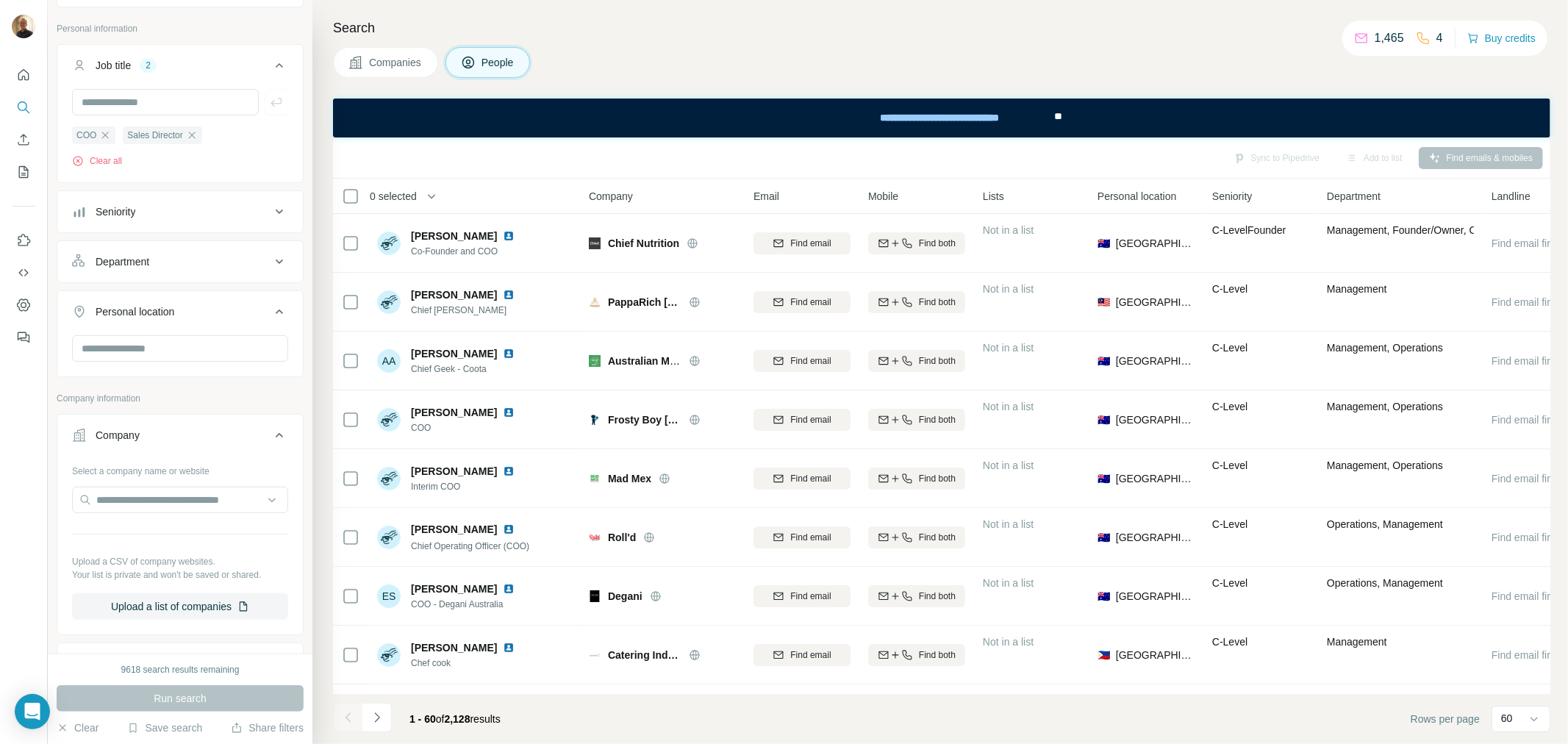
click at [240, 316] on div "Personal location" at bounding box center [171, 311] width 199 height 14
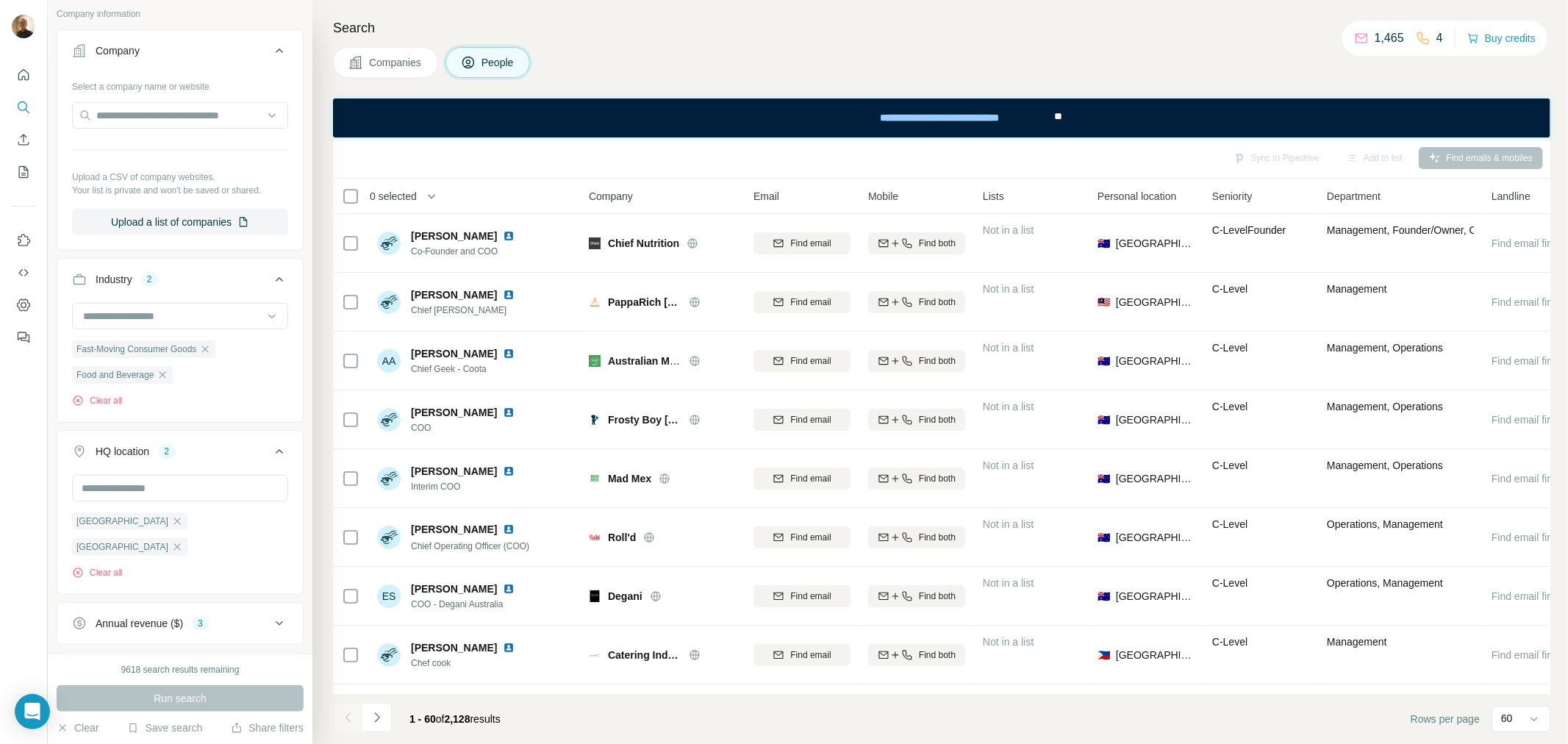
scroll to position [481, 0]
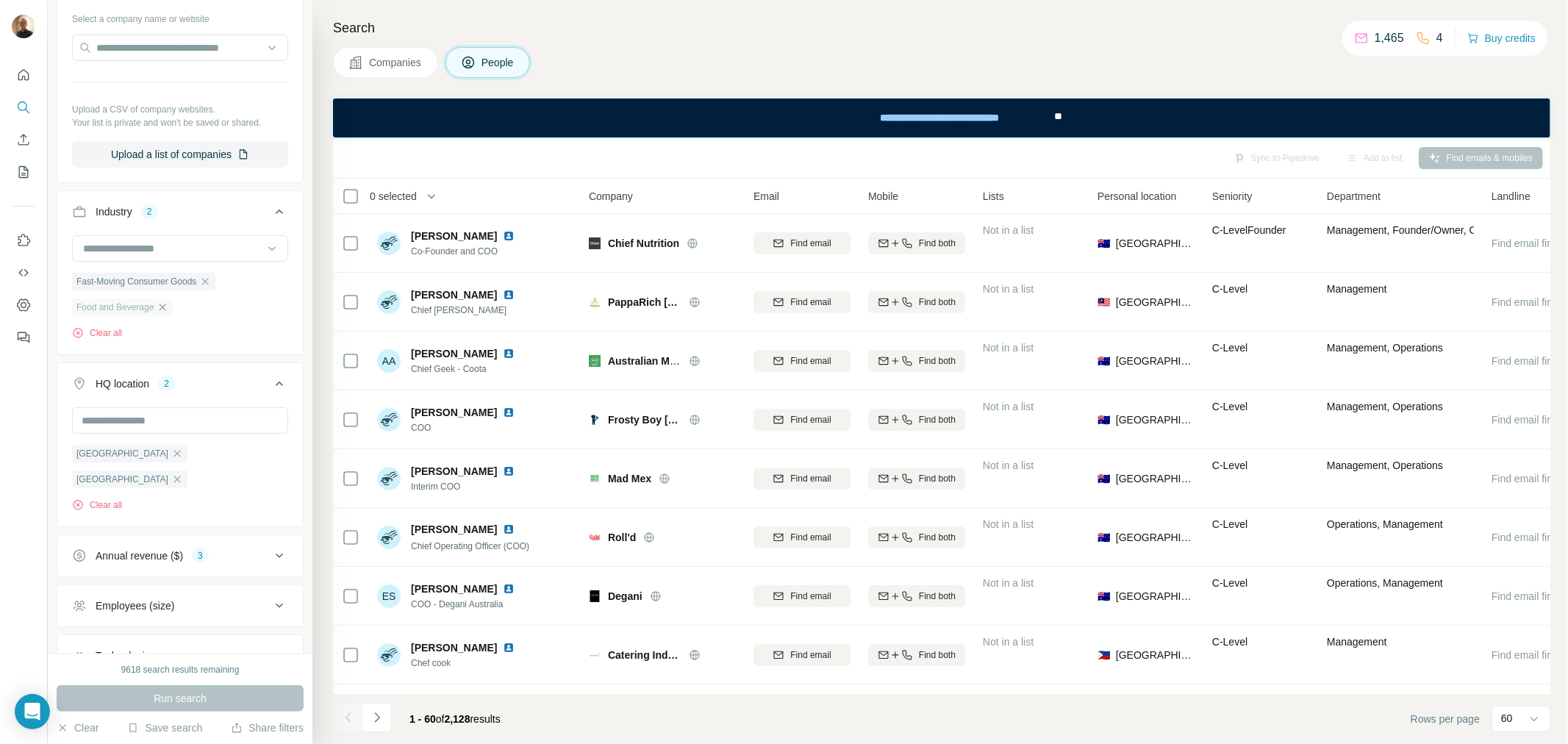
click at [166, 313] on icon "button" at bounding box center [162, 307] width 12 height 12
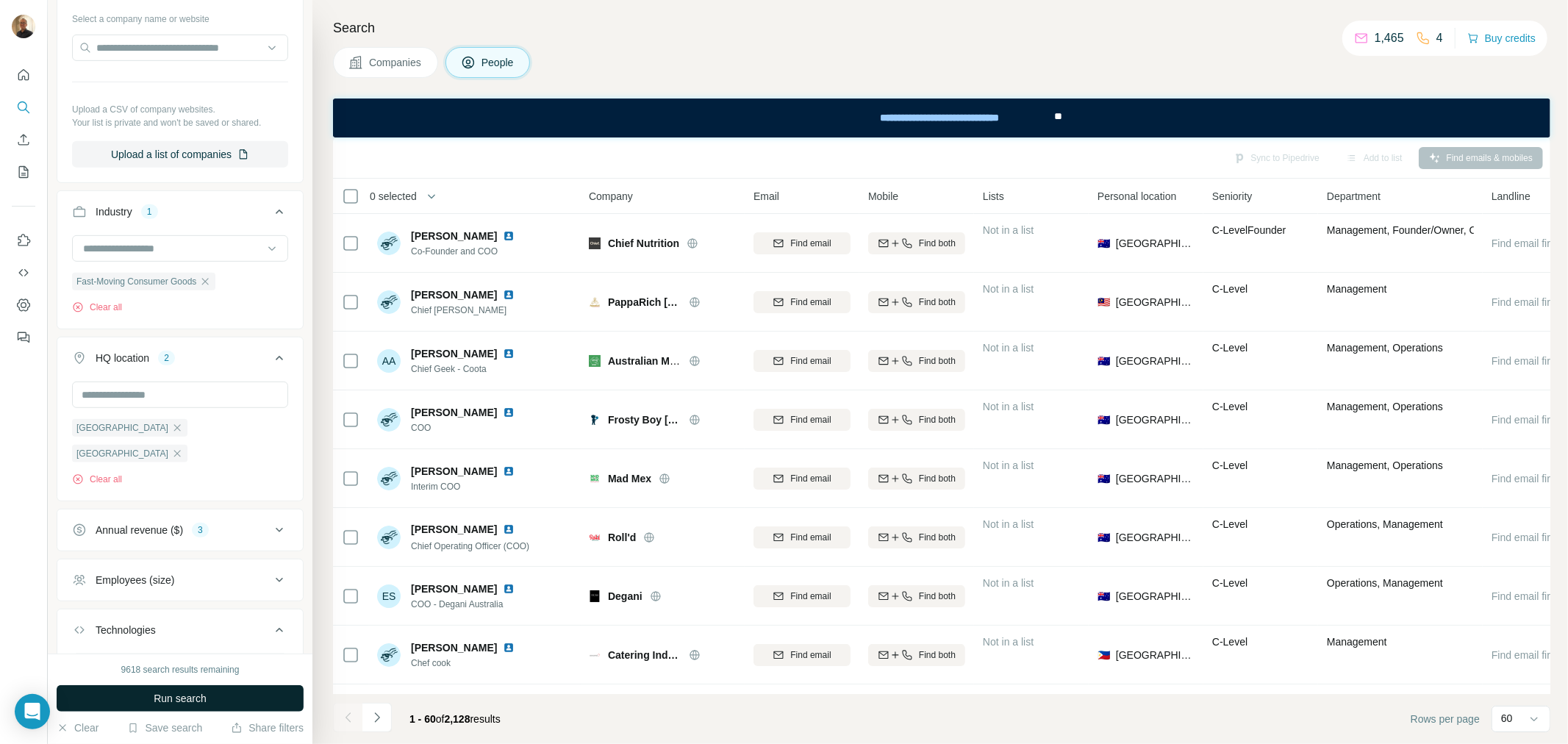
click at [250, 689] on button "Run search" at bounding box center [180, 698] width 247 height 26
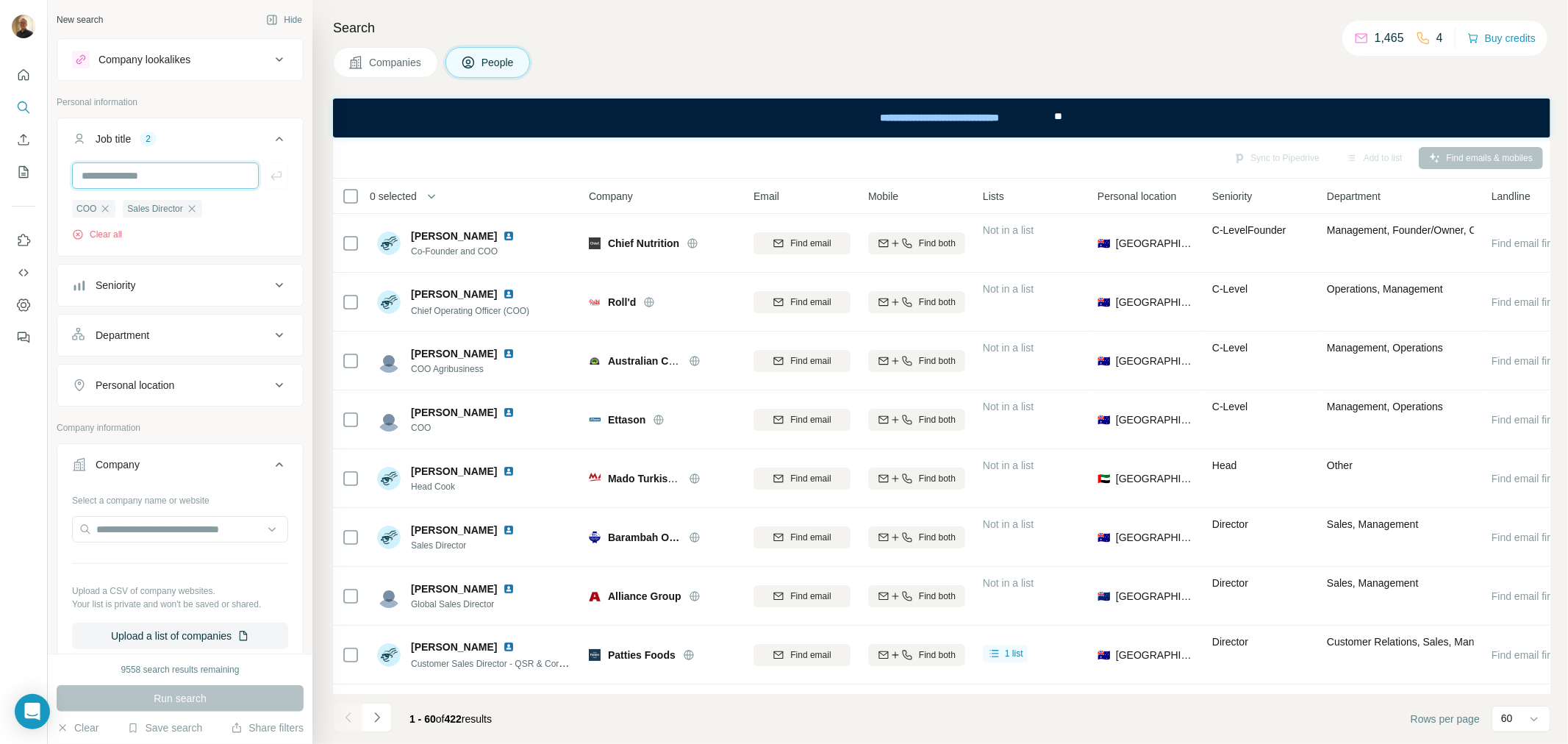
click at [141, 173] on input "text" at bounding box center [165, 175] width 187 height 26
type input "***"
click at [275, 179] on button "button" at bounding box center [277, 175] width 24 height 26
click at [266, 179] on div at bounding box center [180, 175] width 217 height 26
click at [151, 181] on input "text" at bounding box center [165, 175] width 187 height 26
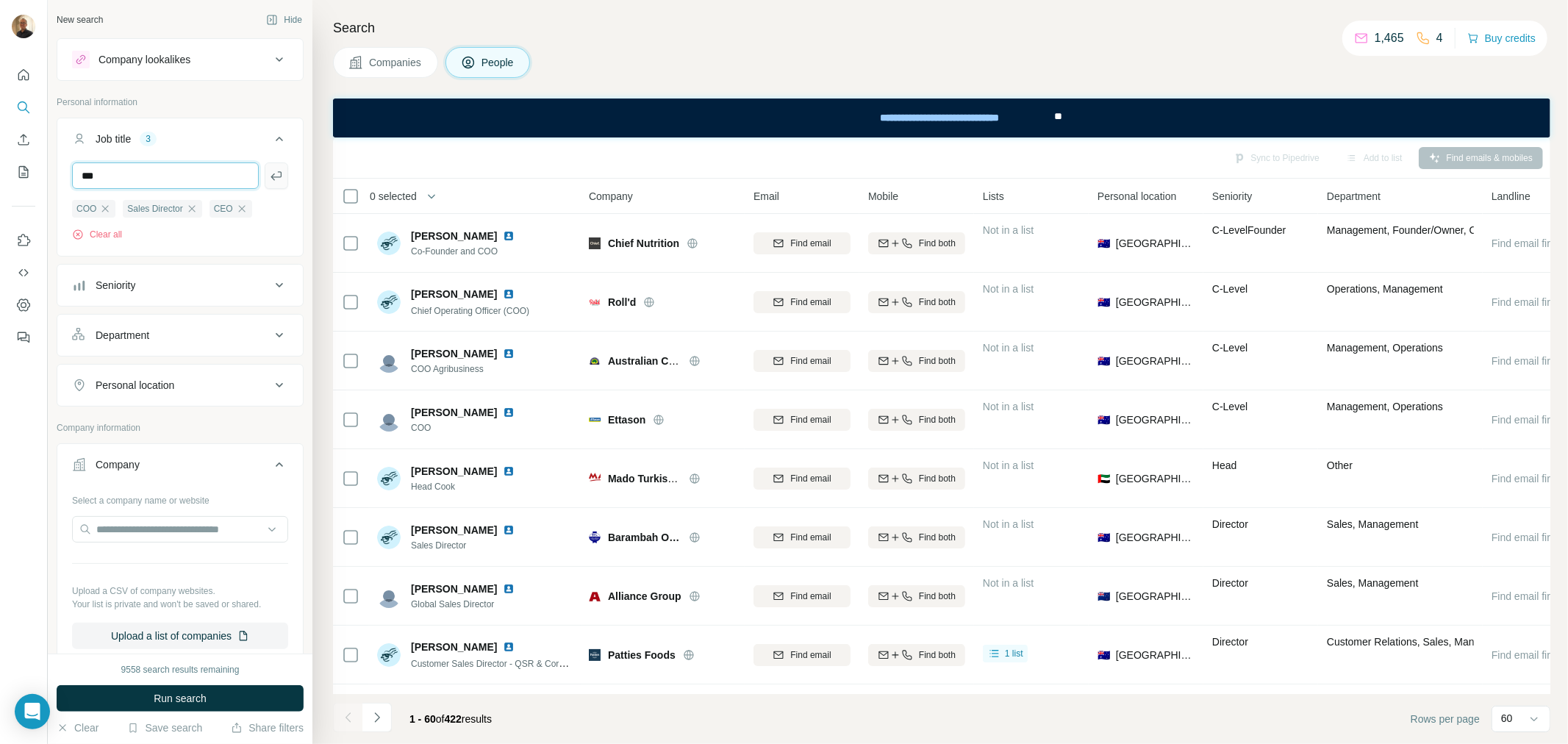
type input "***"
click at [269, 178] on icon "button" at bounding box center [276, 175] width 14 height 14
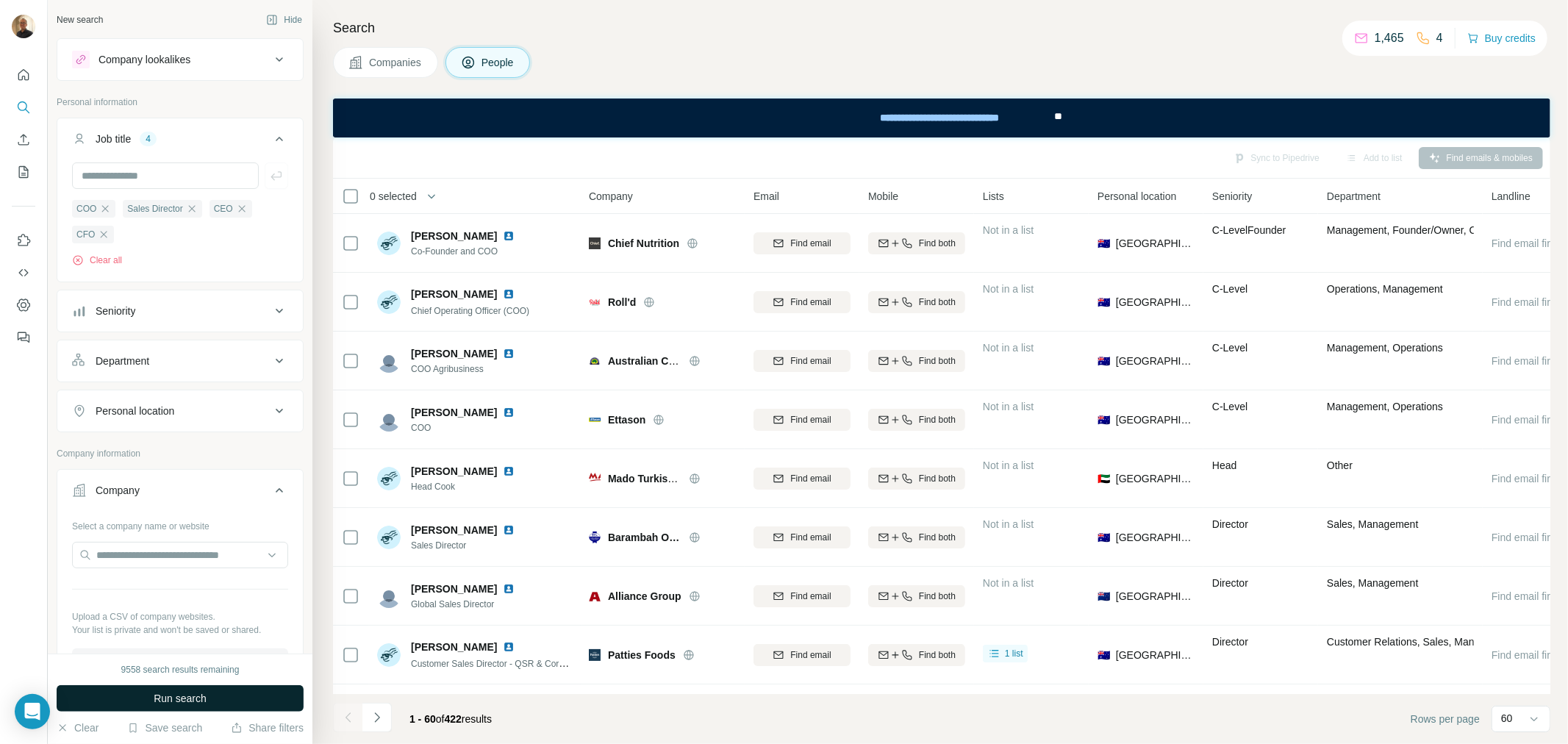
click at [255, 699] on button "Run search" at bounding box center [180, 698] width 247 height 26
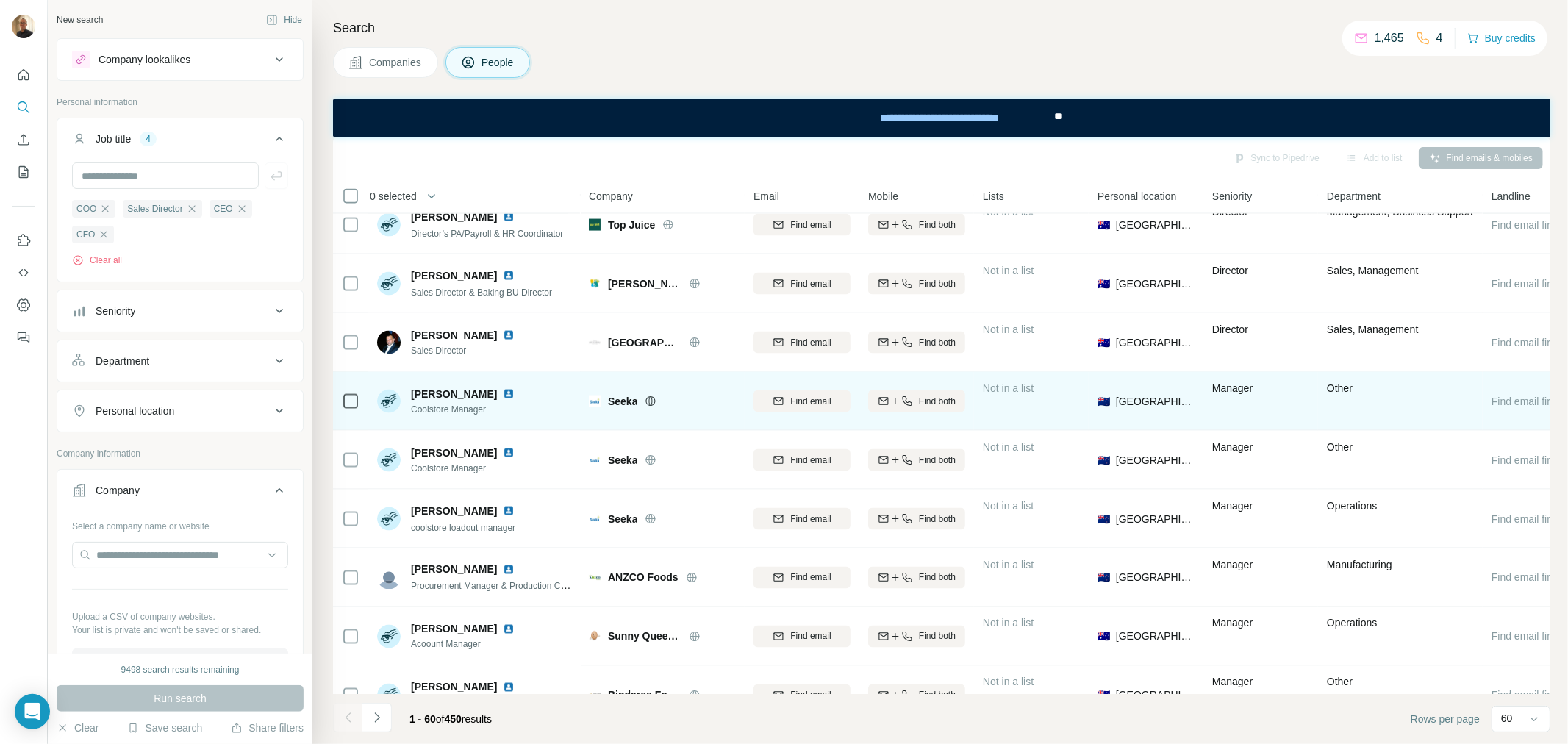
scroll to position [1960, 0]
click at [652, 399] on icon at bounding box center [650, 401] width 12 height 12
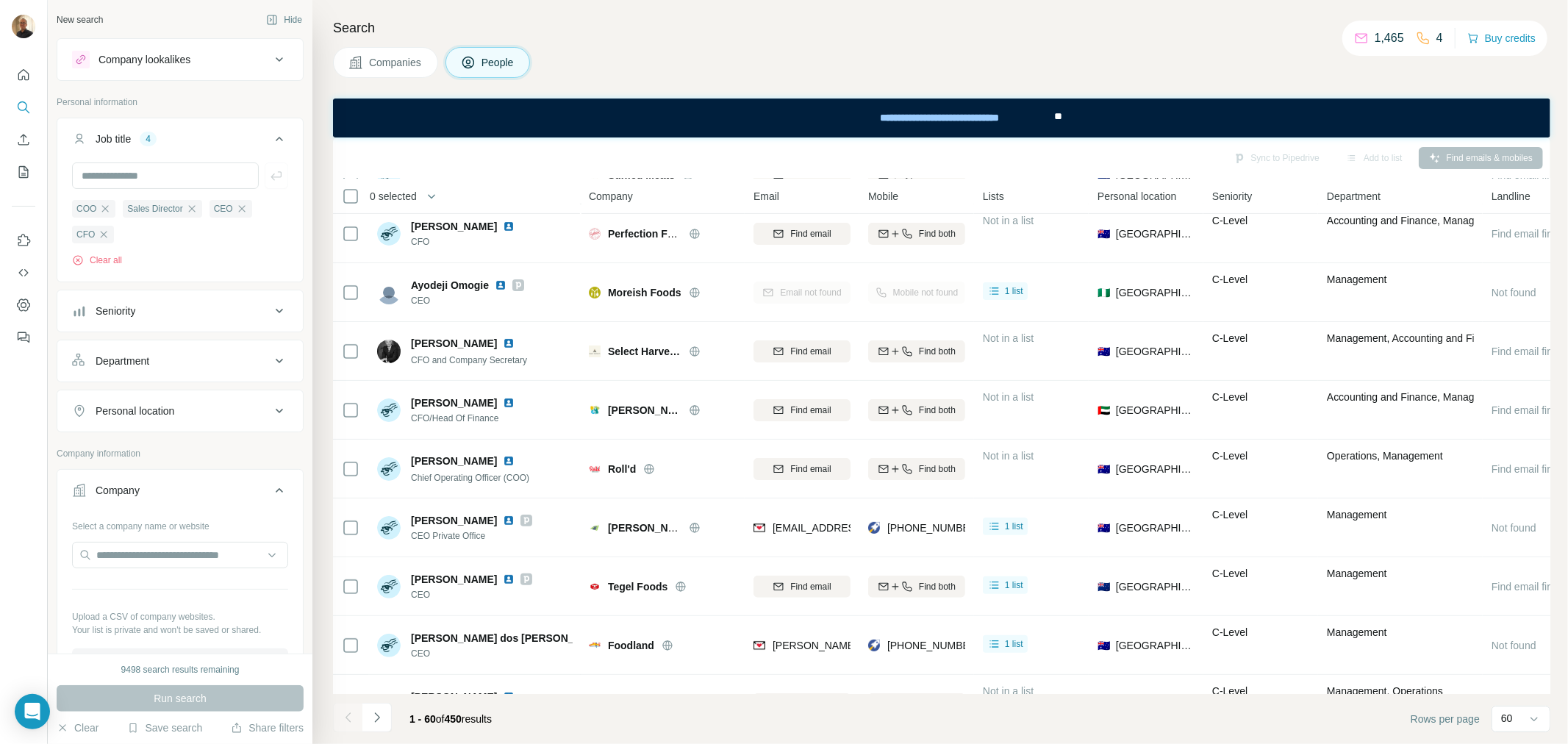
scroll to position [0, 0]
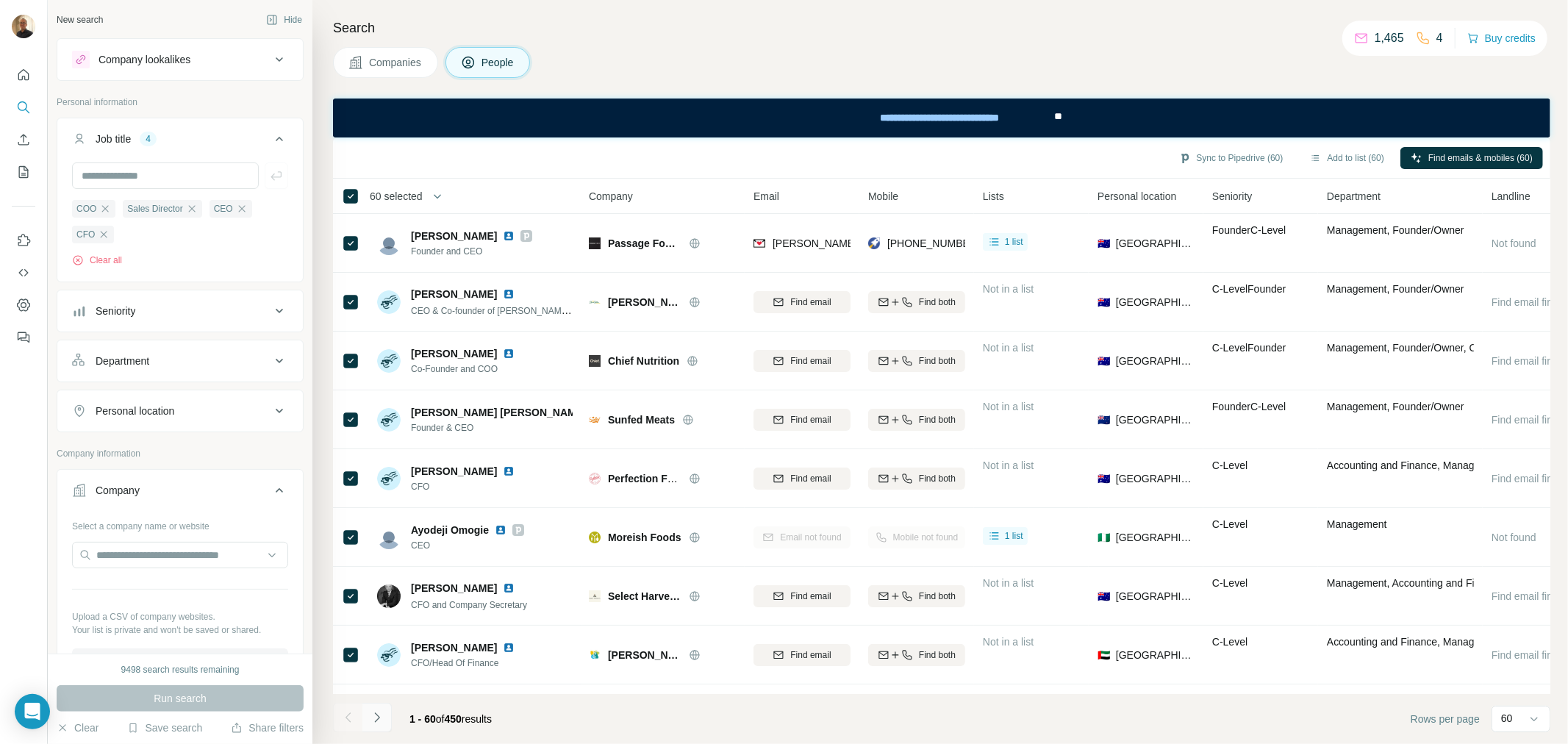
click at [379, 717] on icon "Navigate to next page" at bounding box center [376, 716] width 5 height 9
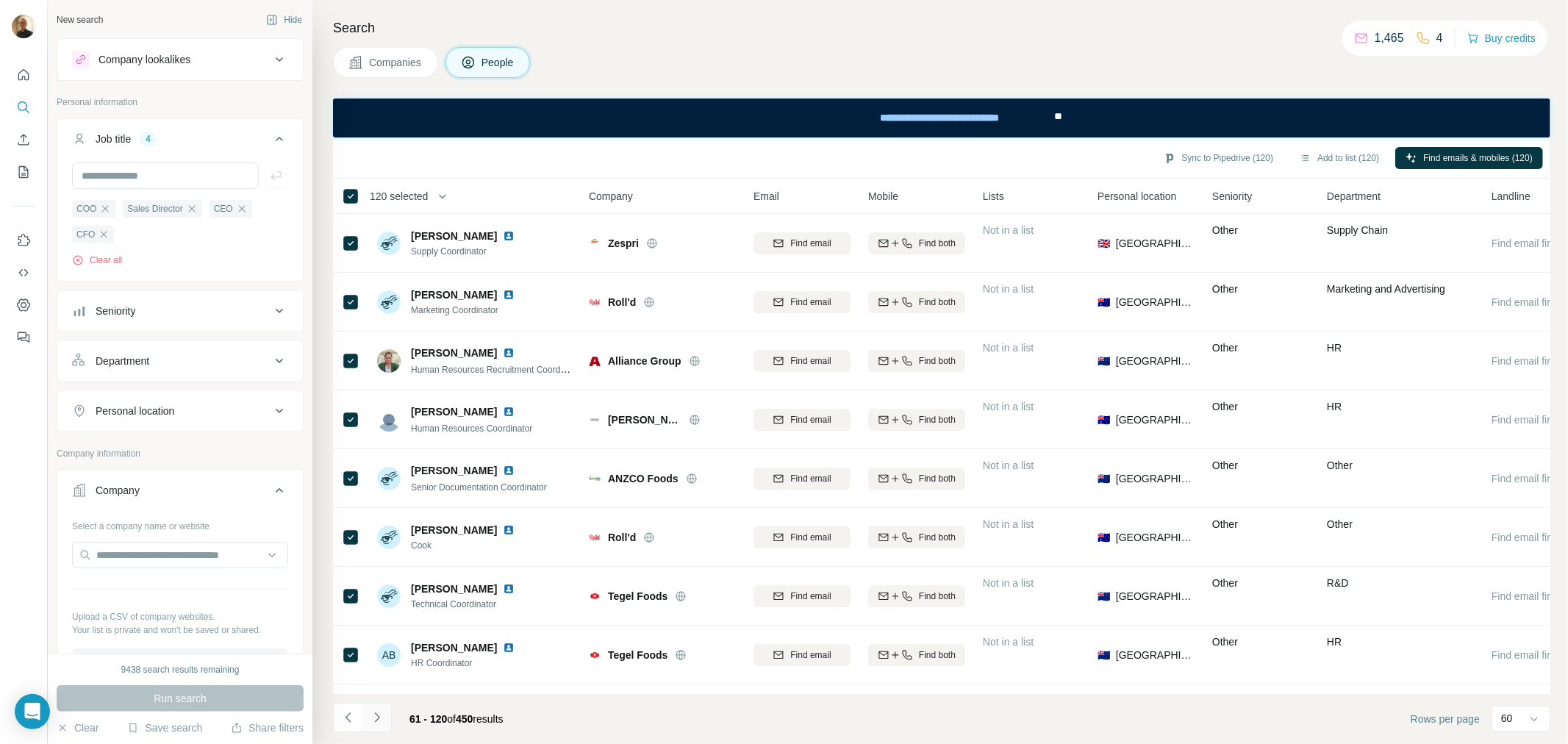
click at [375, 717] on icon "Navigate to next page" at bounding box center [376, 717] width 14 height 14
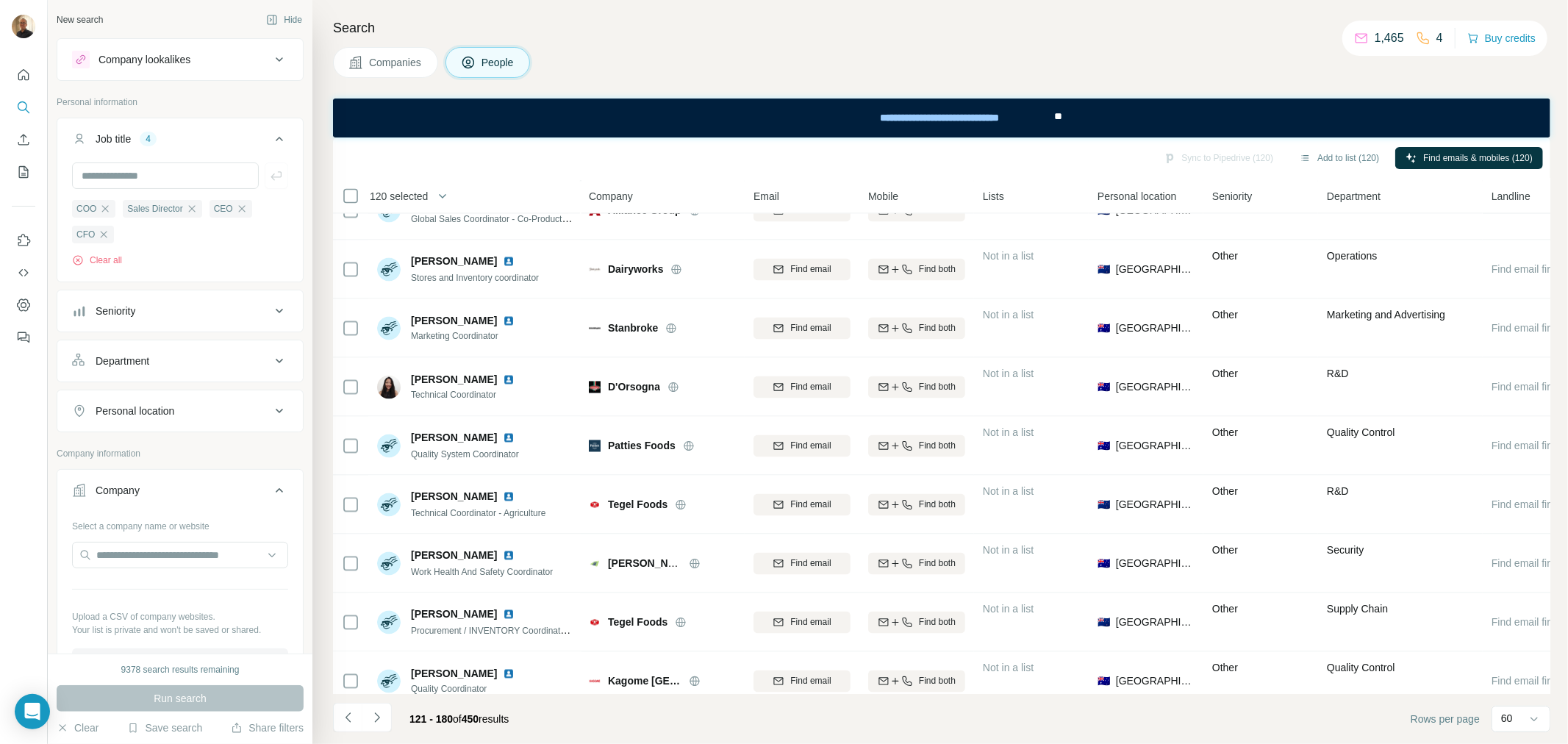
scroll to position [2531, 0]
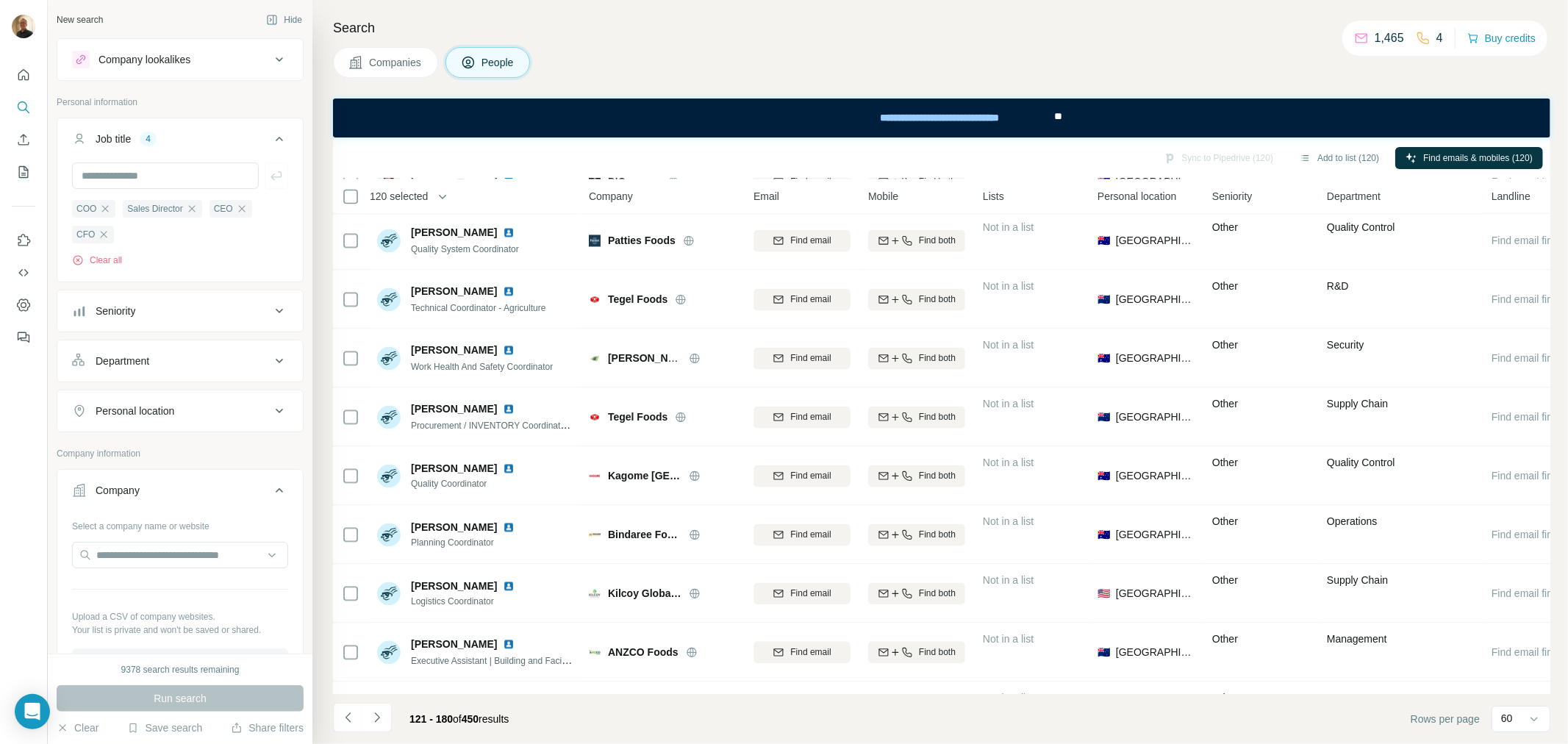
click at [180, 318] on div "Seniority" at bounding box center [171, 310] width 199 height 14
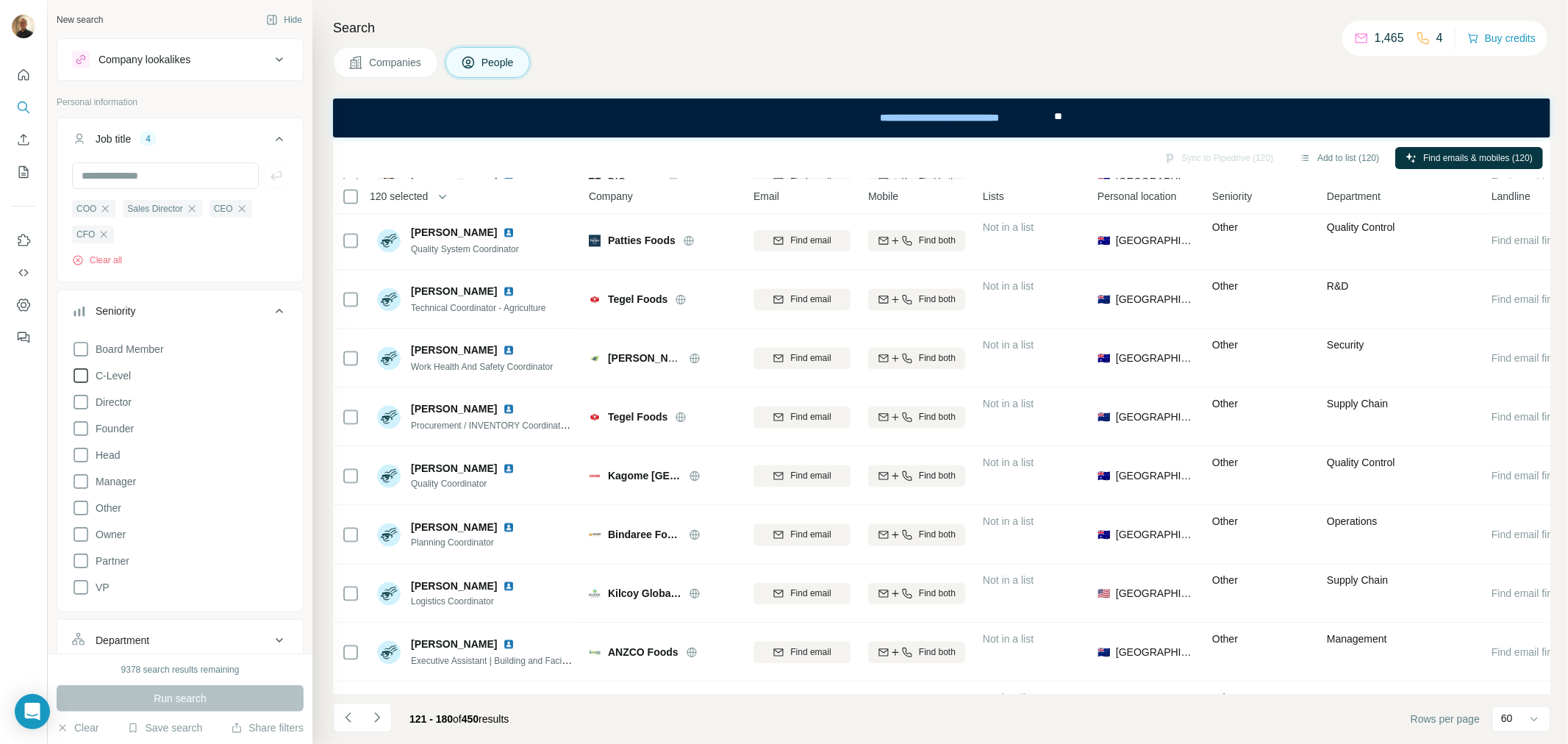
click at [76, 380] on icon at bounding box center [80, 375] width 18 height 18
click at [76, 409] on icon at bounding box center [80, 402] width 14 height 14
click at [167, 700] on span "Run search" at bounding box center [180, 698] width 53 height 14
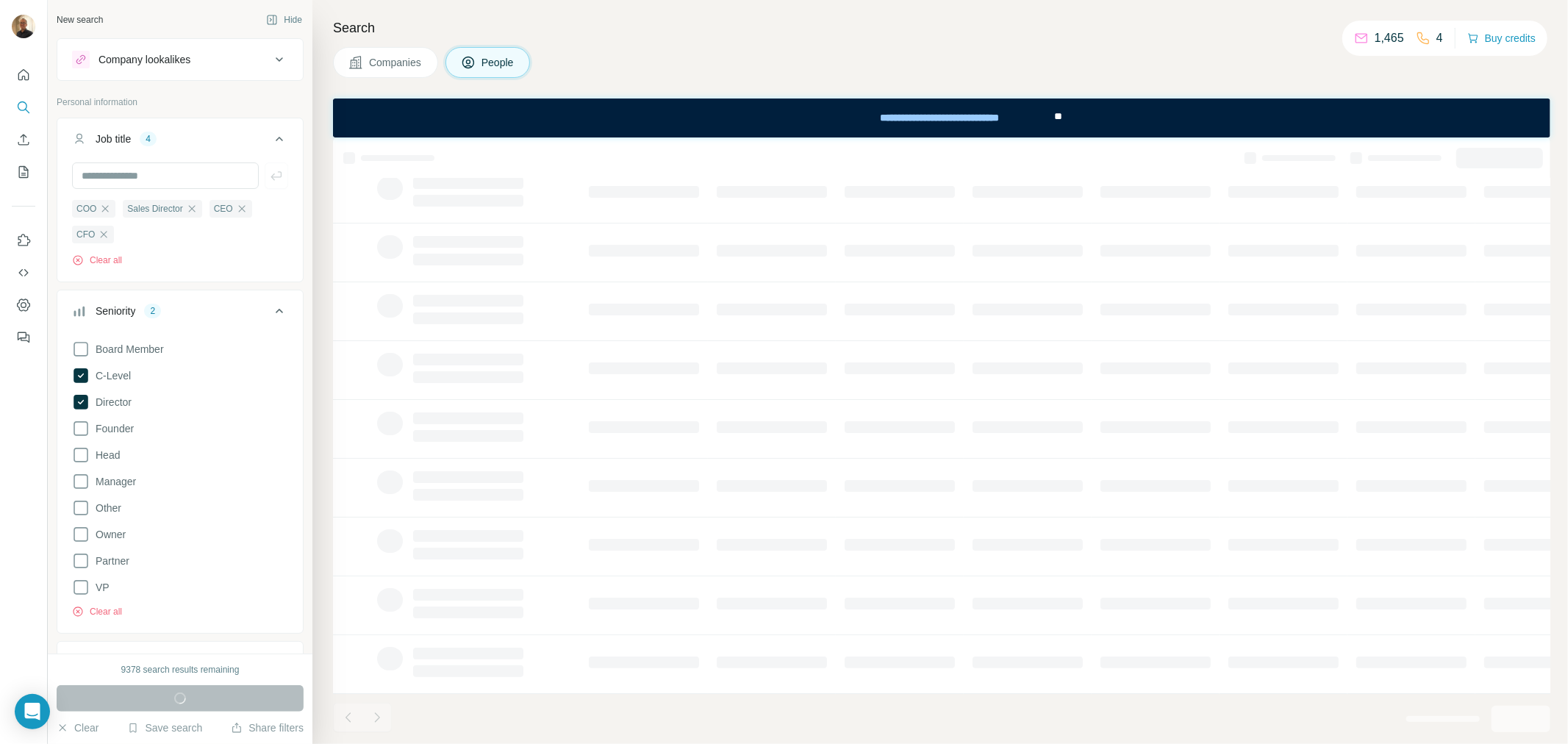
scroll to position [115, 0]
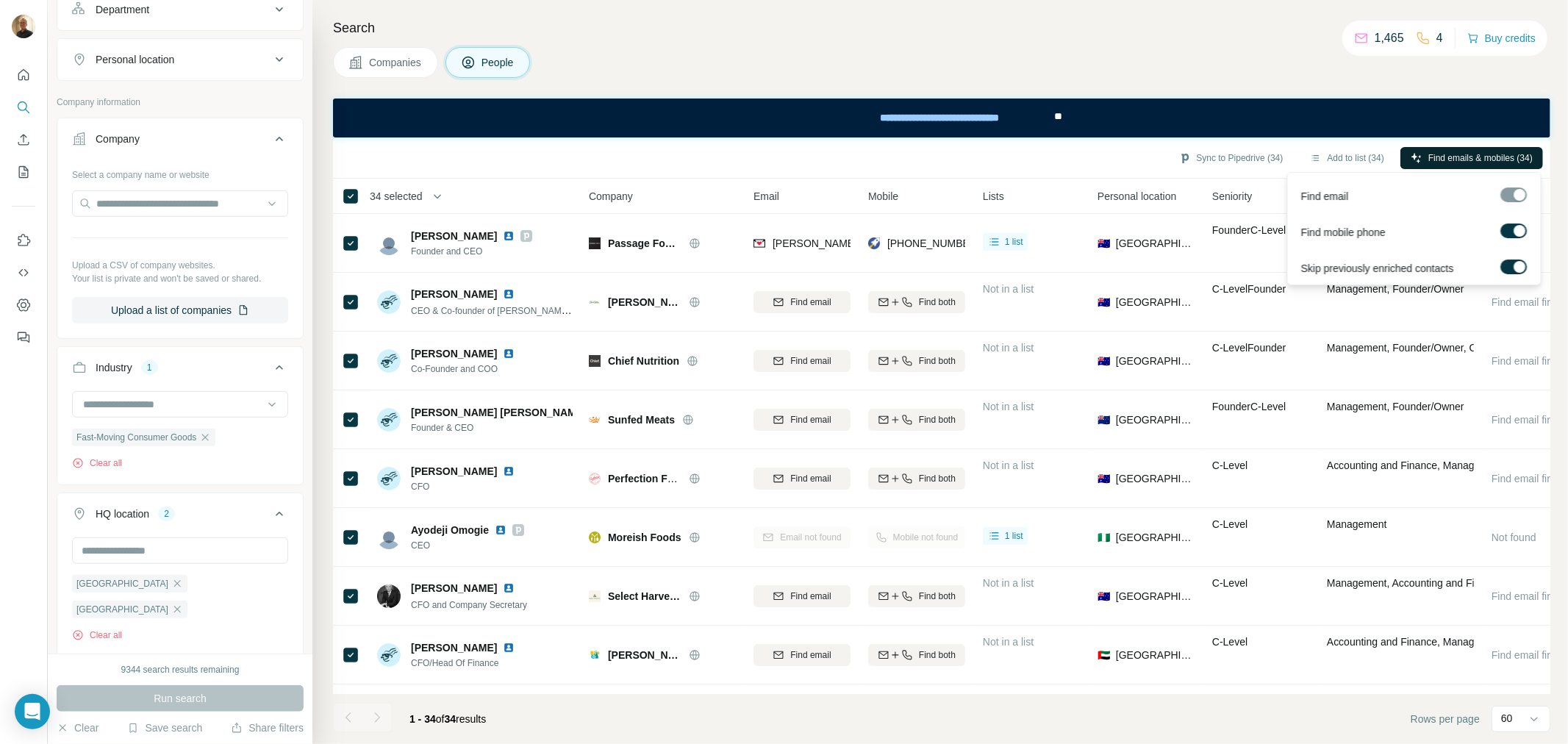
click at [1451, 149] on button "Find emails & mobiles (34)" at bounding box center [1472, 158] width 143 height 22
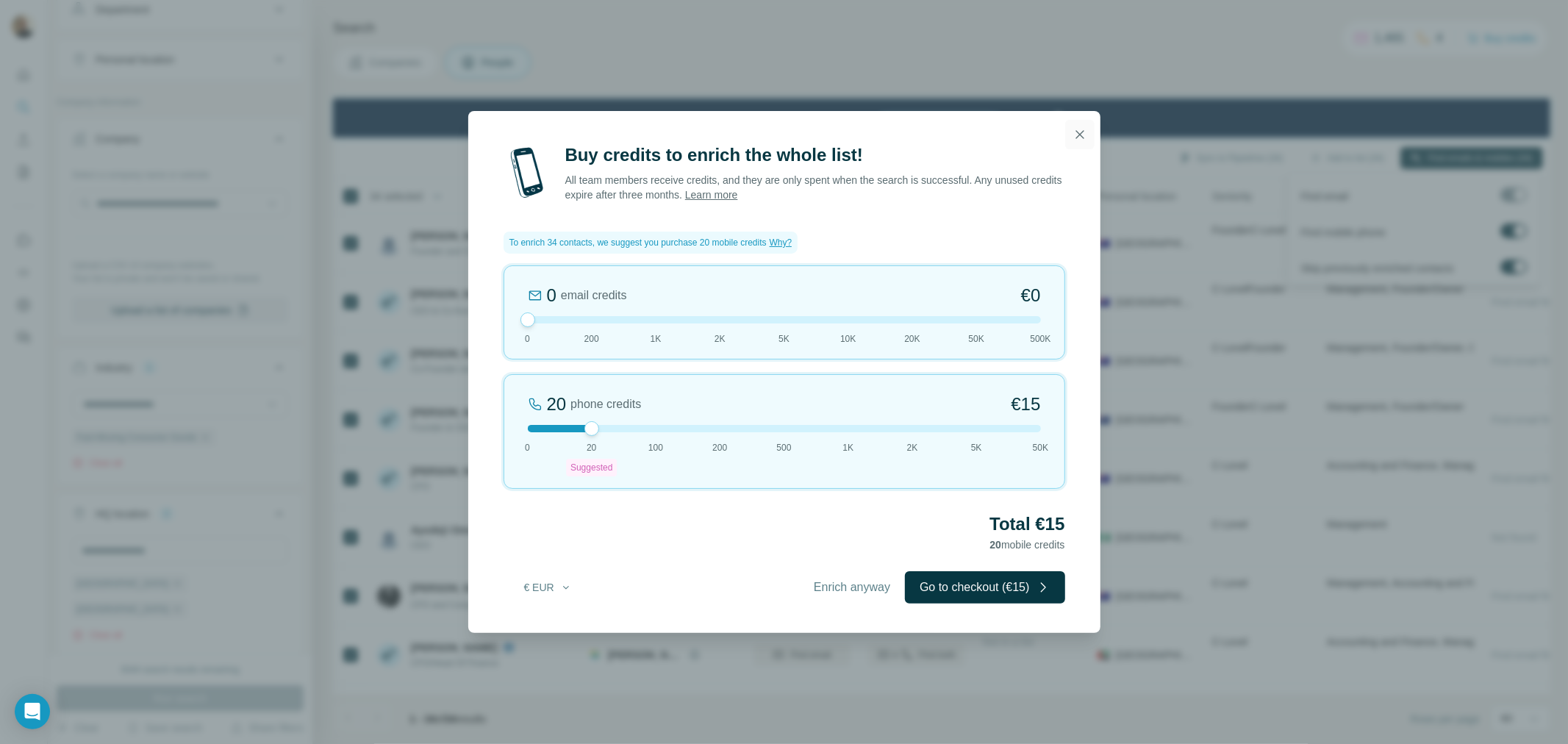
click at [1077, 144] on button "button" at bounding box center [1080, 134] width 30 height 30
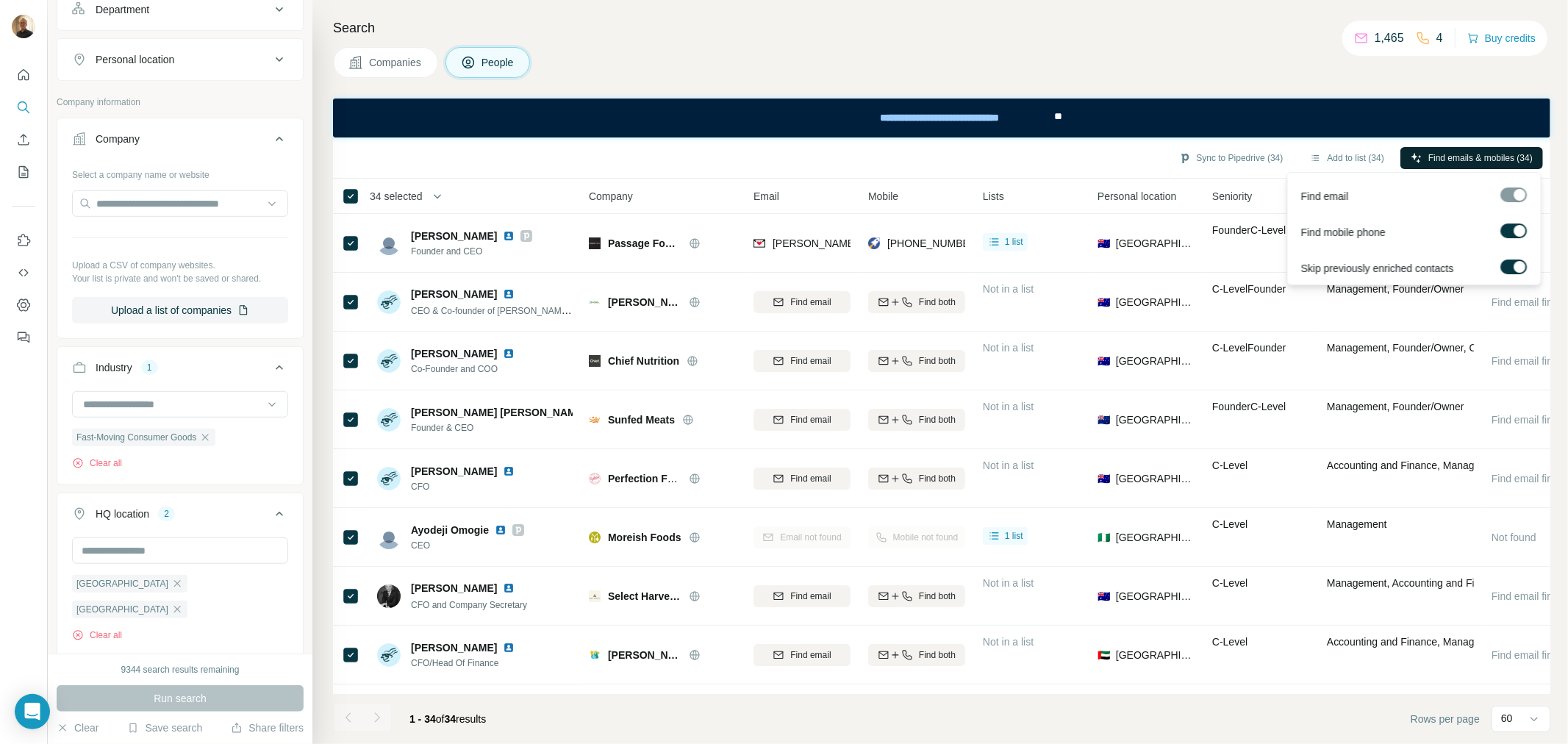
click at [1507, 228] on label at bounding box center [1514, 230] width 26 height 14
click at [1461, 221] on div "Find mobile phone" at bounding box center [1415, 229] width 247 height 36
click at [1512, 232] on label at bounding box center [1514, 230] width 26 height 14
click at [1505, 265] on label at bounding box center [1514, 266] width 26 height 14
click at [1522, 266] on label at bounding box center [1514, 266] width 26 height 14
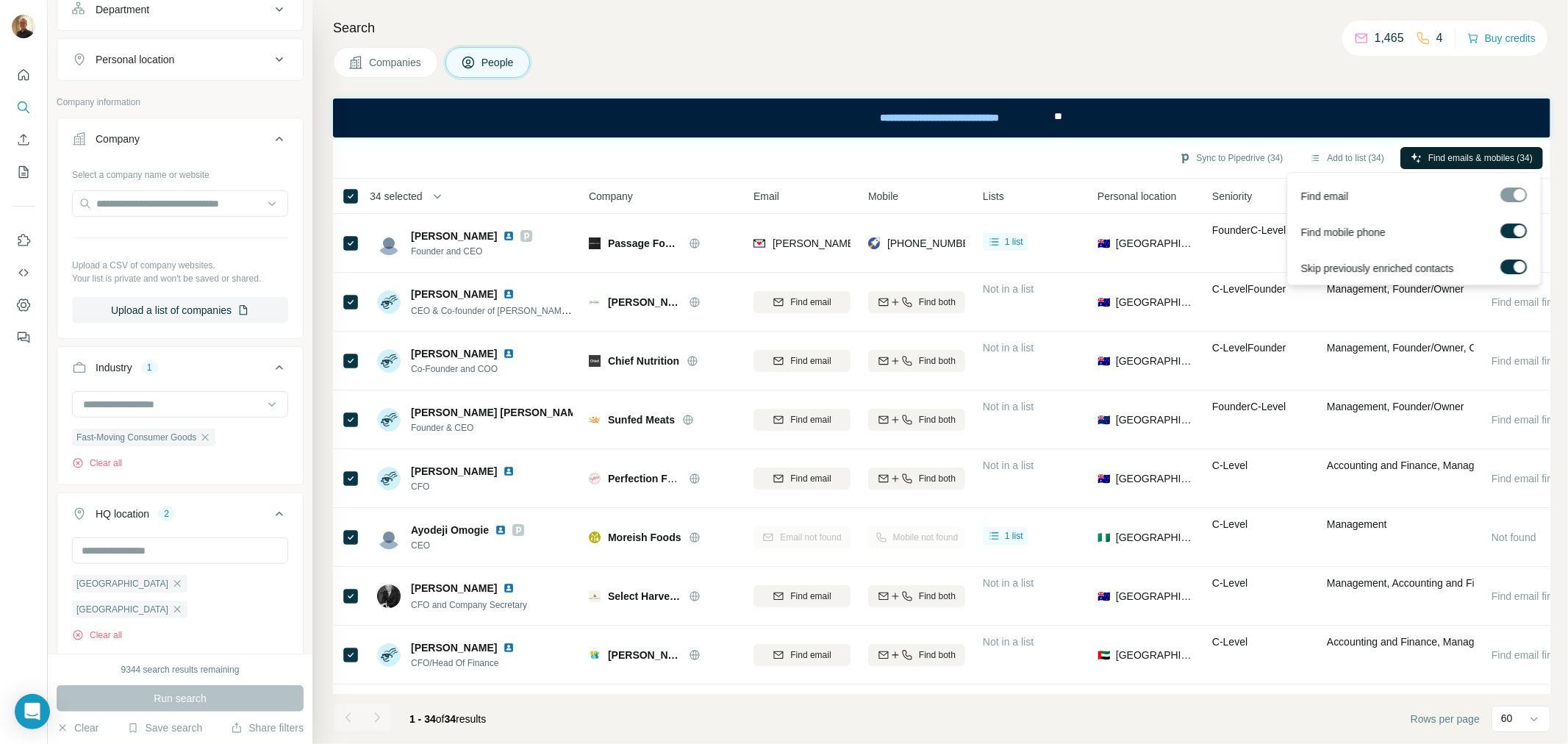
click at [1499, 233] on div "Find mobile phone" at bounding box center [1415, 229] width 247 height 36
click at [1509, 232] on label at bounding box center [1514, 230] width 26 height 14
click at [1487, 156] on span "Find emails (34)" at bounding box center [1501, 158] width 63 height 14
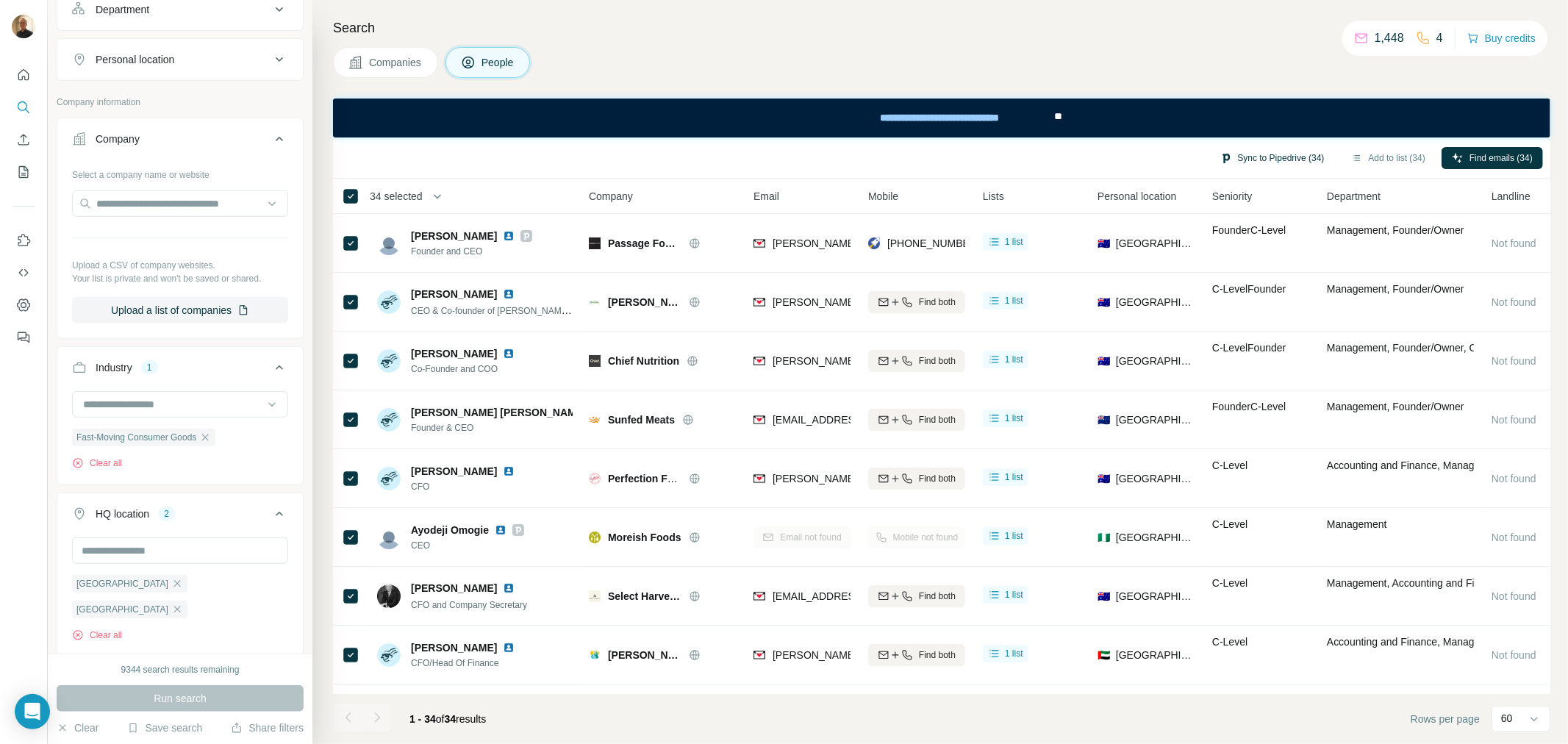
click at [1281, 156] on button "Sync to Pipedrive (34)" at bounding box center [1273, 158] width 125 height 22
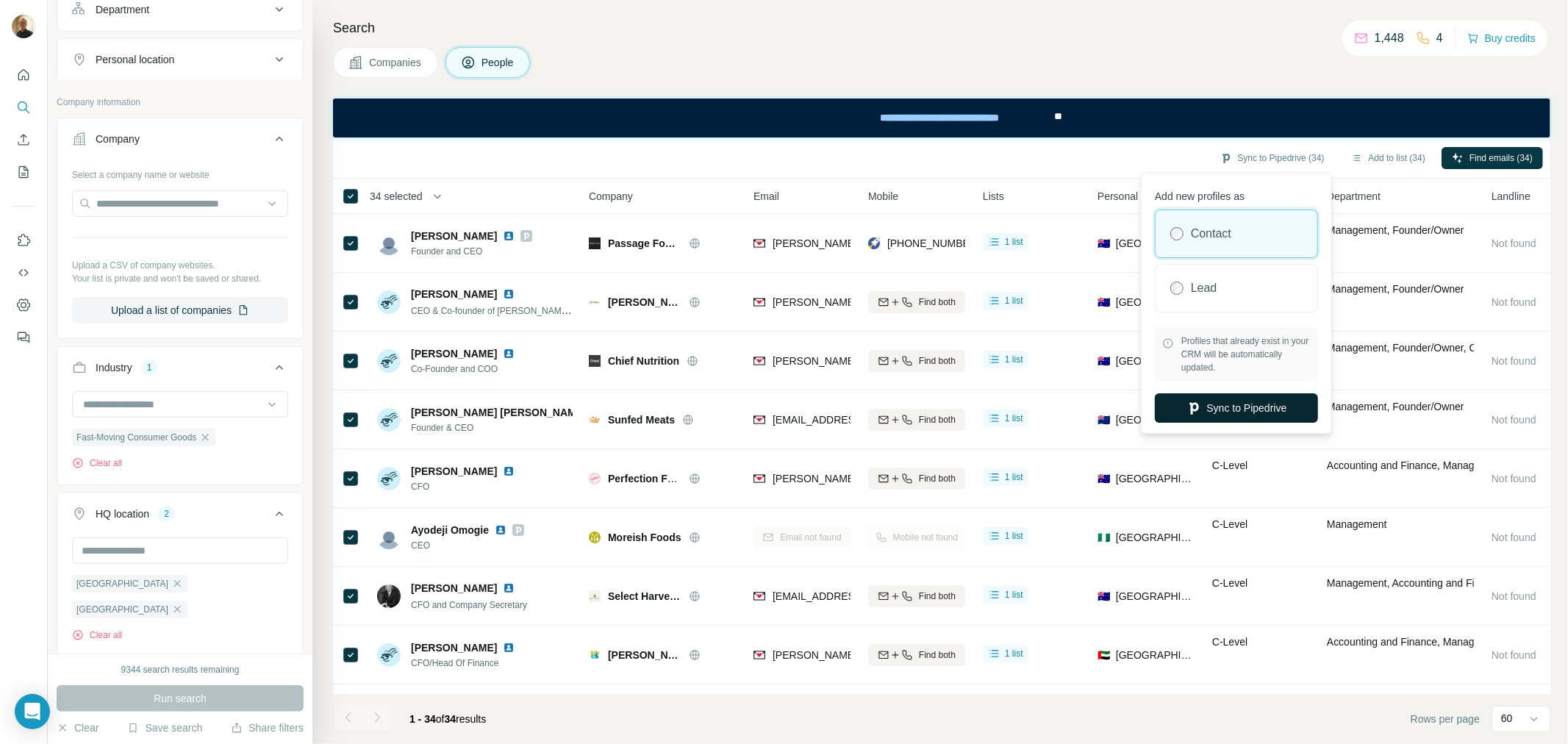
click at [1233, 408] on button "Sync to Pipedrive" at bounding box center [1236, 408] width 163 height 30
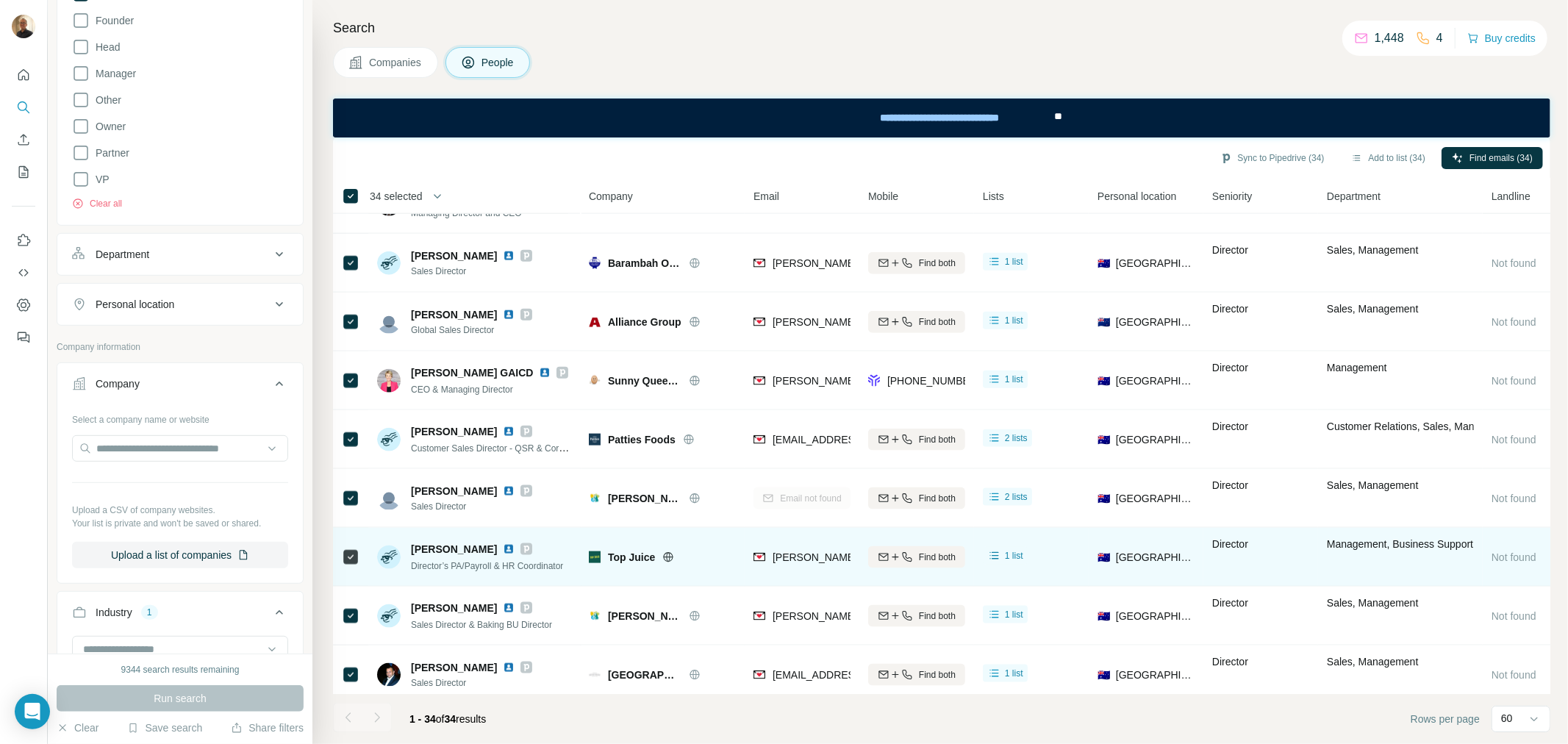
scroll to position [1527, 0]
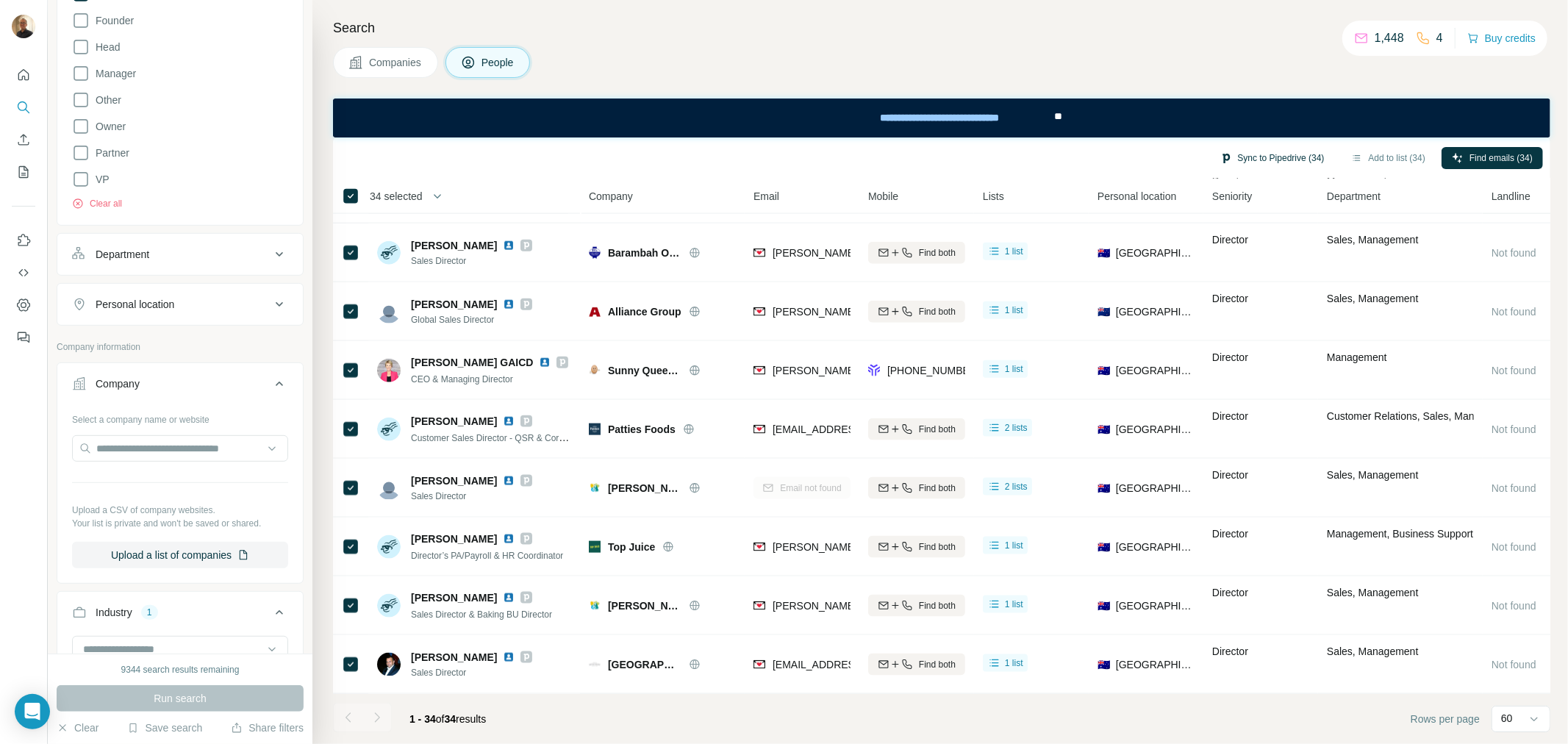
click at [1266, 151] on button "Sync to Pipedrive (34)" at bounding box center [1273, 158] width 125 height 22
click at [1211, 267] on button "Sync to Pipedrive" at bounding box center [1236, 266] width 163 height 30
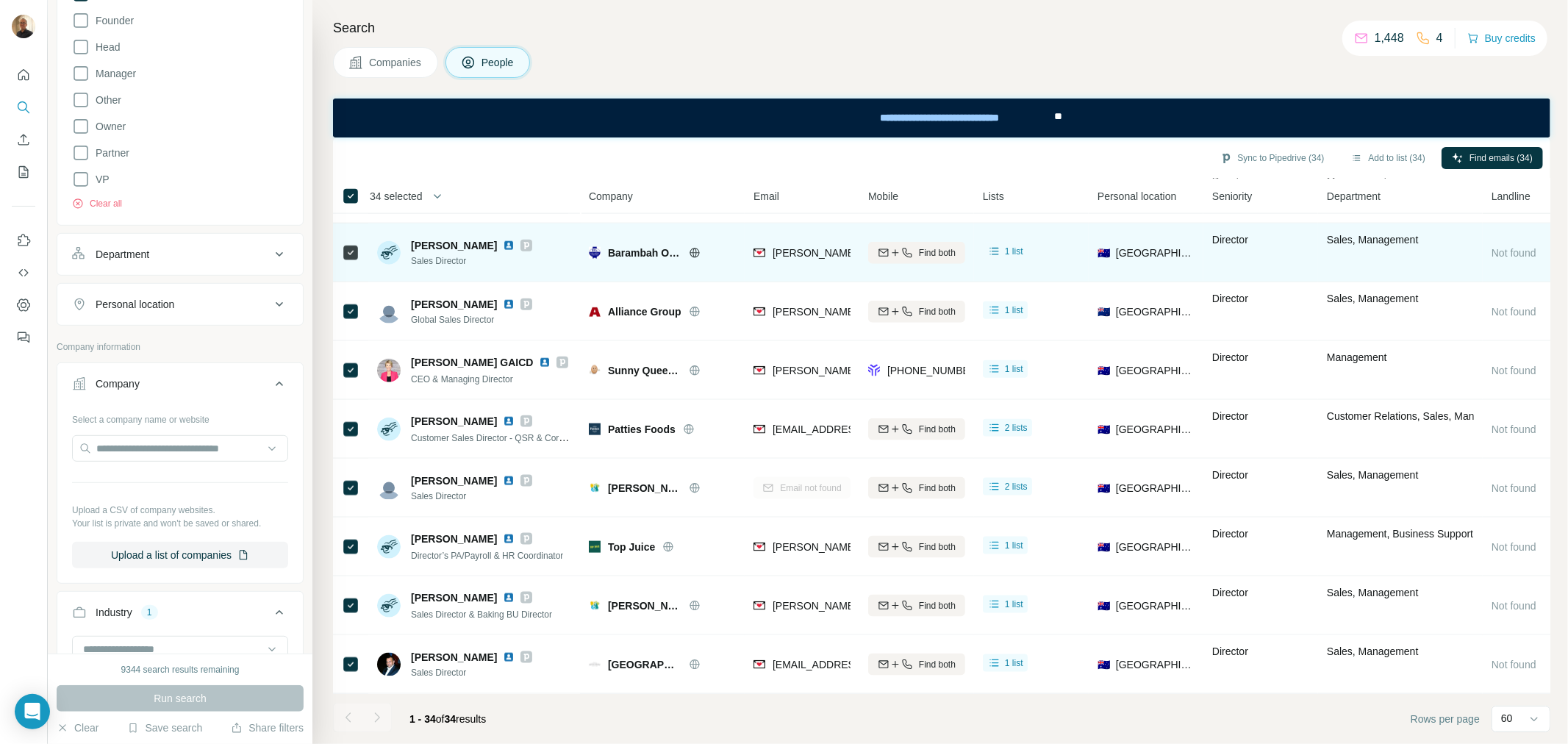
scroll to position [1037, 0]
